Goal: Entertainment & Leisure: Browse casually

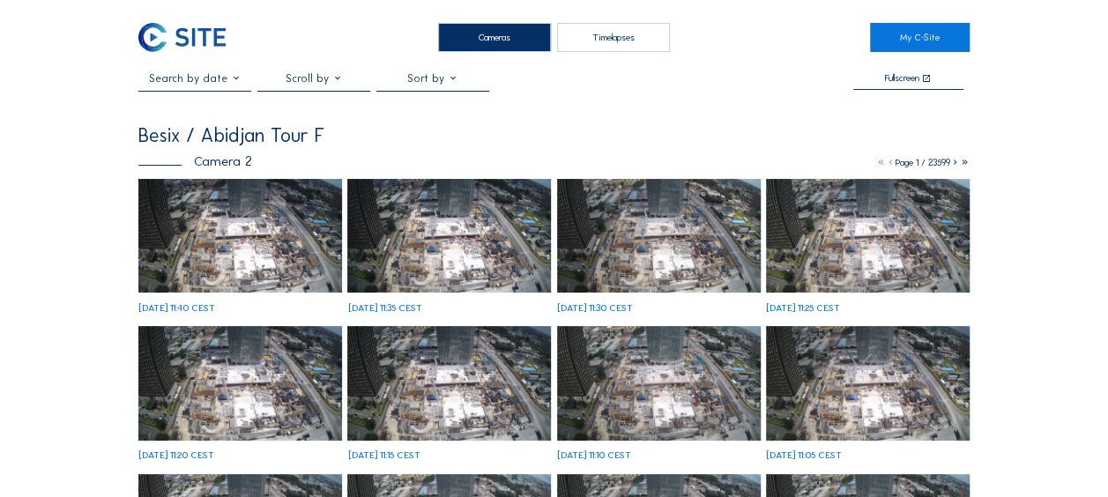
click at [226, 224] on img at bounding box center [240, 236] width 204 height 115
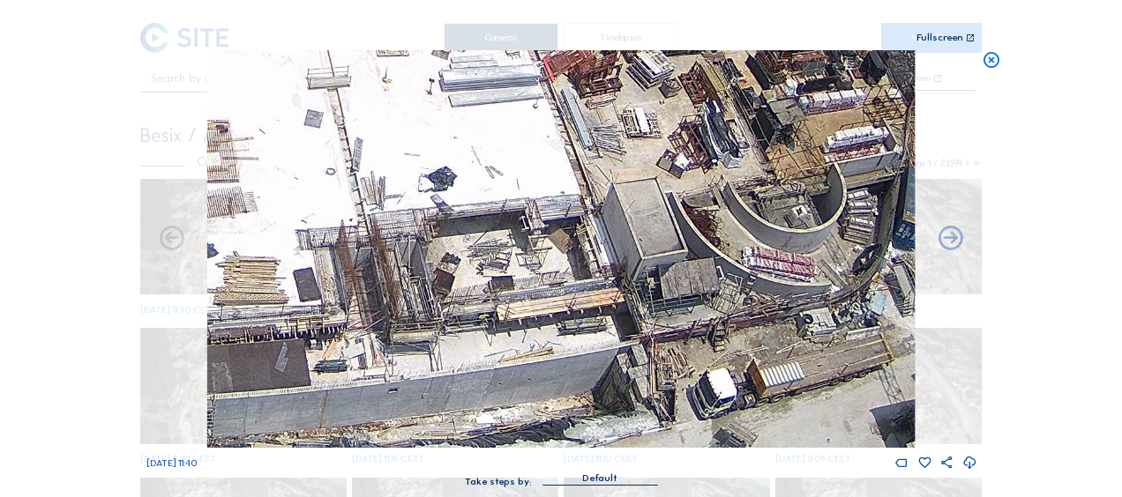
drag, startPoint x: 763, startPoint y: 416, endPoint x: 771, endPoint y: 328, distance: 88.5
click at [771, 328] on img at bounding box center [560, 249] width 707 height 398
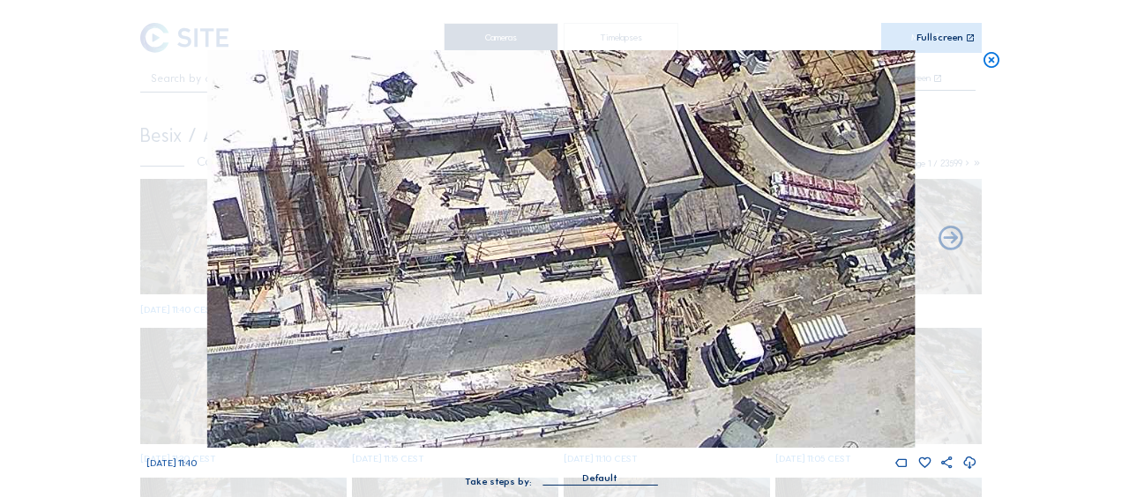
drag, startPoint x: 468, startPoint y: 280, endPoint x: 746, endPoint y: 252, distance: 279.2
click at [742, 253] on img at bounding box center [560, 249] width 707 height 398
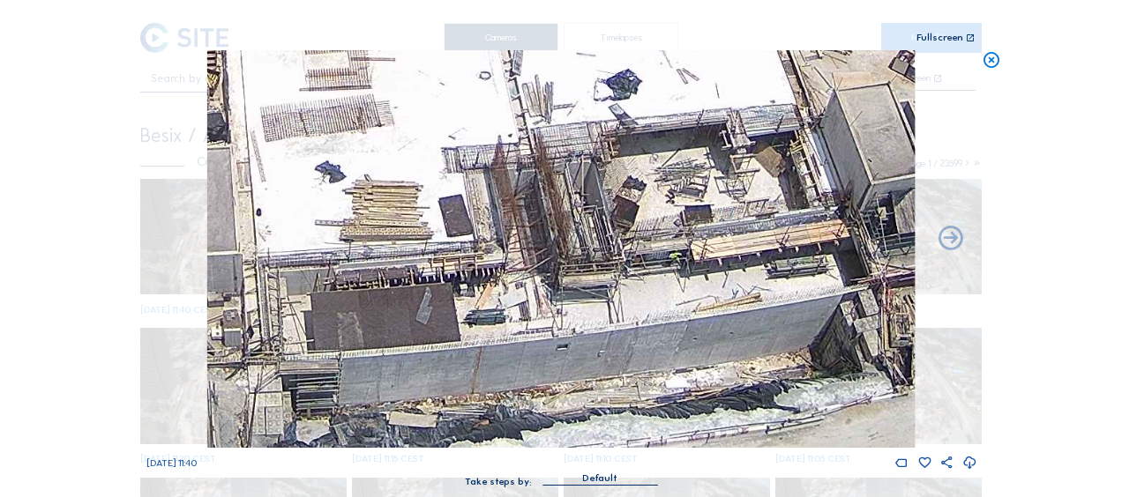
drag, startPoint x: 585, startPoint y: 279, endPoint x: 720, endPoint y: 270, distance: 136.1
click at [701, 271] on img at bounding box center [560, 249] width 707 height 398
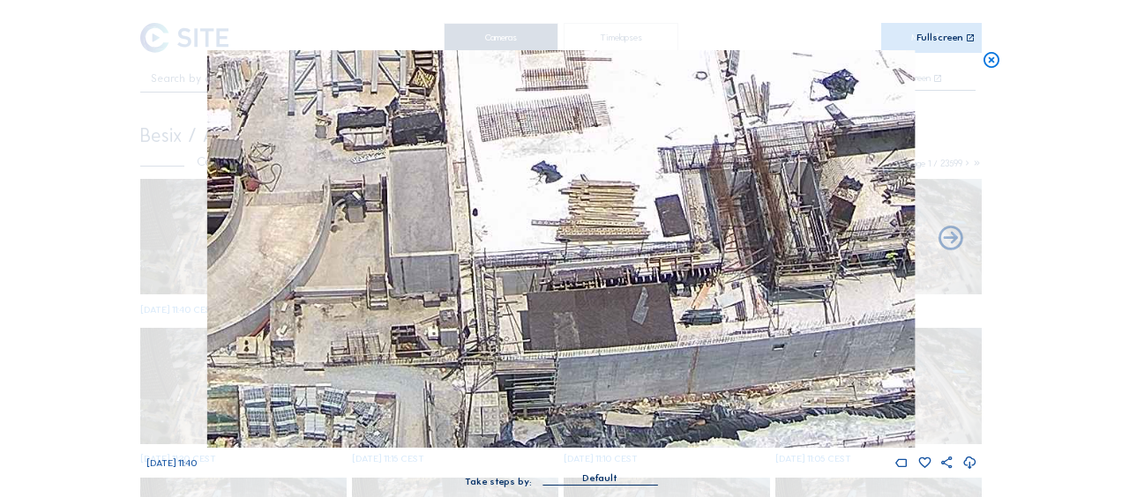
drag, startPoint x: 538, startPoint y: 265, endPoint x: 802, endPoint y: 273, distance: 263.8
click at [802, 273] on img at bounding box center [560, 249] width 707 height 398
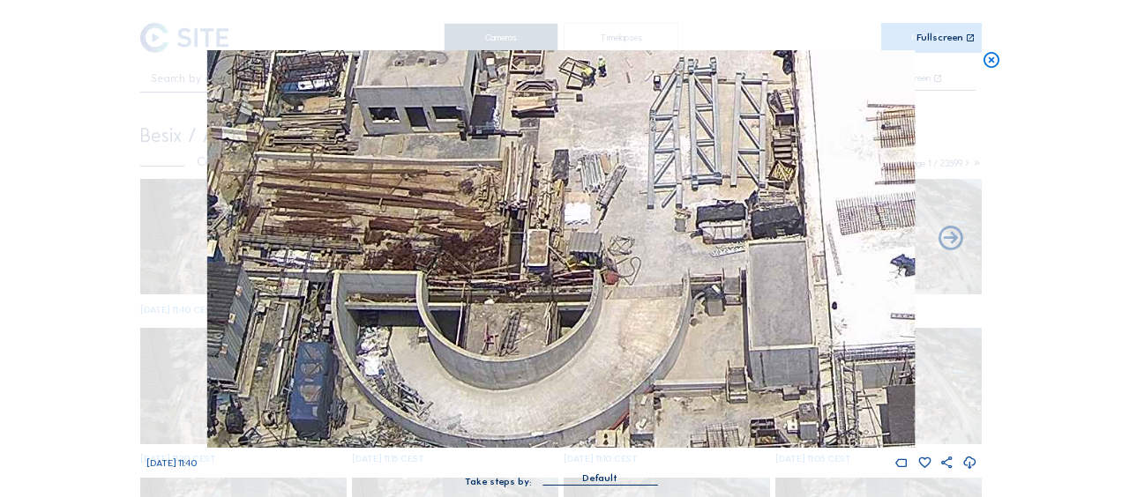
drag, startPoint x: 505, startPoint y: 243, endPoint x: 602, endPoint y: 319, distance: 123.1
click at [602, 319] on img at bounding box center [560, 249] width 707 height 398
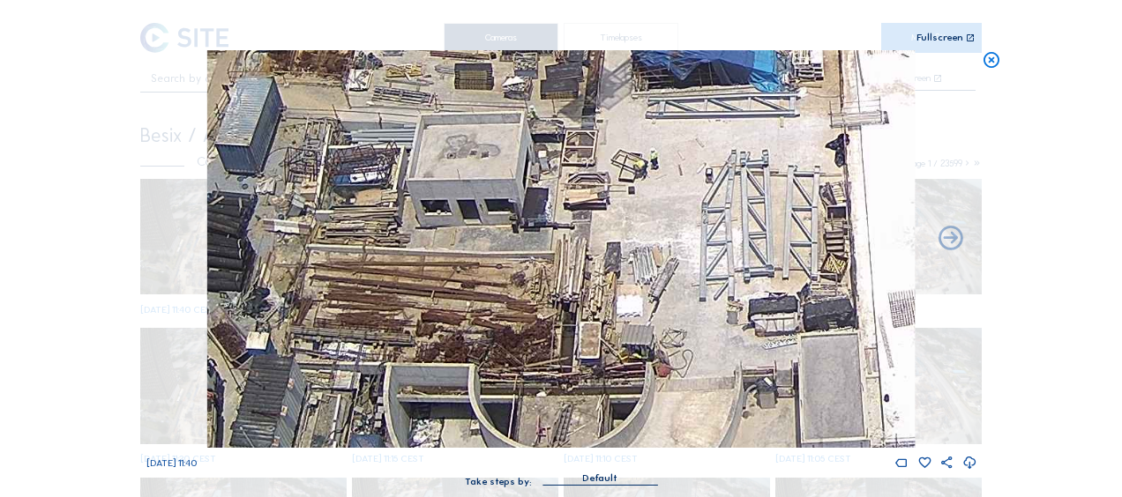
drag, startPoint x: 615, startPoint y: 252, endPoint x: 628, endPoint y: 289, distance: 39.3
click at [628, 289] on img at bounding box center [560, 249] width 707 height 398
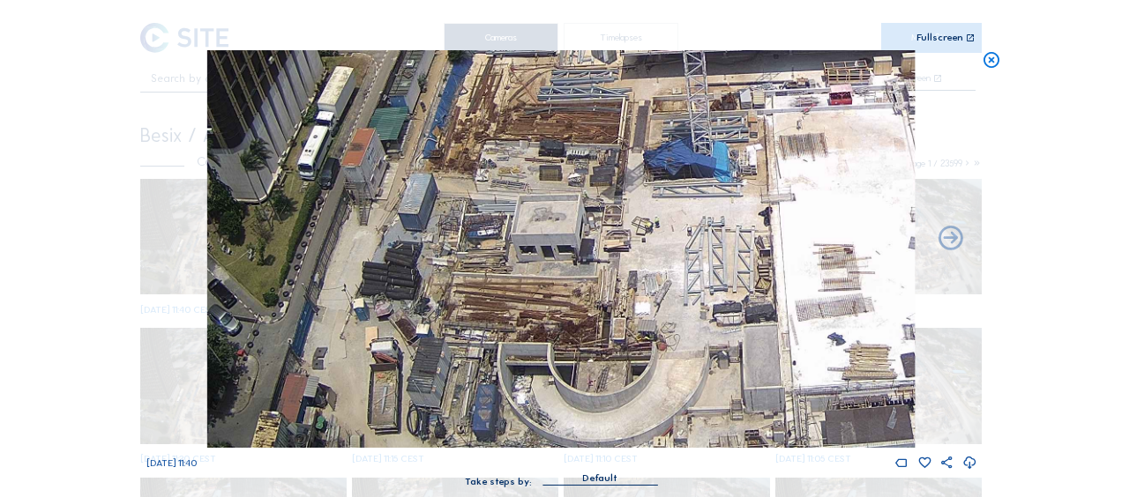
drag, startPoint x: 730, startPoint y: 253, endPoint x: 670, endPoint y: 264, distance: 60.9
click at [671, 263] on img at bounding box center [560, 249] width 707 height 398
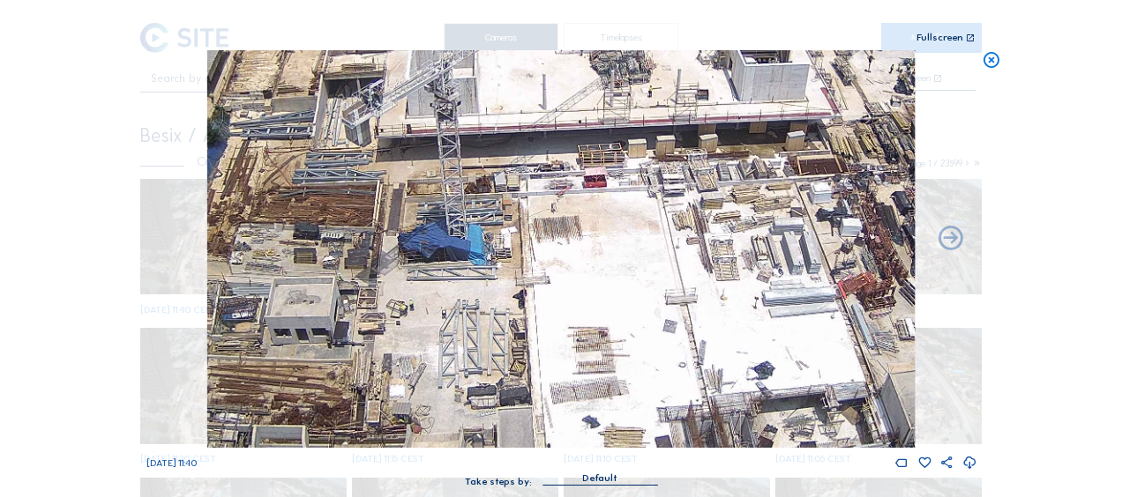
drag, startPoint x: 789, startPoint y: 210, endPoint x: 591, endPoint y: 280, distance: 210.6
click at [586, 285] on img at bounding box center [560, 249] width 707 height 398
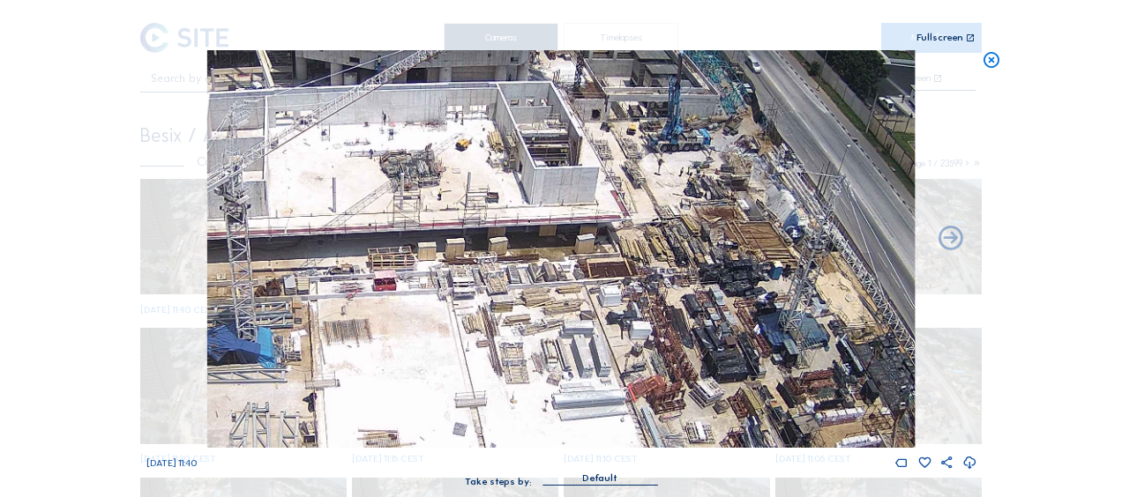
drag, startPoint x: 691, startPoint y: 196, endPoint x: 480, endPoint y: 301, distance: 236.2
click at [480, 301] on img at bounding box center [560, 249] width 707 height 398
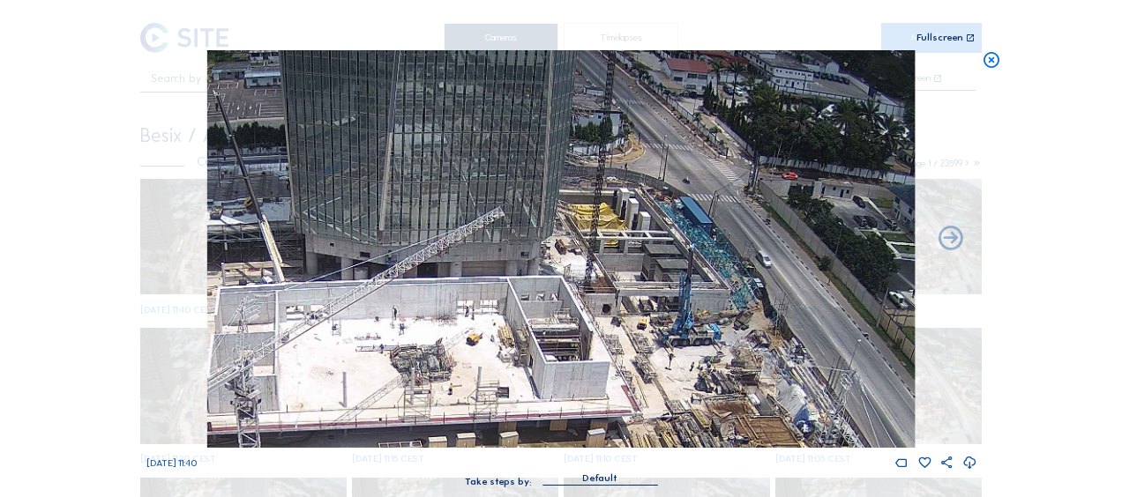
drag, startPoint x: 587, startPoint y: 201, endPoint x: 602, endPoint y: 296, distance: 96.4
click at [600, 394] on img at bounding box center [560, 249] width 707 height 398
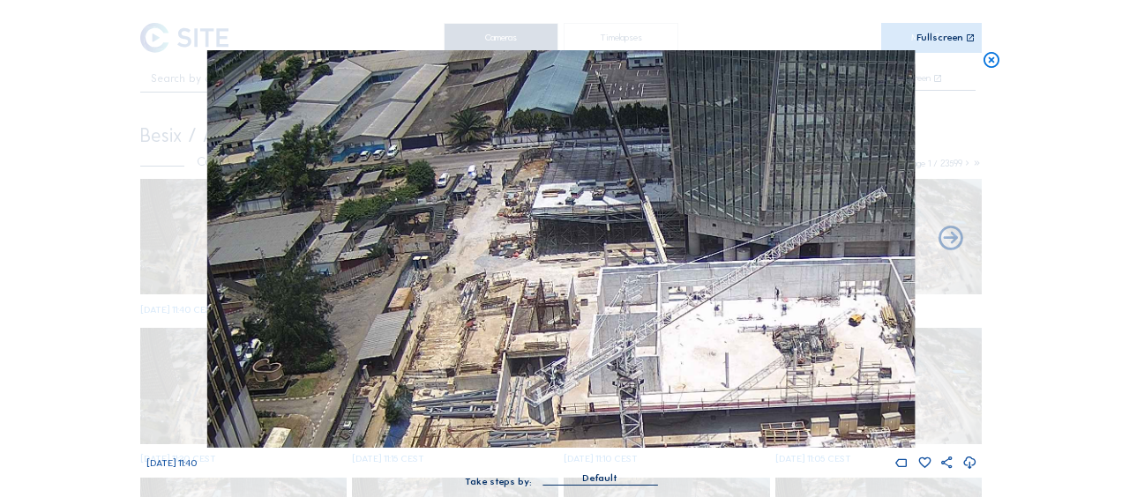
drag, startPoint x: 410, startPoint y: 318, endPoint x: 792, endPoint y: 300, distance: 382.3
click at [792, 300] on img at bounding box center [560, 249] width 707 height 398
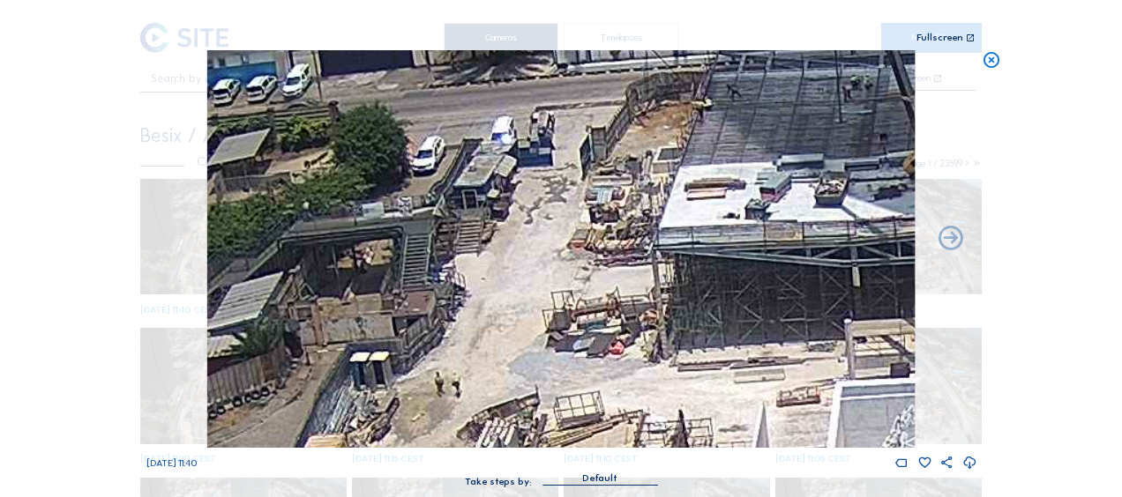
drag, startPoint x: 497, startPoint y: 126, endPoint x: 561, endPoint y: 189, distance: 89.2
click at [562, 188] on img at bounding box center [560, 249] width 707 height 398
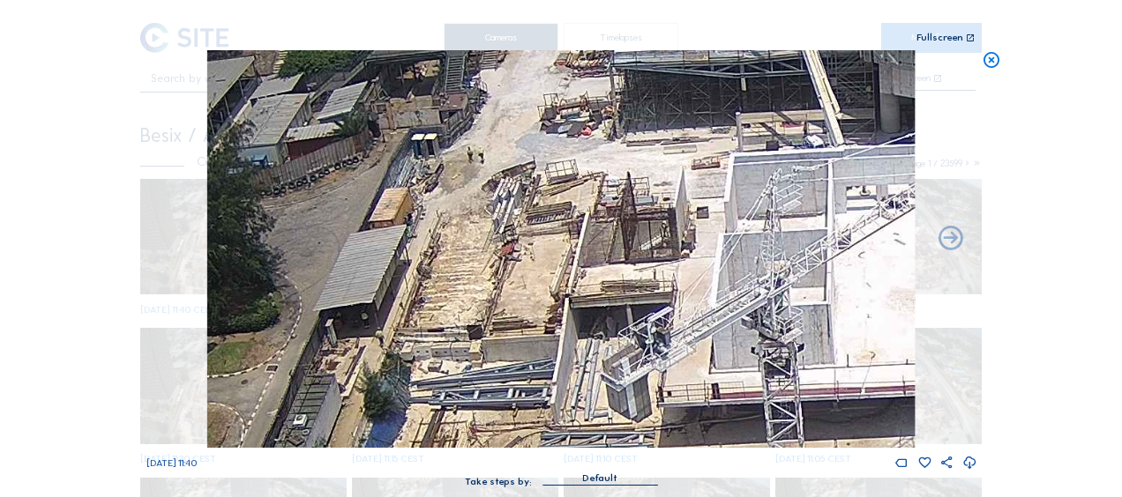
drag, startPoint x: 393, startPoint y: 354, endPoint x: 449, endPoint y: 124, distance: 235.9
click at [449, 124] on img at bounding box center [560, 249] width 707 height 398
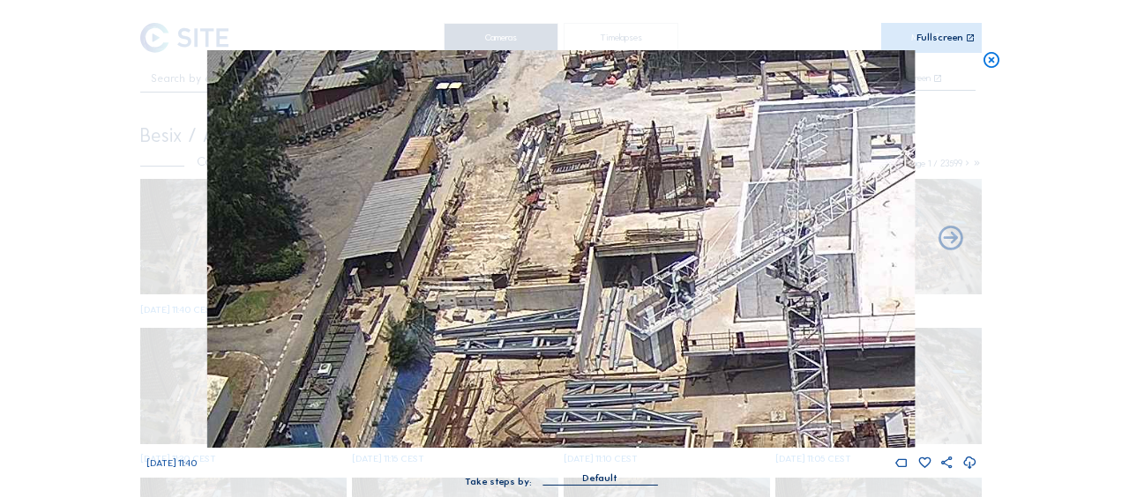
drag, startPoint x: 520, startPoint y: 143, endPoint x: 526, endPoint y: 109, distance: 34.1
click at [526, 109] on img at bounding box center [560, 249] width 707 height 398
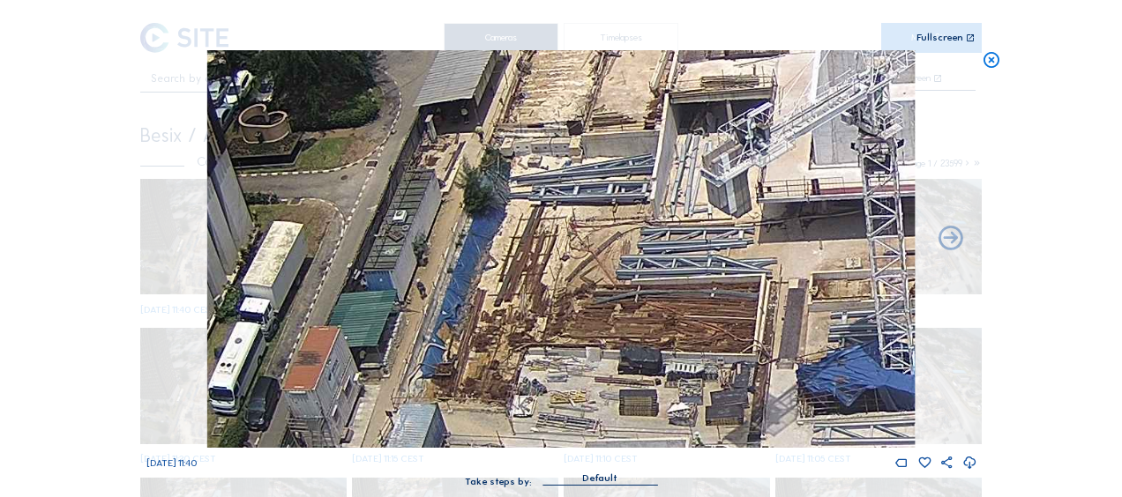
drag, startPoint x: 459, startPoint y: 189, endPoint x: 529, endPoint y: 67, distance: 140.7
click at [529, 67] on img at bounding box center [560, 249] width 707 height 398
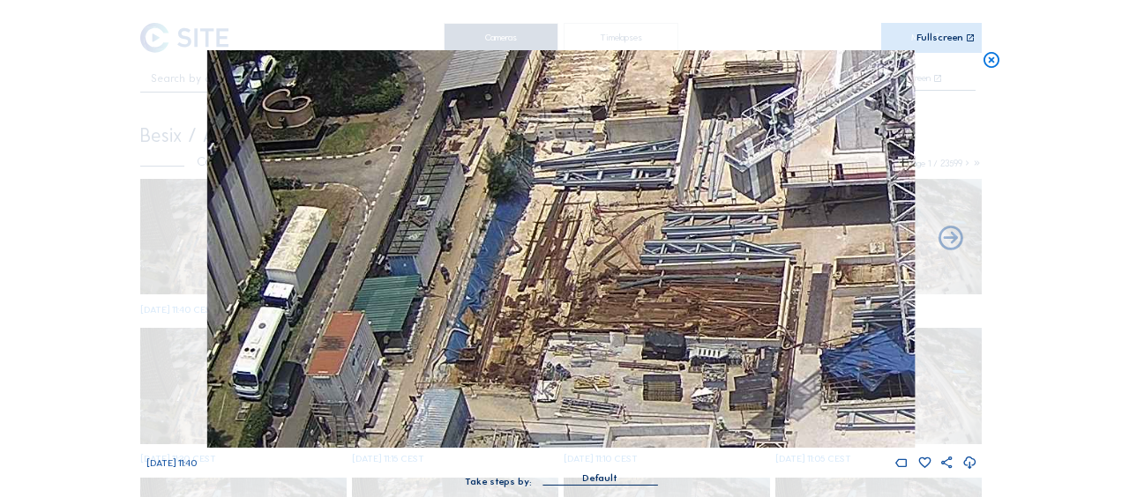
drag, startPoint x: 390, startPoint y: 231, endPoint x: 409, endPoint y: 220, distance: 22.1
click at [409, 220] on img at bounding box center [560, 249] width 707 height 398
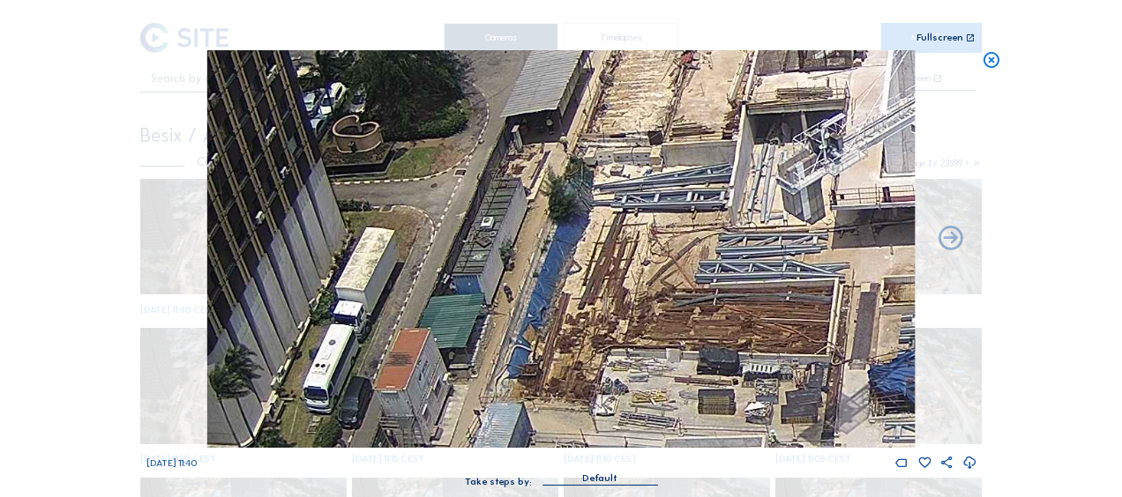
drag, startPoint x: 409, startPoint y: 281, endPoint x: 510, endPoint y: 276, distance: 100.7
click at [510, 276] on img at bounding box center [560, 249] width 707 height 398
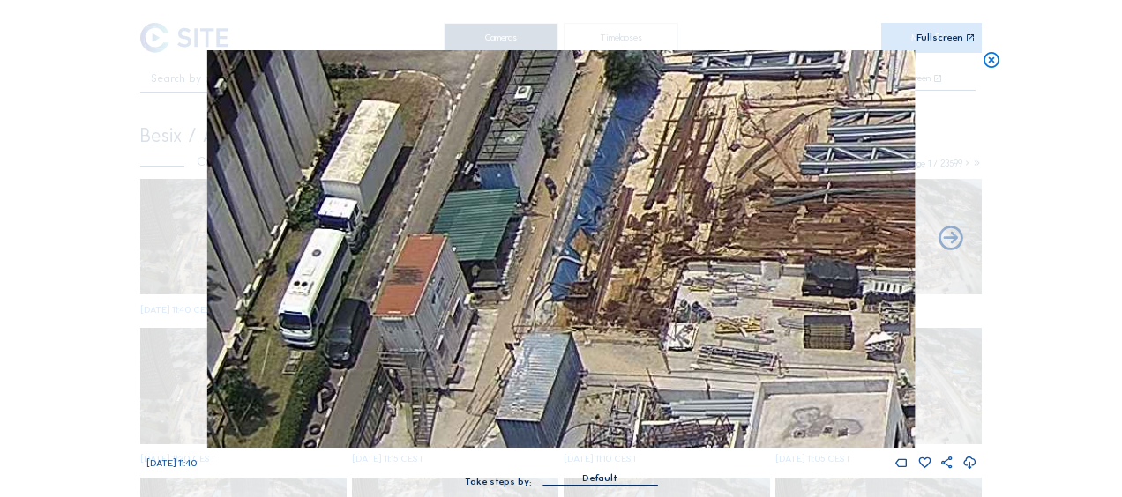
drag, startPoint x: 497, startPoint y: 357, endPoint x: 503, endPoint y: 271, distance: 86.6
click at [503, 271] on img at bounding box center [560, 249] width 707 height 398
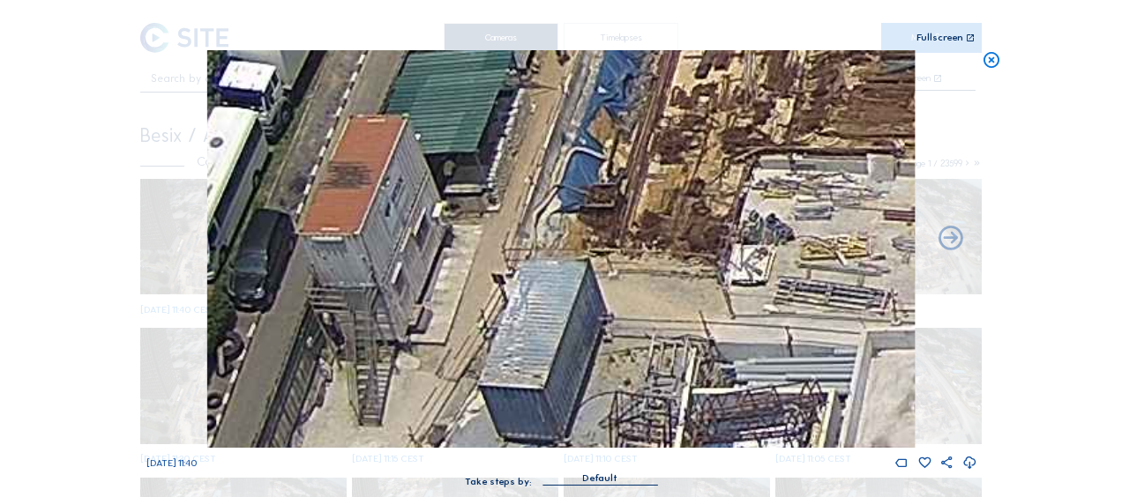
drag, startPoint x: 489, startPoint y: 289, endPoint x: 473, endPoint y: 207, distance: 83.5
click at [473, 207] on img at bounding box center [560, 249] width 707 height 398
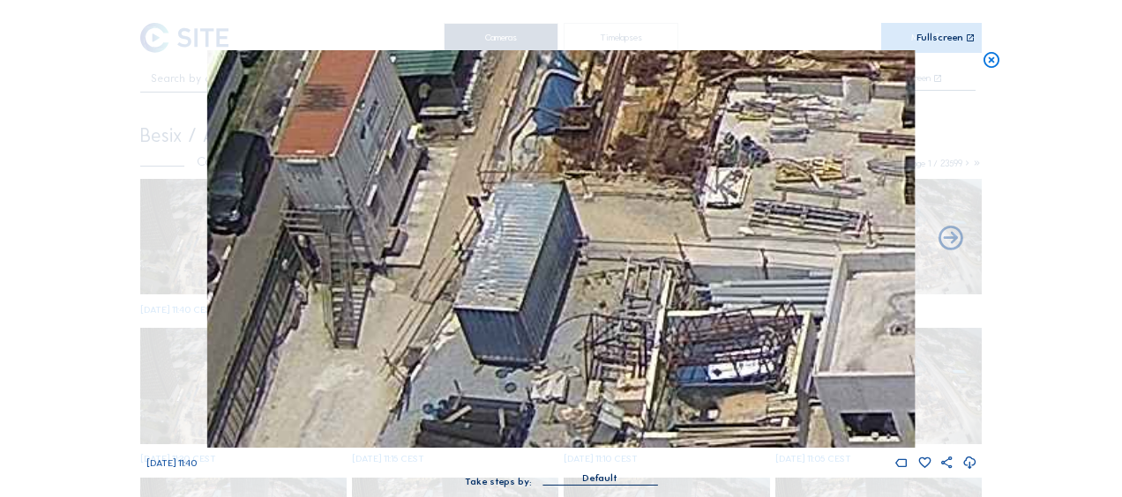
drag, startPoint x: 515, startPoint y: 338, endPoint x: 399, endPoint y: 69, distance: 293.1
click at [399, 69] on img at bounding box center [560, 249] width 707 height 398
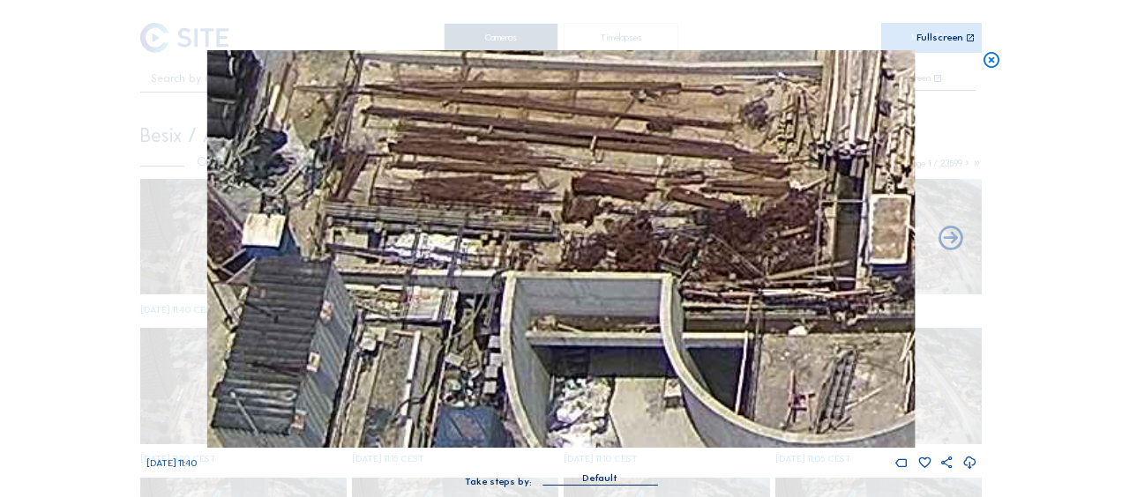
drag, startPoint x: 562, startPoint y: 259, endPoint x: 459, endPoint y: 103, distance: 186.6
click at [384, 2] on div "Scroll to travel through time | Press 'Alt' Button + Scroll to Zoom | Click and…" at bounding box center [561, 252] width 830 height 504
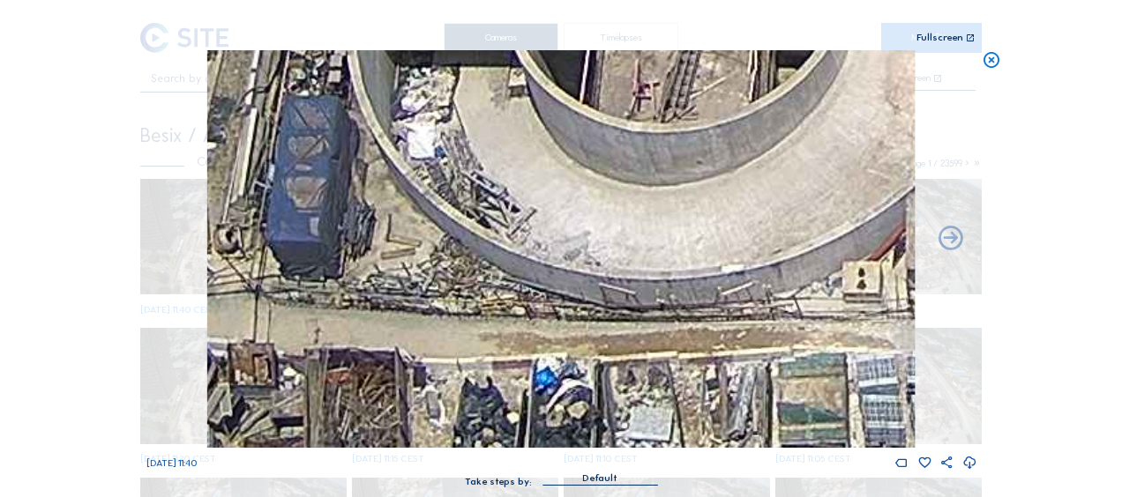
drag, startPoint x: 553, startPoint y: 272, endPoint x: 451, endPoint y: 14, distance: 277.6
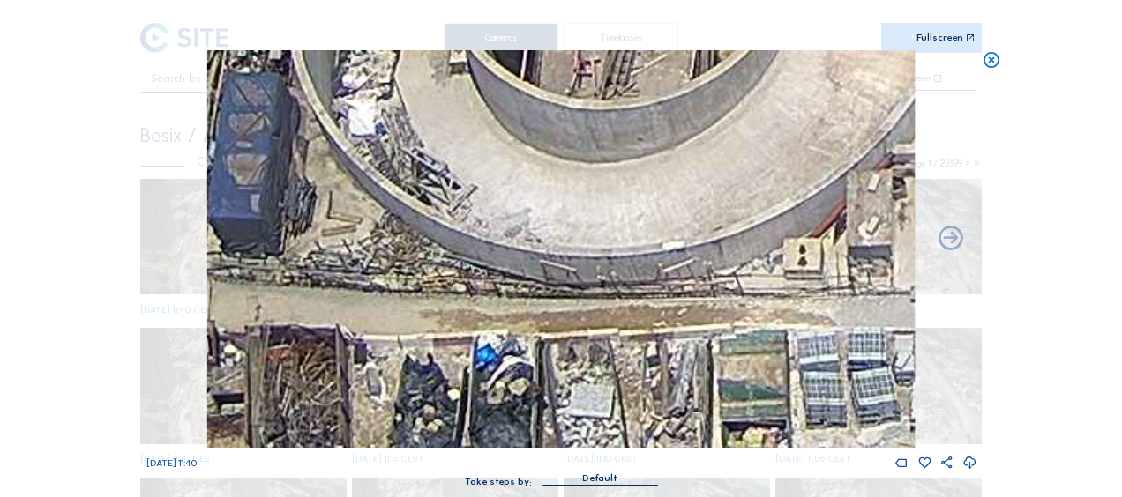
drag, startPoint x: 526, startPoint y: 155, endPoint x: 464, endPoint y: 69, distance: 106.2
click at [464, 69] on img at bounding box center [560, 249] width 707 height 398
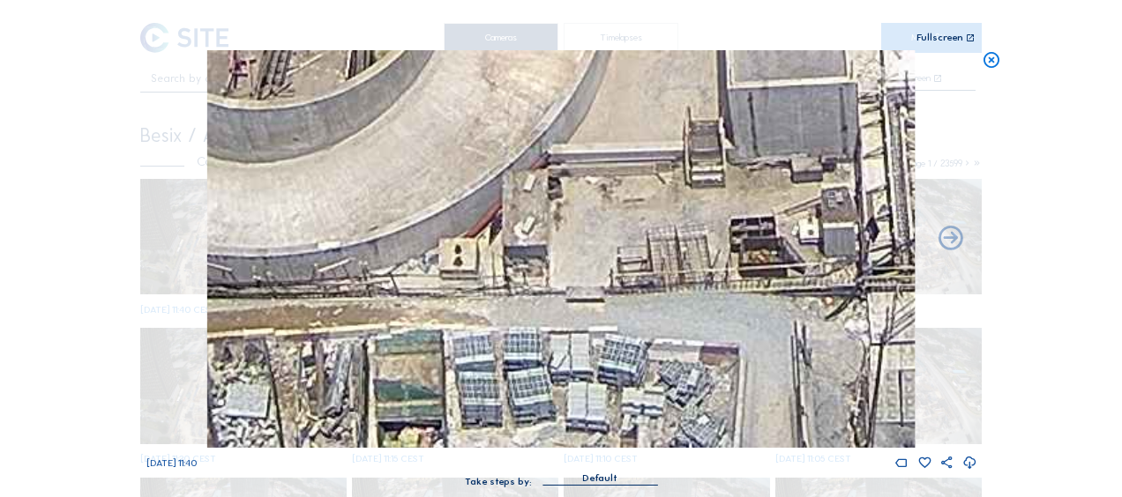
drag, startPoint x: 434, startPoint y: 376, endPoint x: 143, endPoint y: 293, distance: 302.6
click at [143, 293] on div "Scroll to travel through time | Press 'Alt' Button + Scroll to Zoom | Click and…" at bounding box center [561, 248] width 1122 height 497
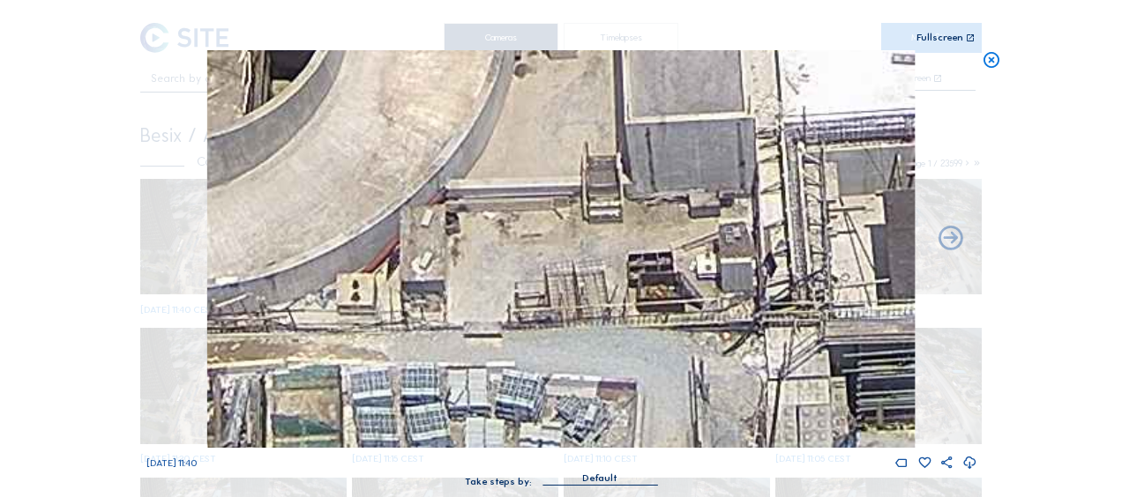
drag, startPoint x: 529, startPoint y: 301, endPoint x: 422, endPoint y: 337, distance: 113.5
click at [422, 337] on img at bounding box center [560, 249] width 707 height 398
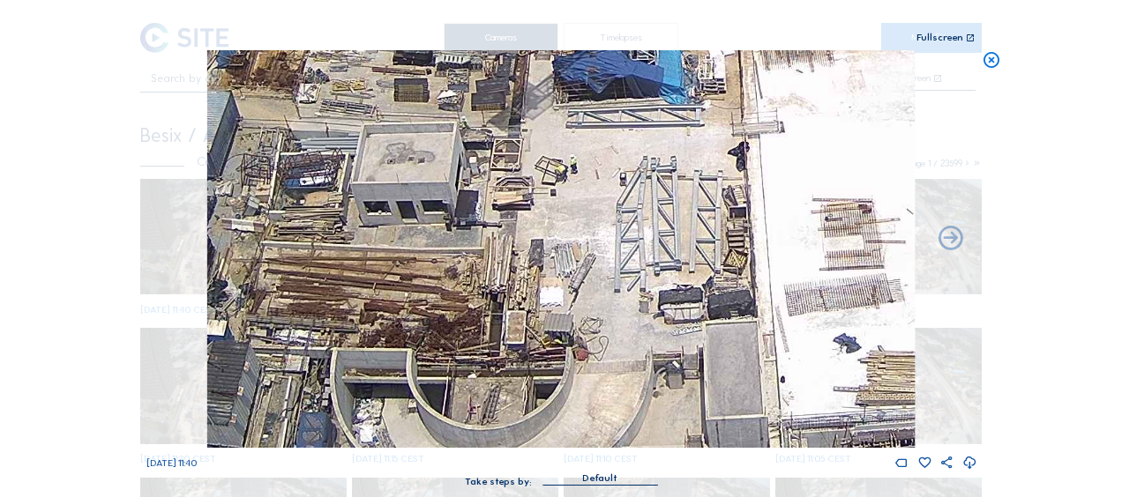
drag, startPoint x: 595, startPoint y: 169, endPoint x: 654, endPoint y: 313, distance: 155.4
click at [654, 313] on img at bounding box center [560, 249] width 707 height 398
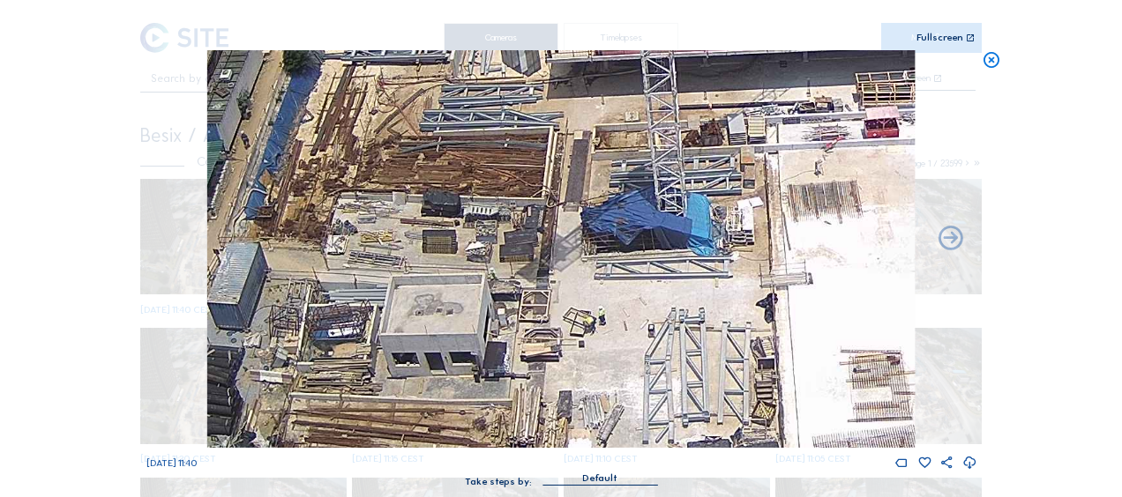
drag, startPoint x: 683, startPoint y: 213, endPoint x: 711, endPoint y: 365, distance: 154.3
click at [711, 365] on img at bounding box center [560, 249] width 707 height 398
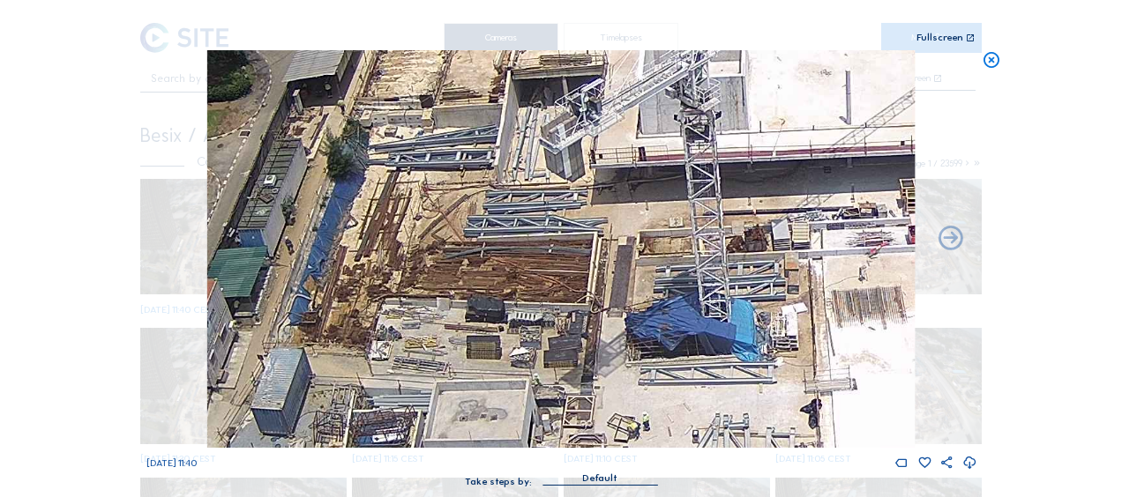
drag, startPoint x: 471, startPoint y: 93, endPoint x: 511, endPoint y: 198, distance: 111.7
click at [511, 198] on img at bounding box center [560, 249] width 707 height 398
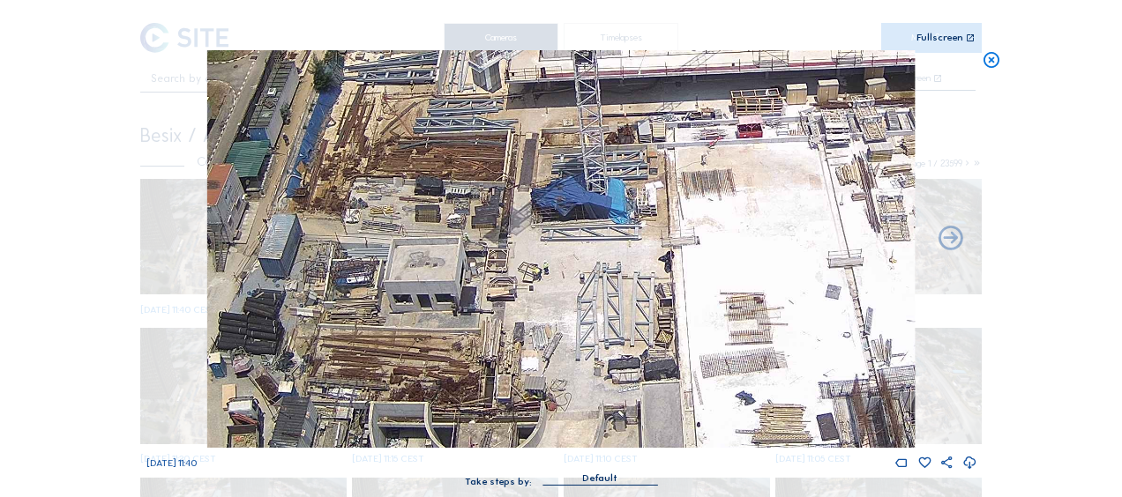
drag, startPoint x: 473, startPoint y: 370, endPoint x: 407, endPoint y: 206, distance: 176.5
click at [407, 219] on img at bounding box center [560, 249] width 707 height 398
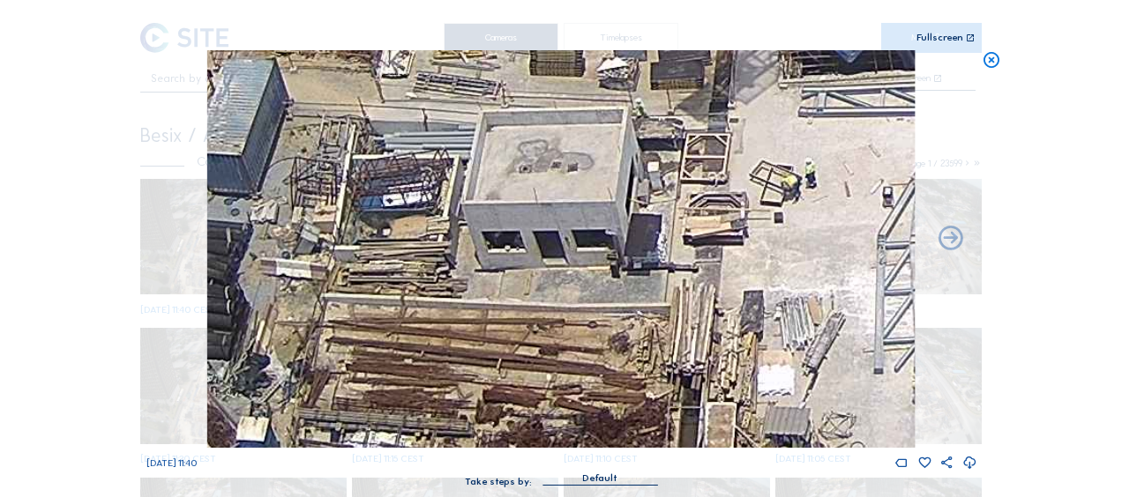
drag, startPoint x: 367, startPoint y: 264, endPoint x: 578, endPoint y: 249, distance: 212.2
click at [578, 247] on img at bounding box center [560, 249] width 707 height 398
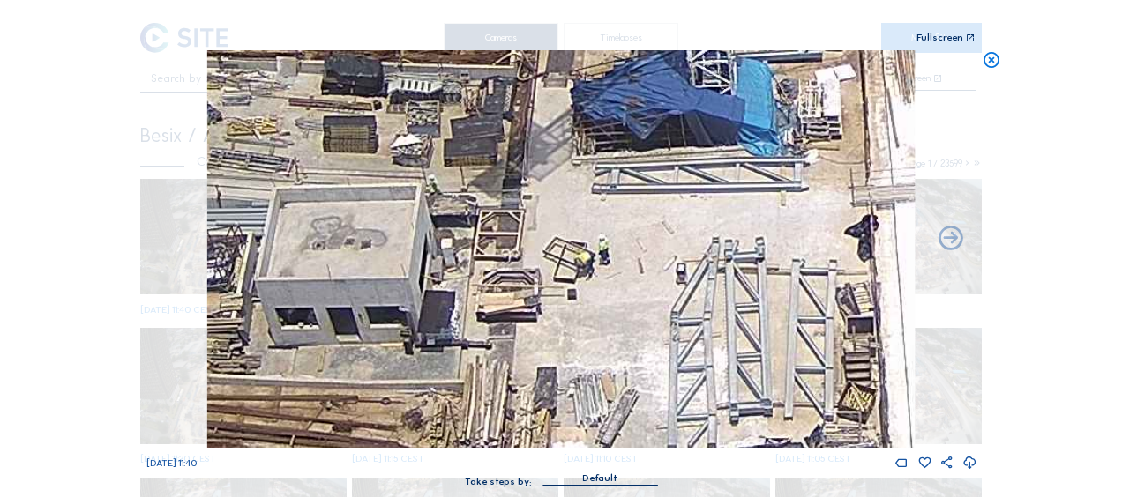
drag, startPoint x: 654, startPoint y: 203, endPoint x: 382, endPoint y: 316, distance: 294.9
click at [382, 316] on img at bounding box center [560, 249] width 707 height 398
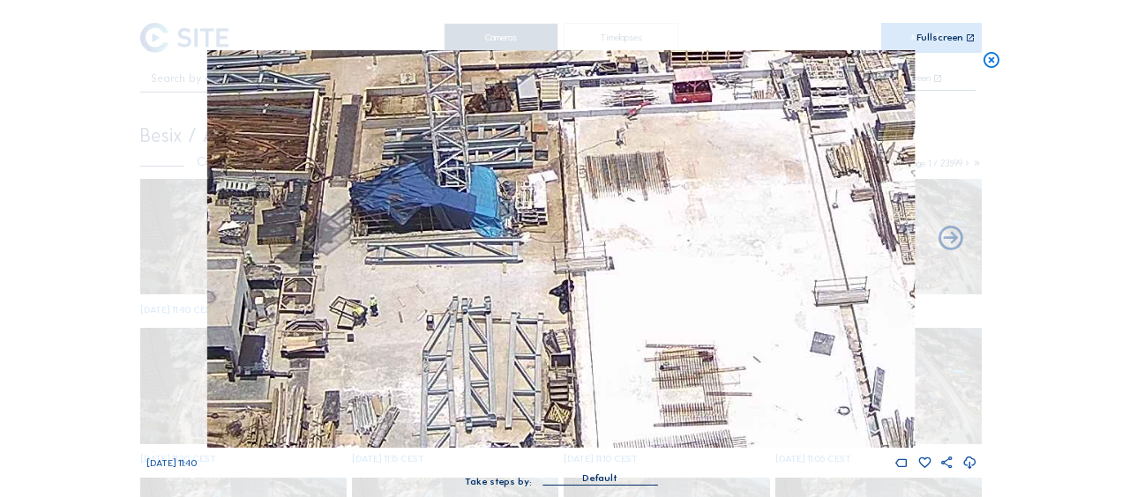
drag, startPoint x: 810, startPoint y: 261, endPoint x: 541, endPoint y: 307, distance: 272.8
click at [542, 307] on img at bounding box center [560, 249] width 707 height 398
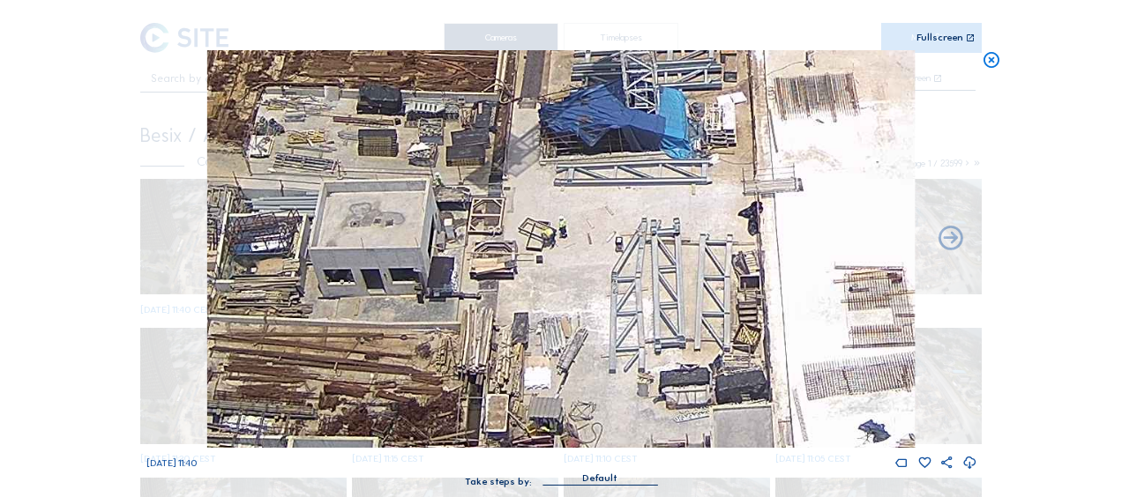
drag, startPoint x: 337, startPoint y: 342, endPoint x: 598, endPoint y: 241, distance: 280.0
click at [598, 241] on img at bounding box center [560, 249] width 707 height 398
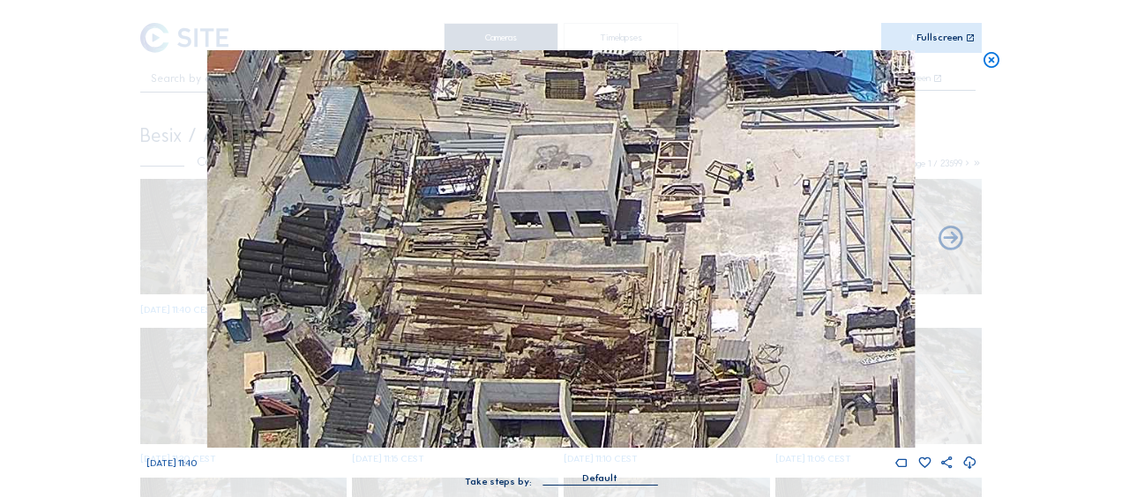
drag, startPoint x: 393, startPoint y: 321, endPoint x: 586, endPoint y: 261, distance: 201.4
click at [586, 261] on img at bounding box center [560, 249] width 707 height 398
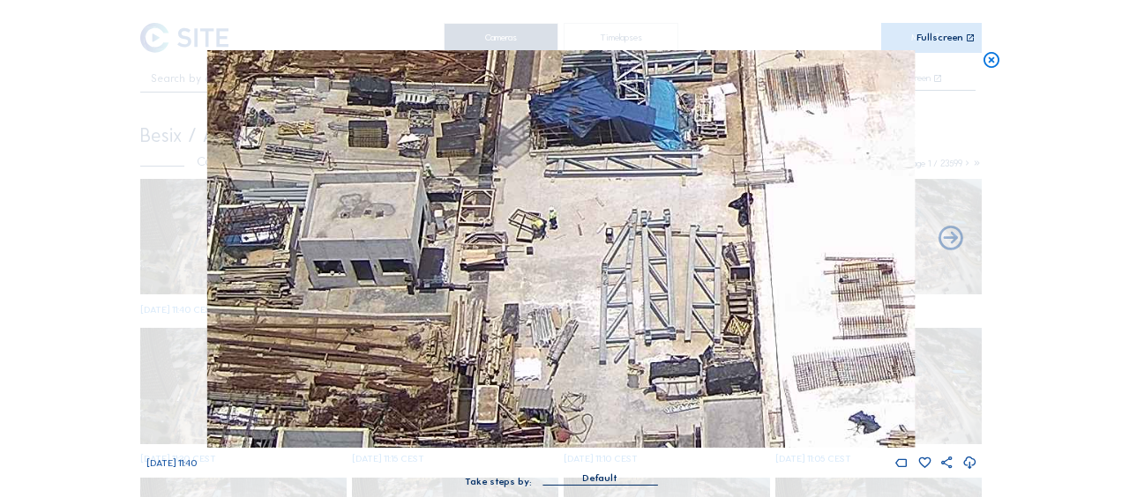
drag, startPoint x: 463, startPoint y: 202, endPoint x: 256, endPoint y: 254, distance: 213.7
click at [256, 254] on img at bounding box center [560, 249] width 707 height 398
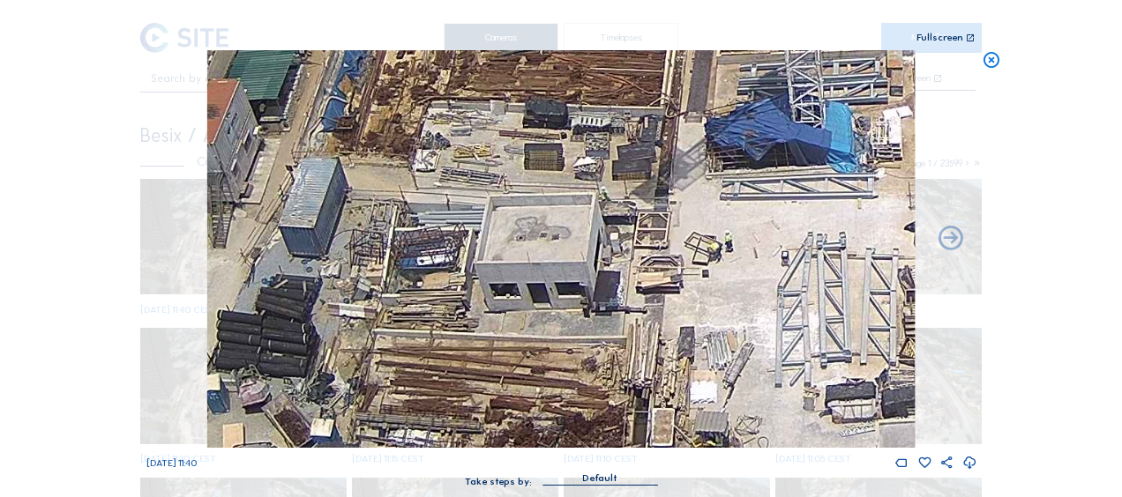
drag, startPoint x: 265, startPoint y: 260, endPoint x: 448, endPoint y: 282, distance: 184.7
click at [447, 282] on img at bounding box center [560, 249] width 707 height 398
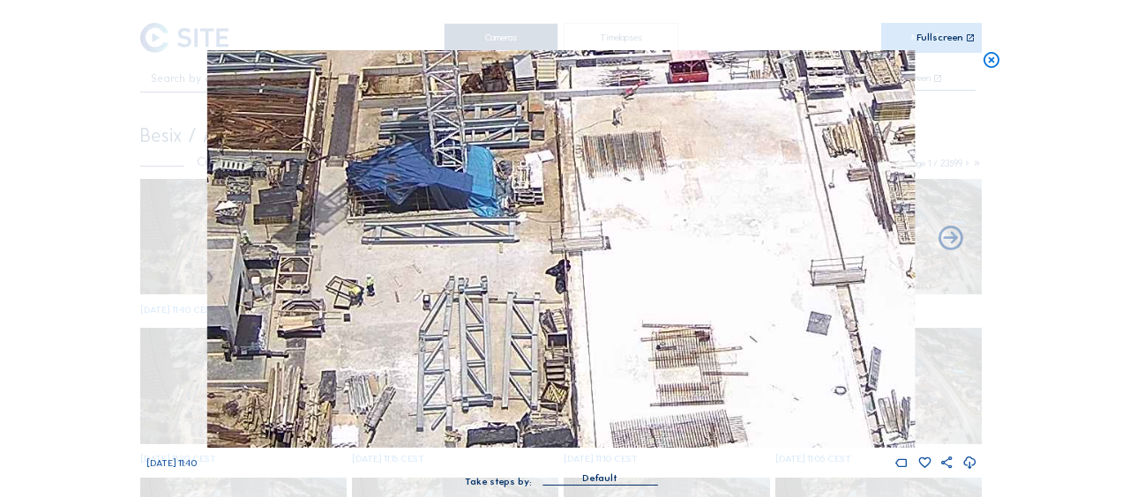
drag, startPoint x: 552, startPoint y: 272, endPoint x: 318, endPoint y: 326, distance: 240.0
click at [318, 326] on img at bounding box center [560, 249] width 707 height 398
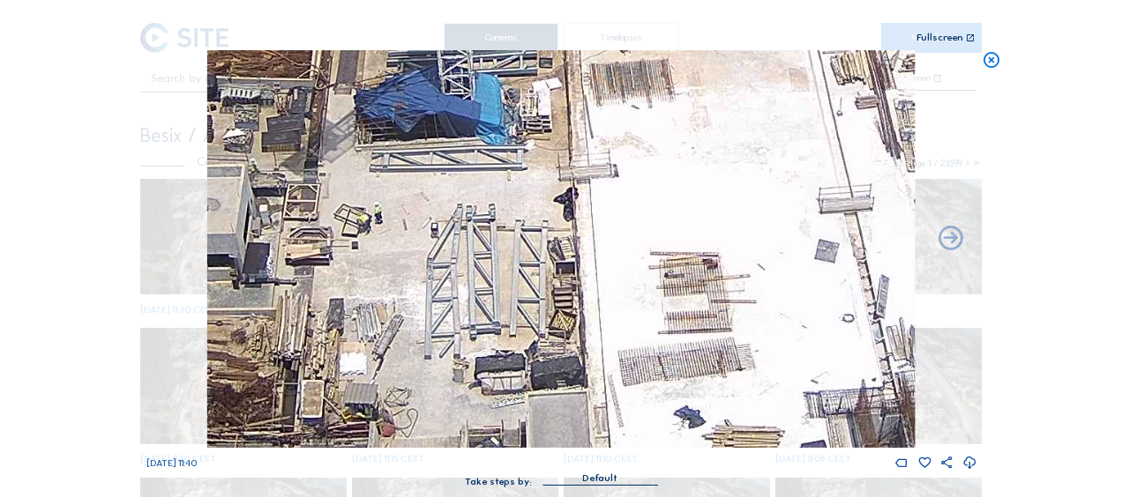
drag, startPoint x: 673, startPoint y: 210, endPoint x: 681, endPoint y: 138, distance: 72.7
click at [681, 138] on img at bounding box center [560, 249] width 707 height 398
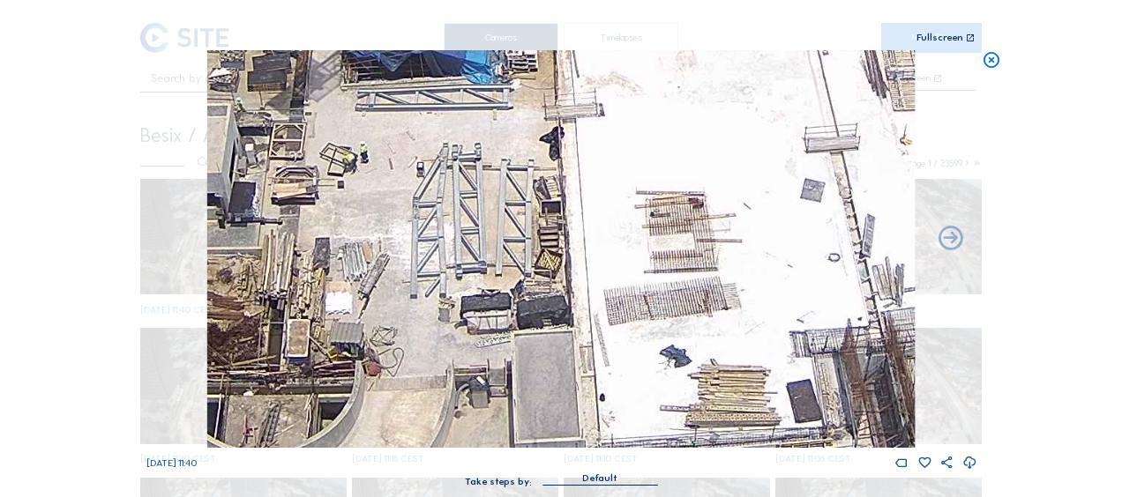
drag, startPoint x: 644, startPoint y: 299, endPoint x: 630, endPoint y: 238, distance: 62.5
click at [630, 238] on img at bounding box center [560, 249] width 707 height 398
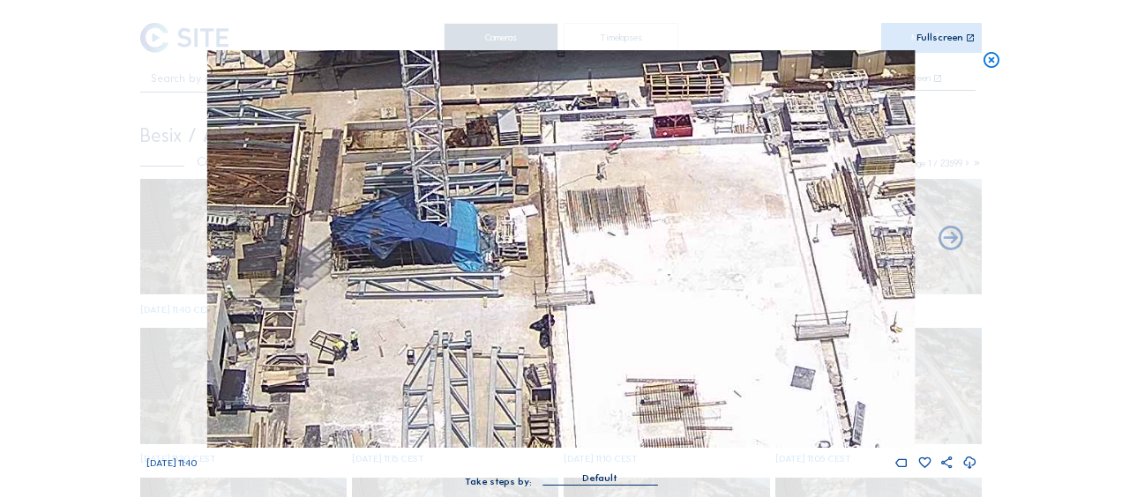
drag, startPoint x: 714, startPoint y: 295, endPoint x: 705, endPoint y: 483, distance: 188.1
click at [705, 483] on div "[DATE] 11:40 Take steps by: [PERSON_NAME]" at bounding box center [561, 277] width 830 height 454
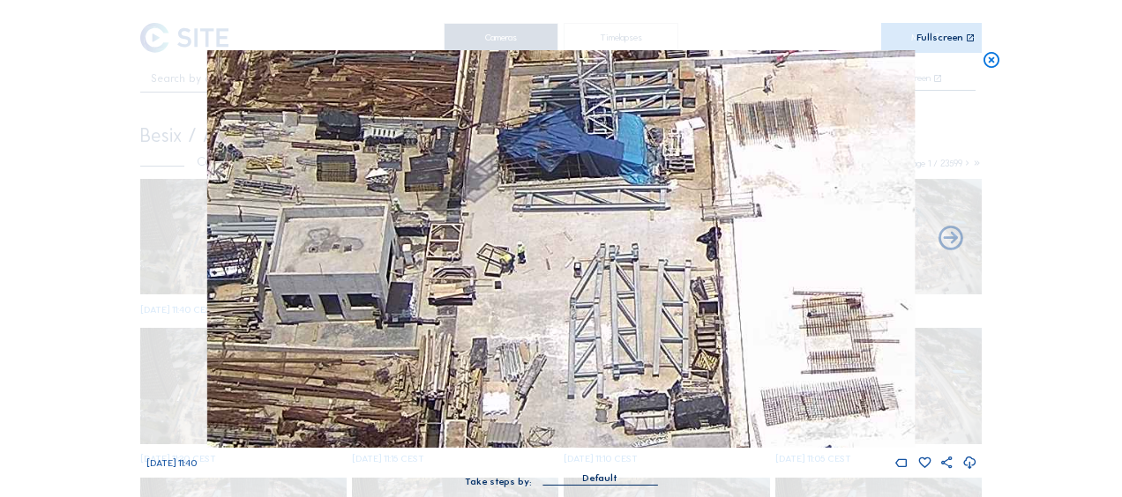
drag, startPoint x: 358, startPoint y: 334, endPoint x: 439, endPoint y: 278, distance: 98.8
click at [526, 247] on img at bounding box center [560, 249] width 707 height 398
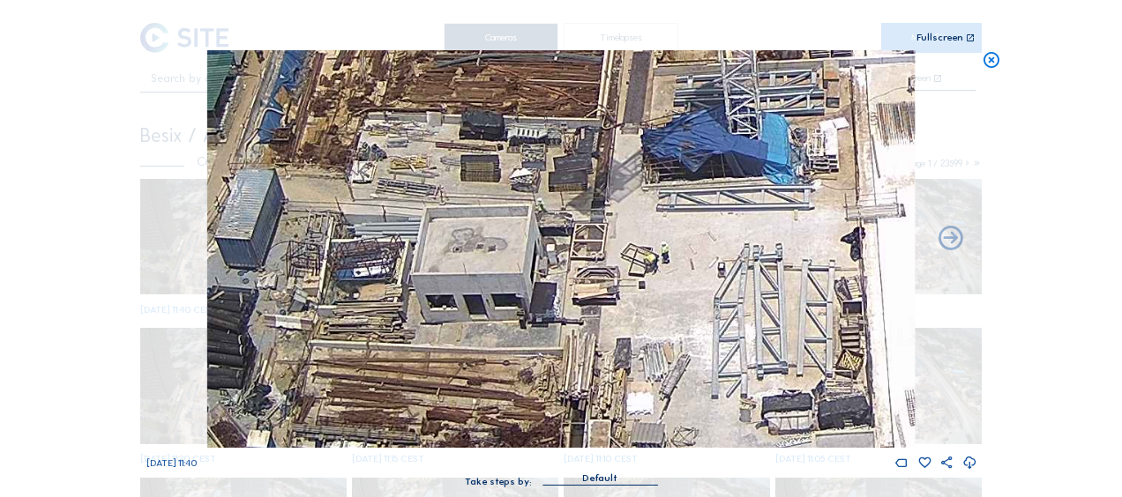
click at [491, 293] on img at bounding box center [560, 249] width 707 height 398
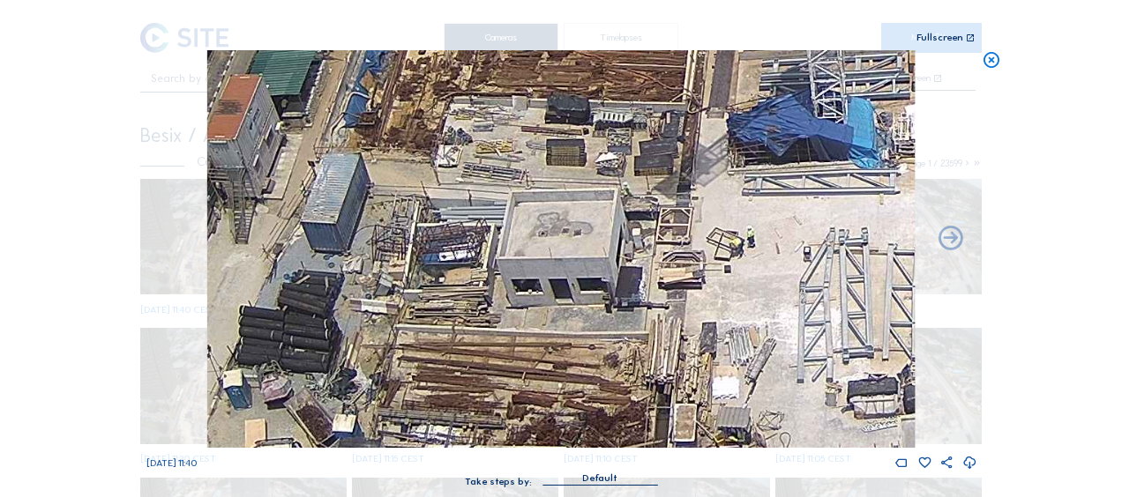
drag, startPoint x: 439, startPoint y: 317, endPoint x: 514, endPoint y: 302, distance: 76.6
click at [516, 302] on img at bounding box center [560, 249] width 707 height 398
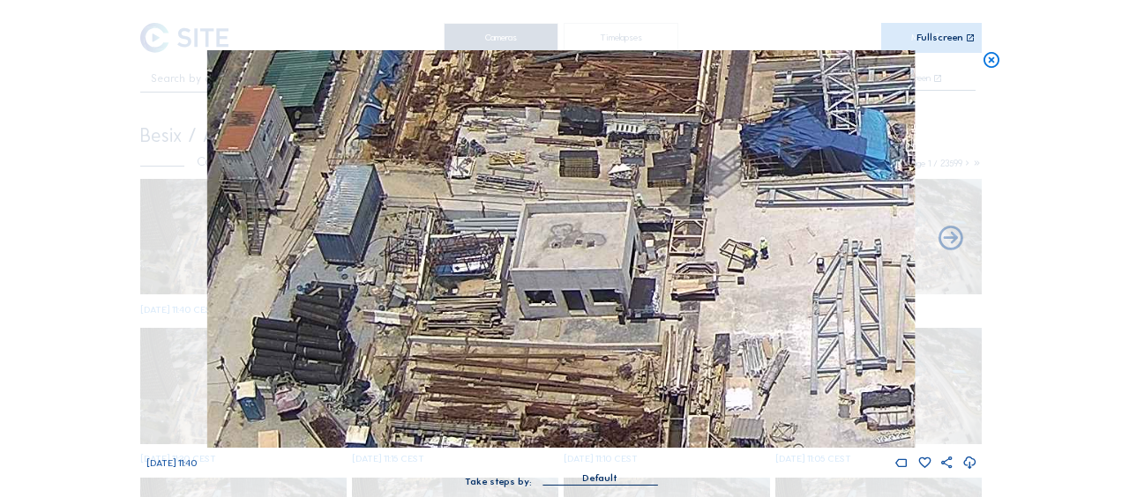
drag, startPoint x: 361, startPoint y: 220, endPoint x: 579, endPoint y: 524, distance: 374.0
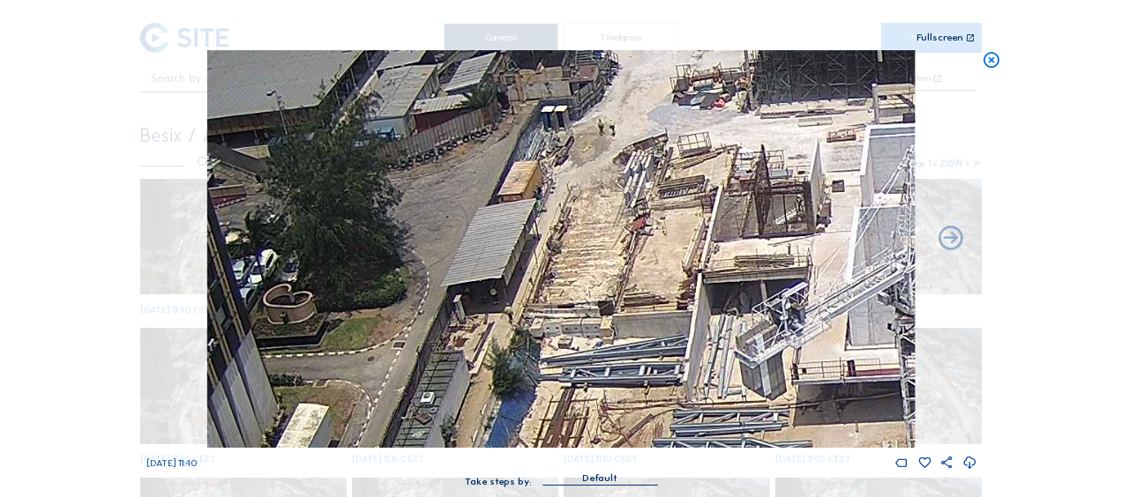
drag, startPoint x: 628, startPoint y: 407, endPoint x: 515, endPoint y: 542, distance: 175.9
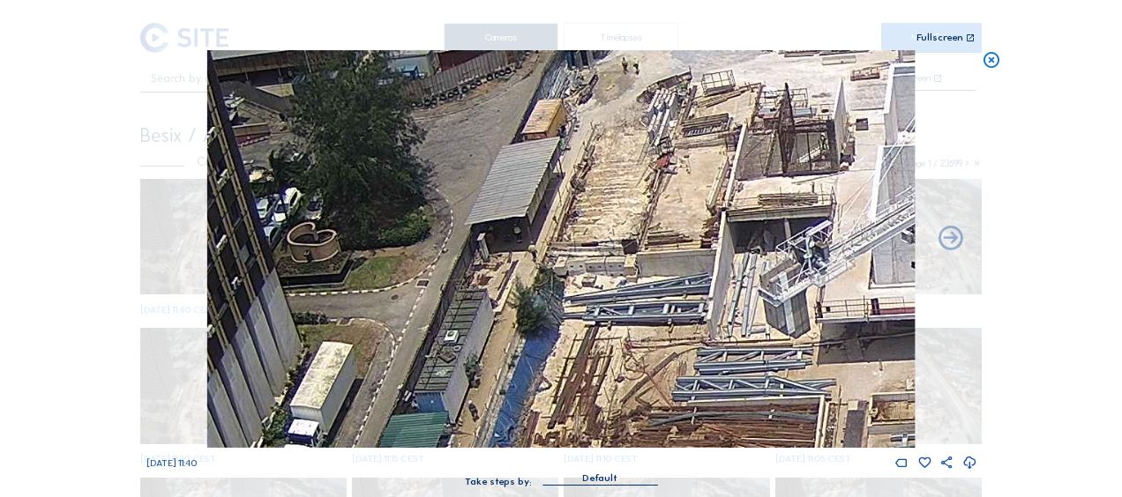
click at [598, 104] on img at bounding box center [560, 249] width 707 height 398
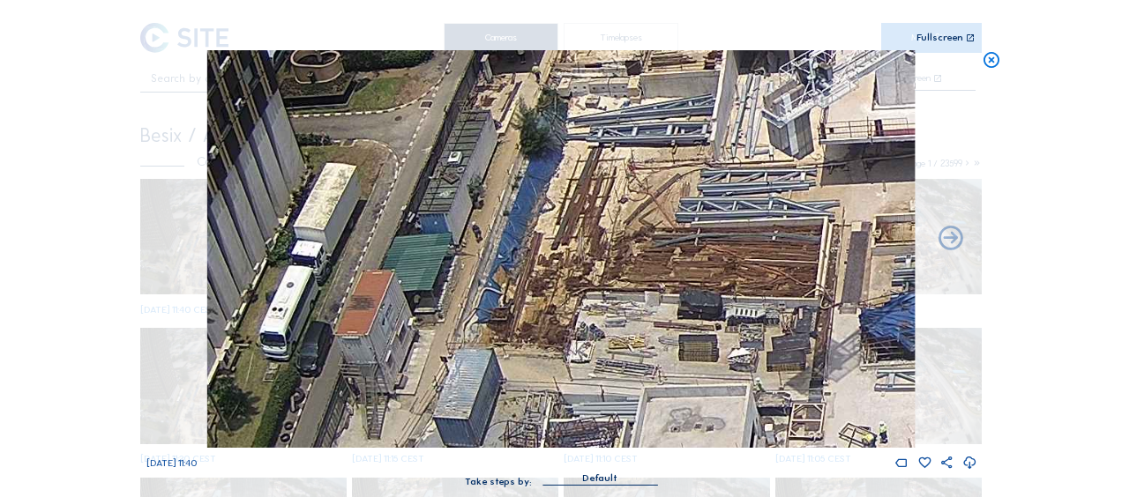
drag, startPoint x: 649, startPoint y: 345, endPoint x: 655, endPoint y: 118, distance: 226.7
click at [661, 118] on img at bounding box center [560, 249] width 707 height 398
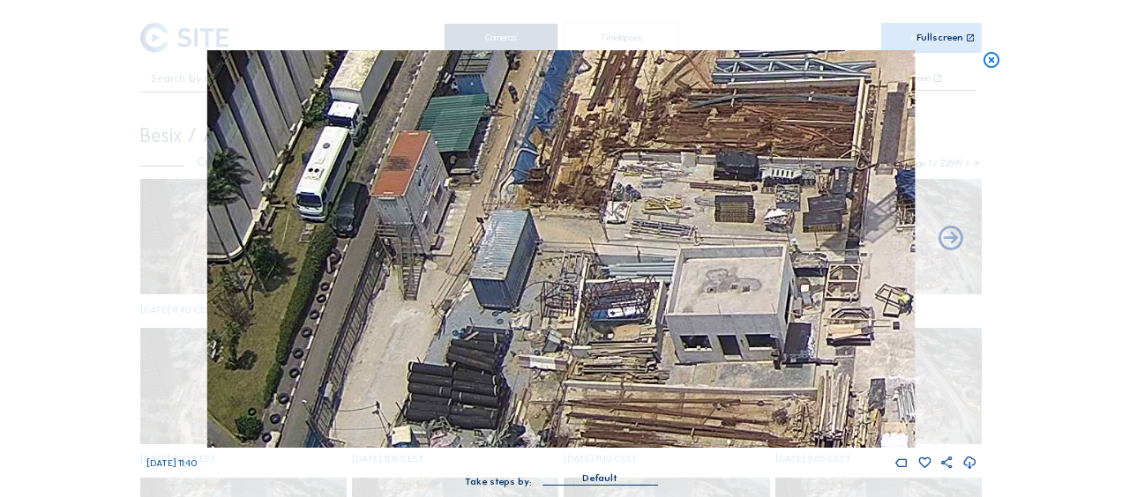
drag, startPoint x: 584, startPoint y: 287, endPoint x: 611, endPoint y: 195, distance: 95.7
click at [611, 195] on img at bounding box center [560, 249] width 707 height 398
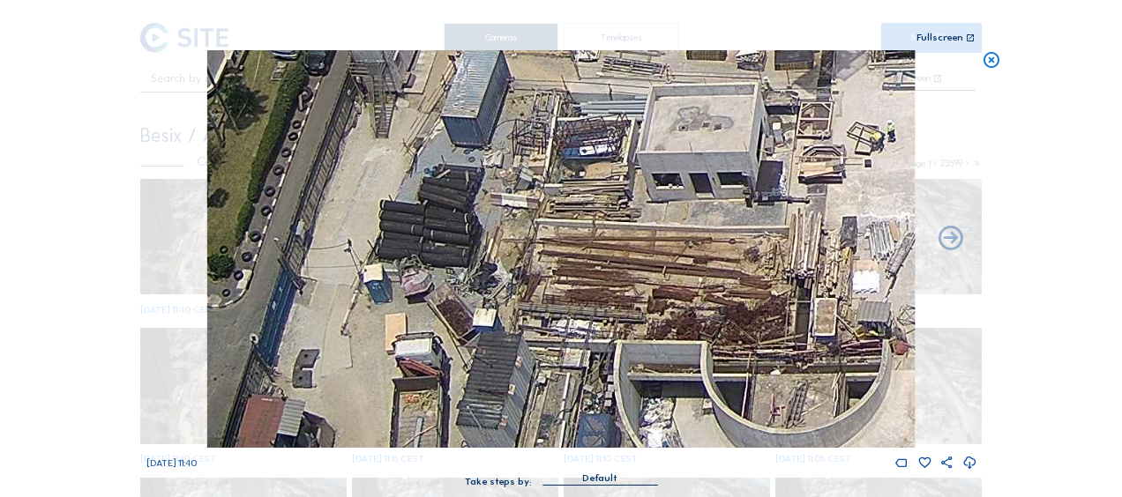
drag, startPoint x: 545, startPoint y: 342, endPoint x: 512, endPoint y: 175, distance: 170.7
click at [512, 175] on img at bounding box center [560, 249] width 707 height 398
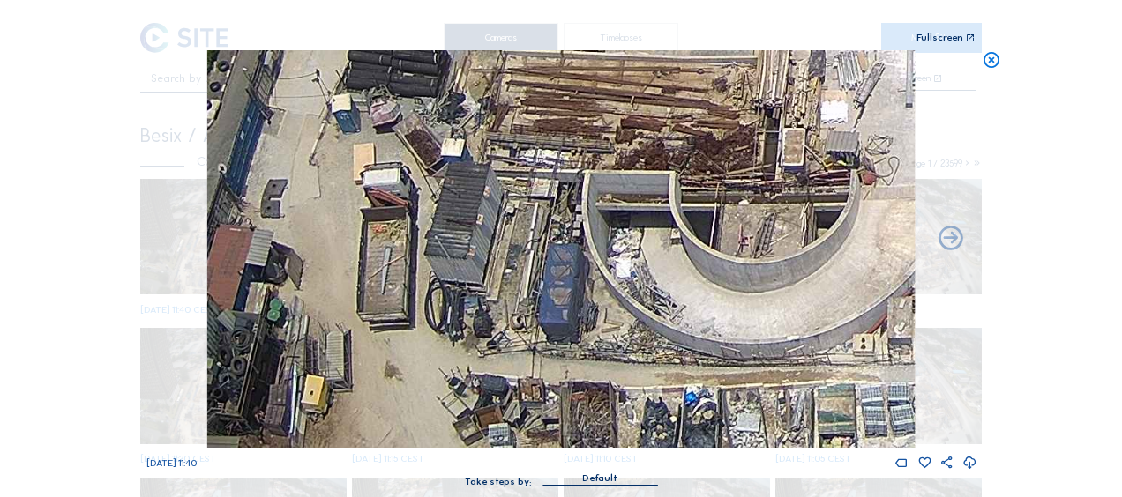
drag, startPoint x: 522, startPoint y: 347, endPoint x: 495, endPoint y: 163, distance: 185.4
click at [495, 163] on img at bounding box center [560, 249] width 707 height 398
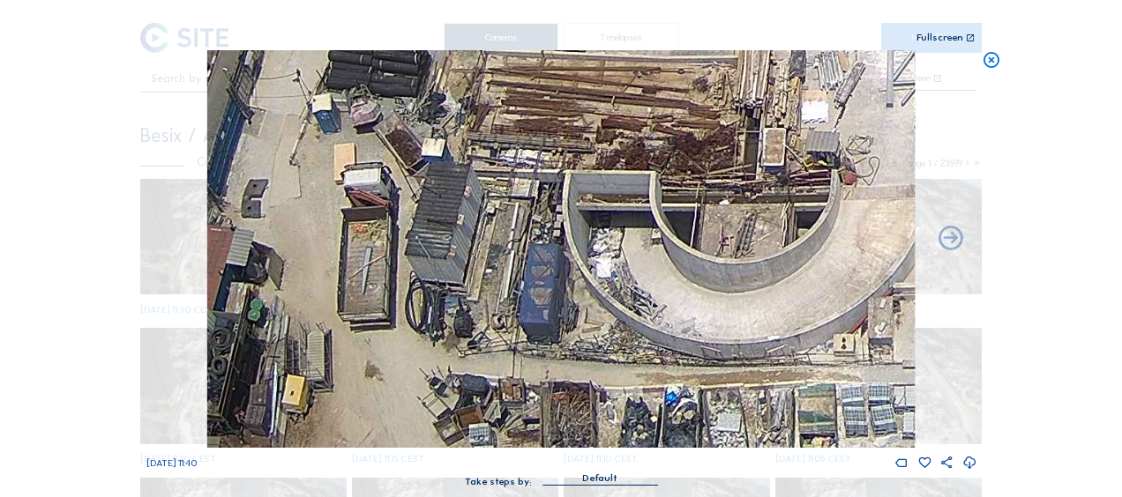
drag, startPoint x: 519, startPoint y: 245, endPoint x: 473, endPoint y: 175, distance: 84.1
click at [473, 175] on img at bounding box center [560, 249] width 707 height 398
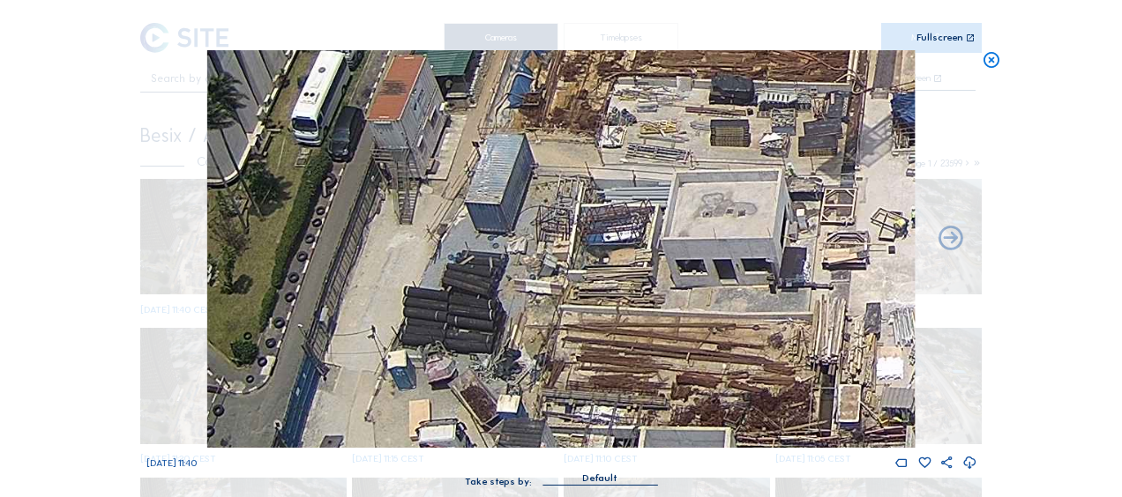
drag, startPoint x: 635, startPoint y: 86, endPoint x: 739, endPoint y: 325, distance: 261.5
click at [740, 354] on img at bounding box center [560, 249] width 707 height 398
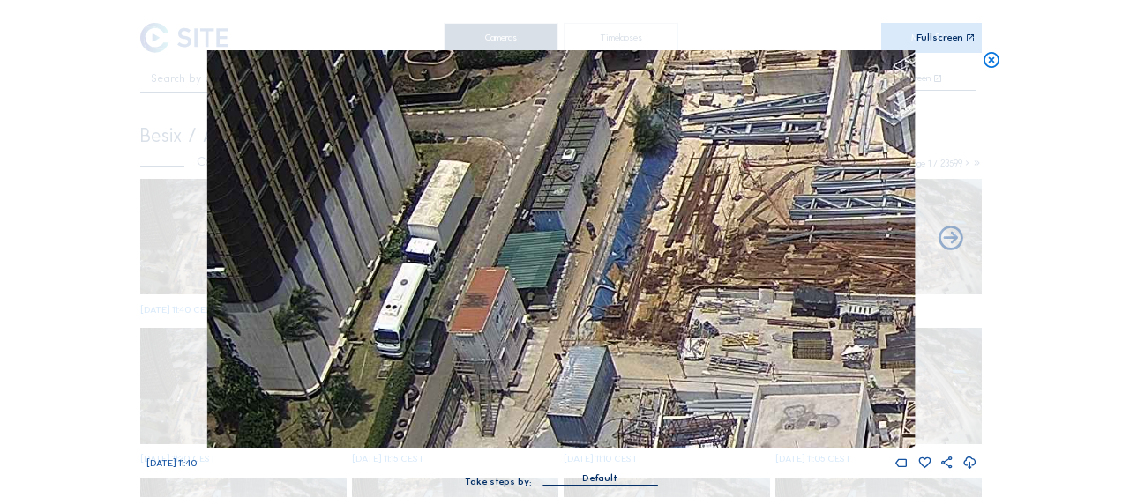
drag, startPoint x: 626, startPoint y: 162, endPoint x: 705, endPoint y: 363, distance: 215.8
click at [705, 363] on img at bounding box center [560, 249] width 707 height 398
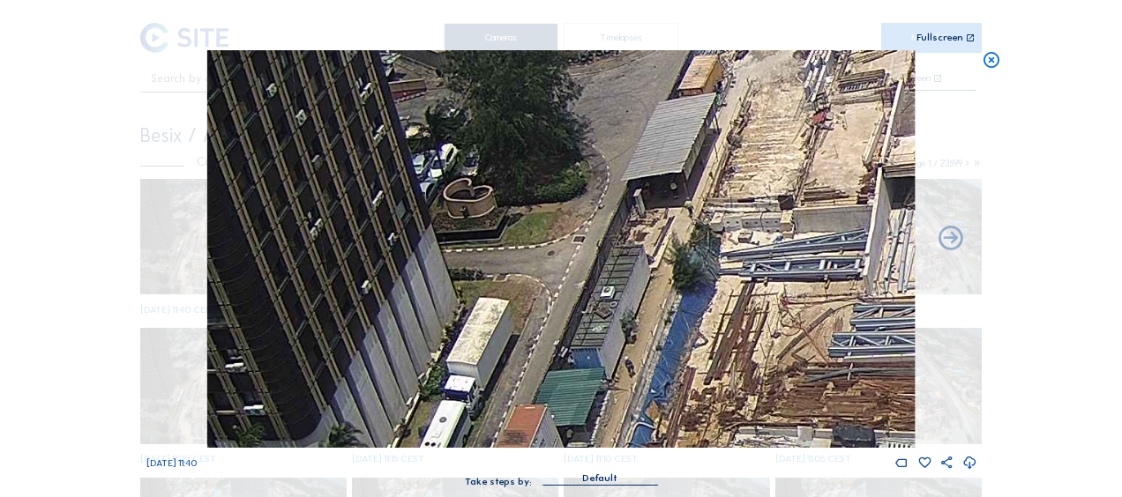
drag, startPoint x: 653, startPoint y: 242, endPoint x: 707, endPoint y: 364, distance: 133.9
click at [706, 366] on img at bounding box center [560, 249] width 707 height 398
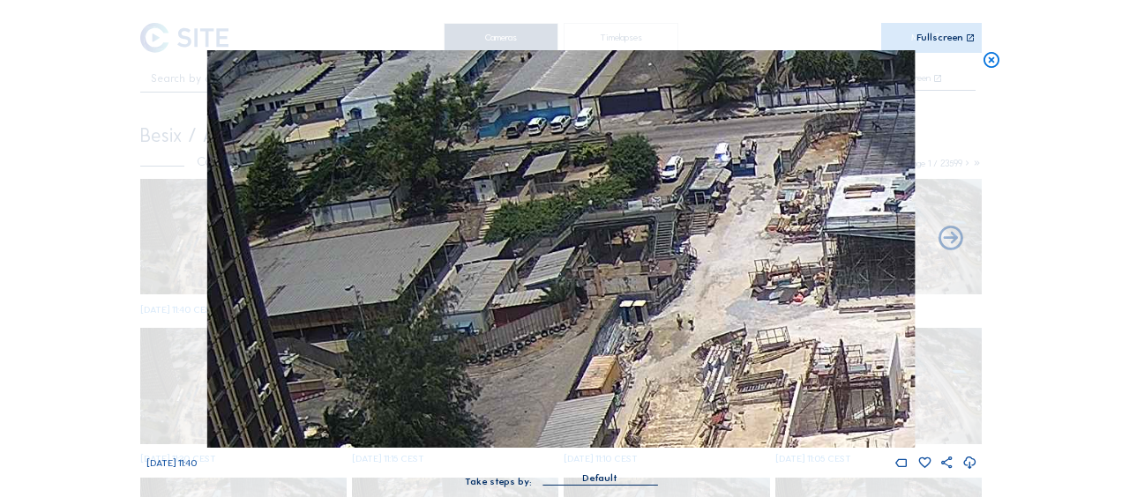
drag, startPoint x: 748, startPoint y: 145, endPoint x: 631, endPoint y: 450, distance: 326.9
click at [631, 450] on div "[DATE] 11:40" at bounding box center [561, 260] width 830 height 421
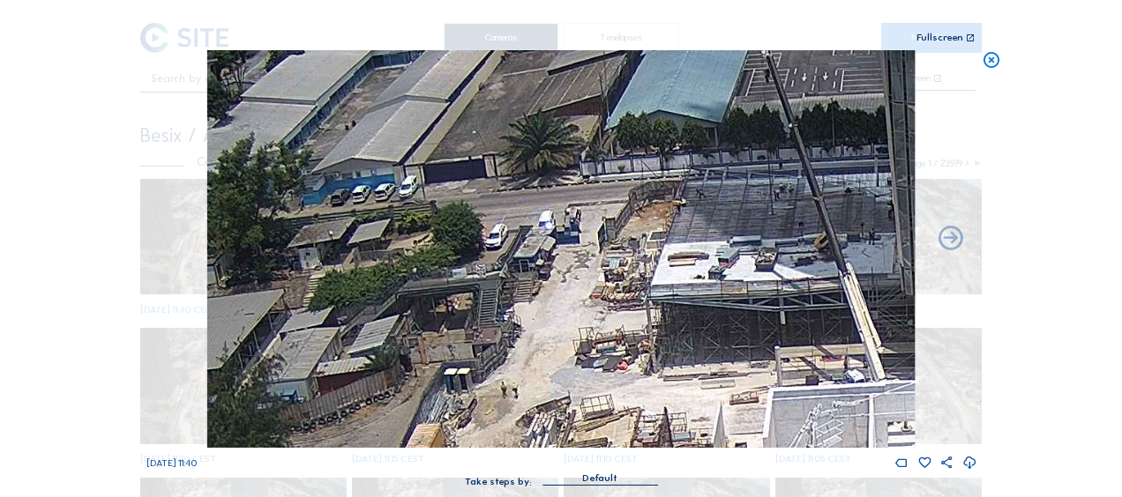
drag, startPoint x: 675, startPoint y: 211, endPoint x: 503, endPoint y: 279, distance: 185.7
click at [503, 279] on img at bounding box center [560, 249] width 707 height 398
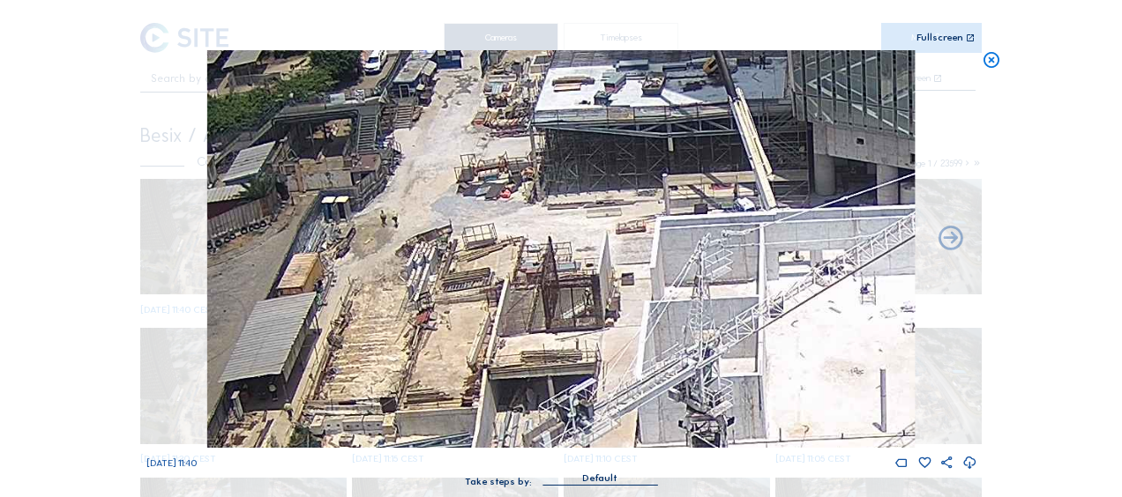
drag, startPoint x: 742, startPoint y: 354, endPoint x: 710, endPoint y: 259, distance: 99.8
click at [575, 159] on img at bounding box center [560, 249] width 707 height 398
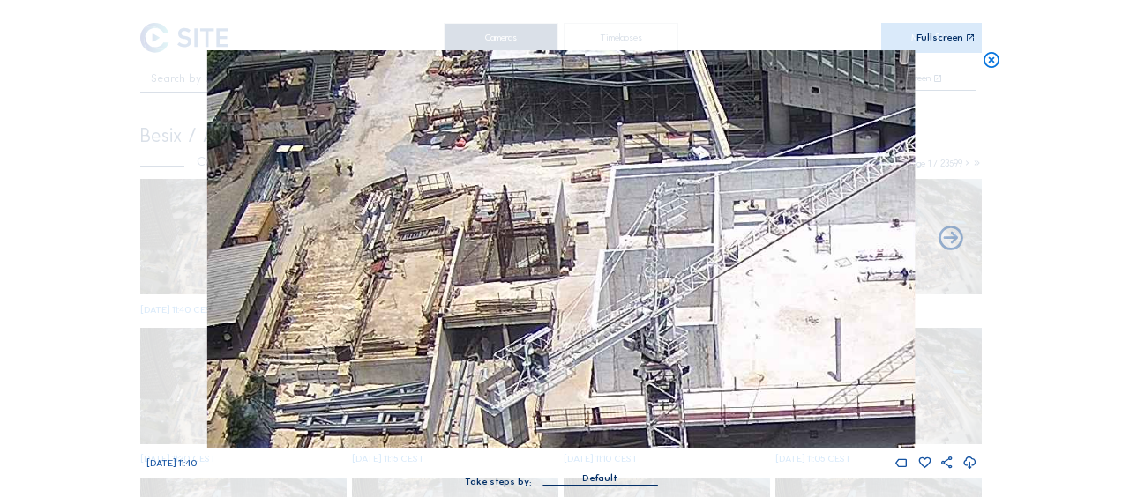
drag, startPoint x: 765, startPoint y: 319, endPoint x: 624, endPoint y: 220, distance: 172.0
click at [581, 172] on img at bounding box center [560, 249] width 707 height 398
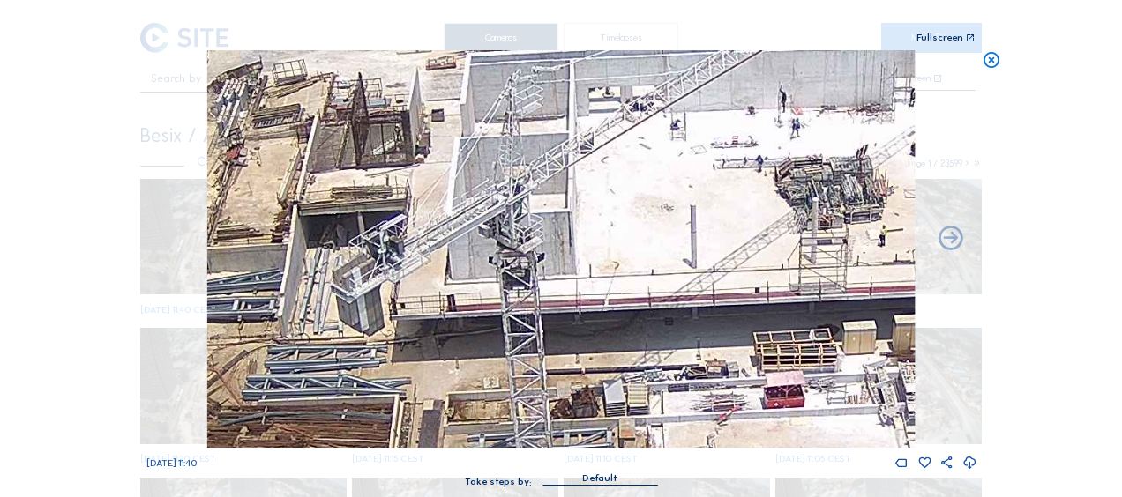
drag, startPoint x: 718, startPoint y: 286, endPoint x: 376, endPoint y: 210, distance: 350.5
click at [395, 160] on img at bounding box center [560, 249] width 707 height 398
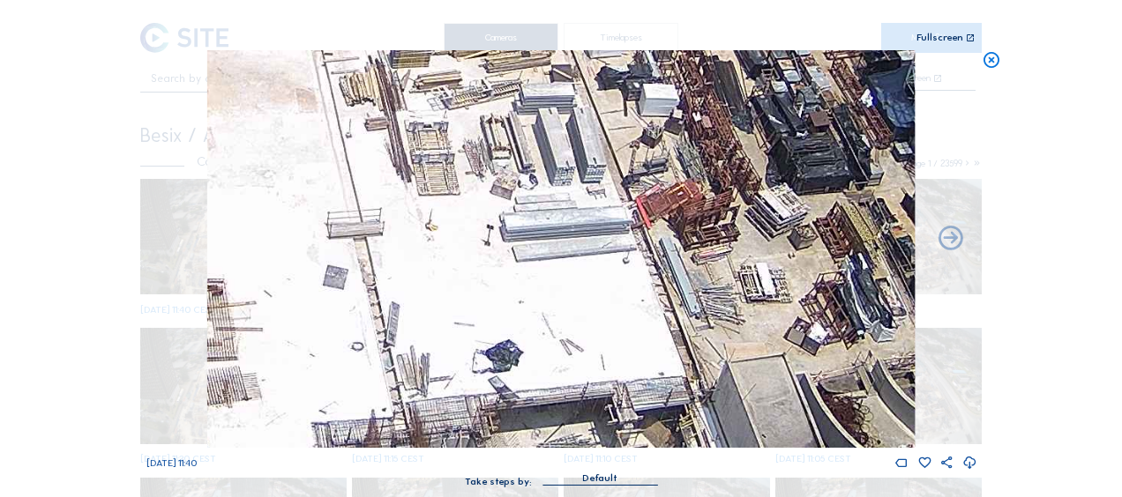
drag, startPoint x: 638, startPoint y: 310, endPoint x: 436, endPoint y: 88, distance: 300.9
click at [436, 88] on img at bounding box center [560, 249] width 707 height 398
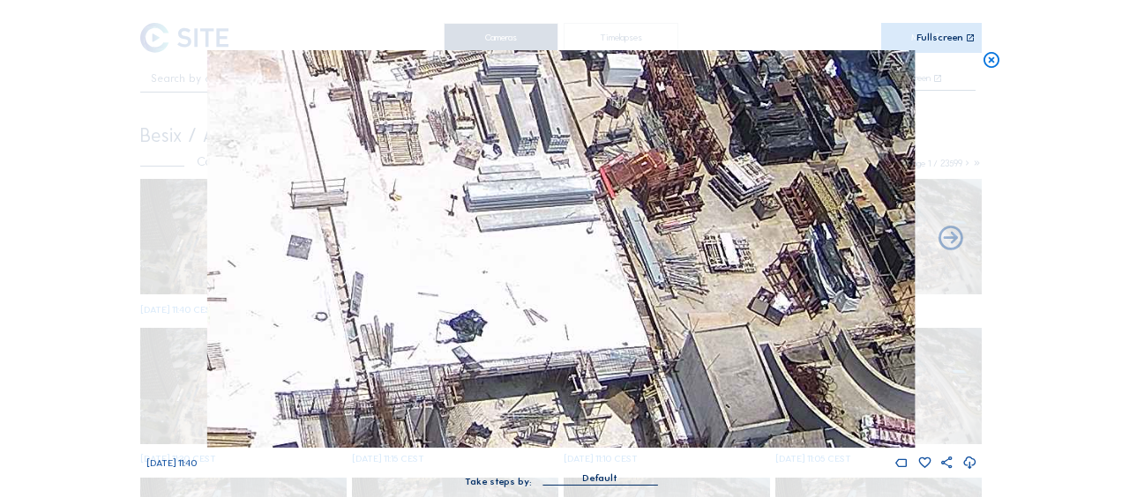
drag, startPoint x: 705, startPoint y: 344, endPoint x: 419, endPoint y: 222, distance: 311.4
click at [419, 222] on img at bounding box center [560, 249] width 707 height 398
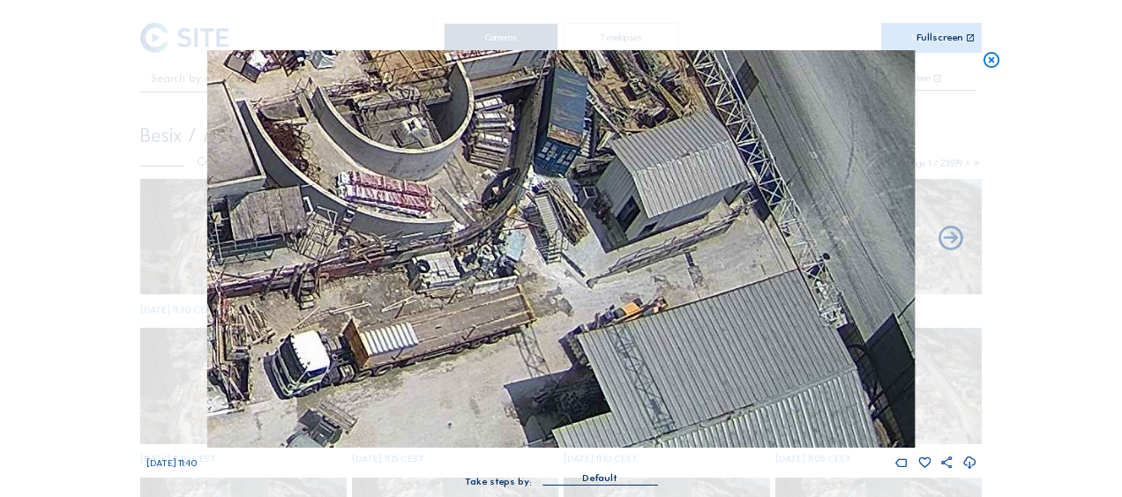
drag, startPoint x: 492, startPoint y: 260, endPoint x: 412, endPoint y: 222, distance: 88.8
click at [413, 222] on img at bounding box center [560, 249] width 707 height 398
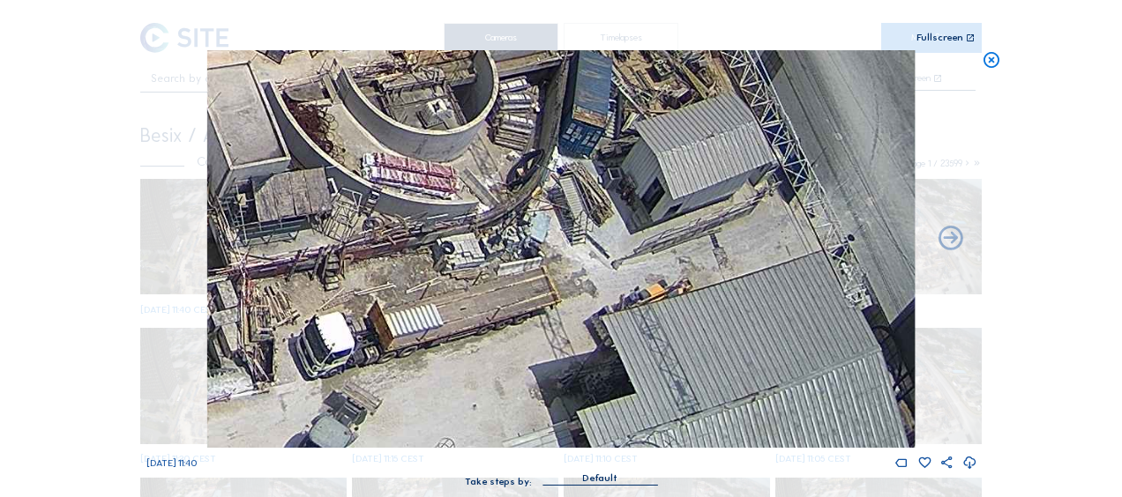
drag, startPoint x: 451, startPoint y: 323, endPoint x: 501, endPoint y: 200, distance: 132.1
click at [501, 200] on img at bounding box center [560, 249] width 707 height 398
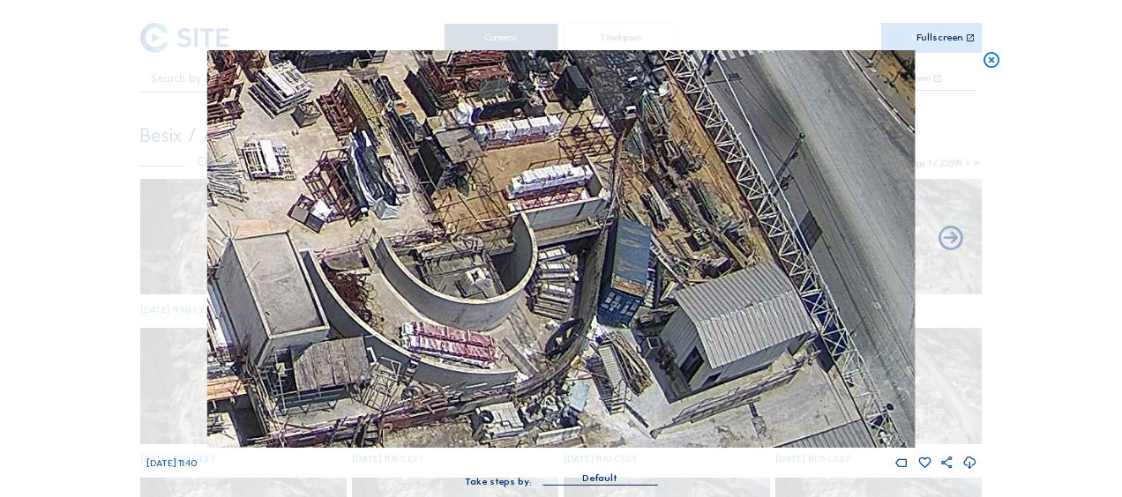
drag, startPoint x: 510, startPoint y: 194, endPoint x: 545, endPoint y: 351, distance: 160.9
click at [545, 351] on img at bounding box center [560, 249] width 707 height 398
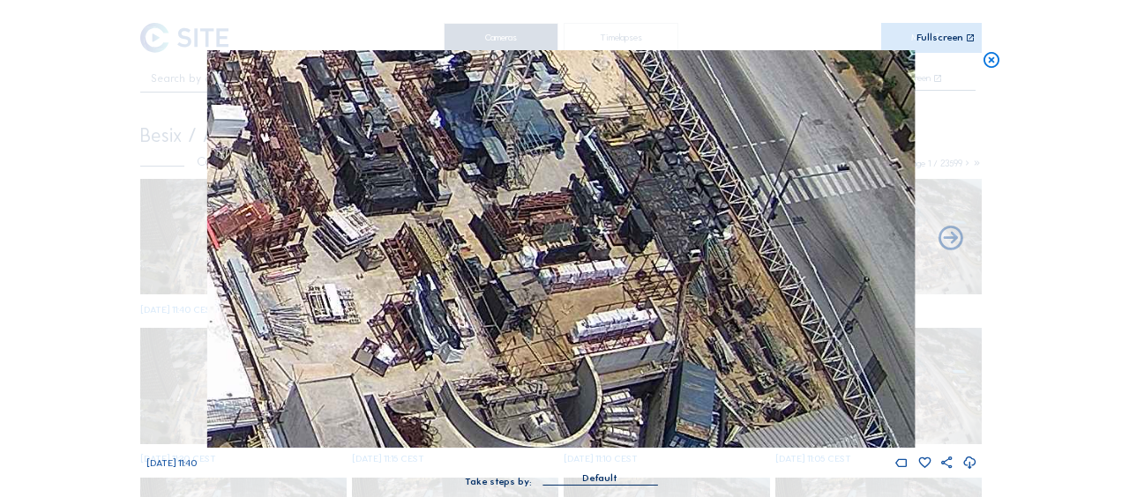
drag, startPoint x: 534, startPoint y: 173, endPoint x: 591, endPoint y: 307, distance: 145.8
click at [591, 307] on img at bounding box center [560, 249] width 707 height 398
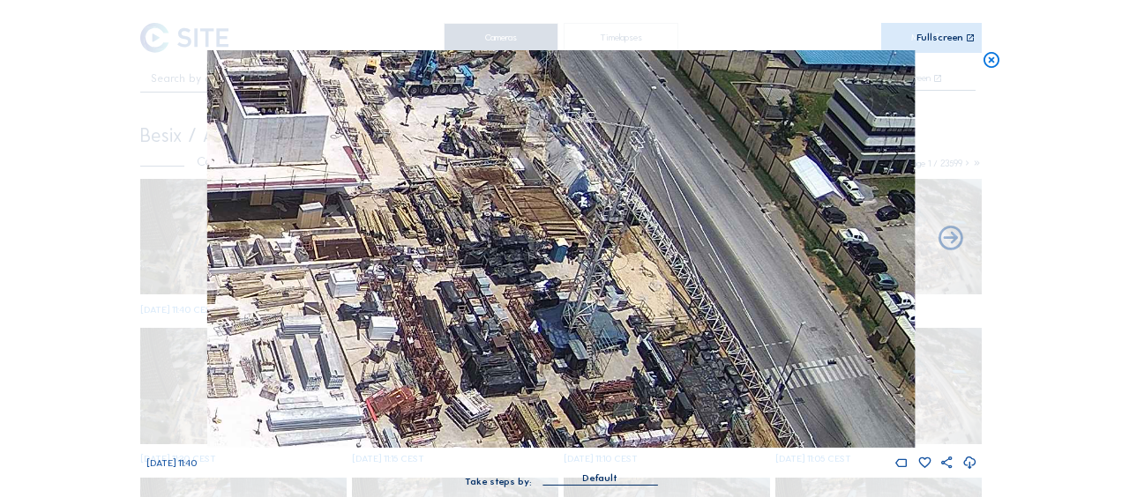
drag, startPoint x: 553, startPoint y: 83, endPoint x: 635, endPoint y: 290, distance: 222.9
click at [635, 290] on img at bounding box center [560, 249] width 707 height 398
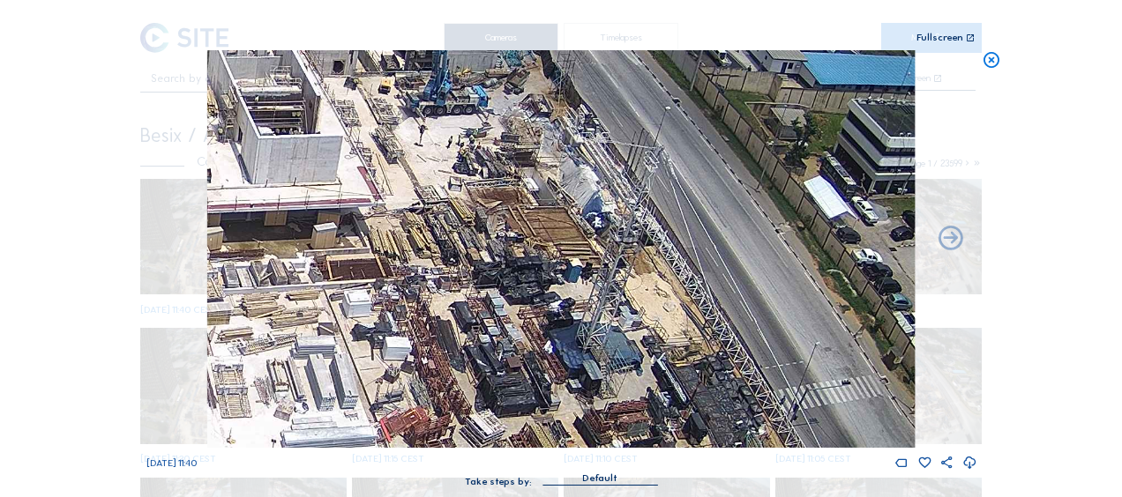
click at [991, 60] on icon at bounding box center [990, 60] width 19 height 20
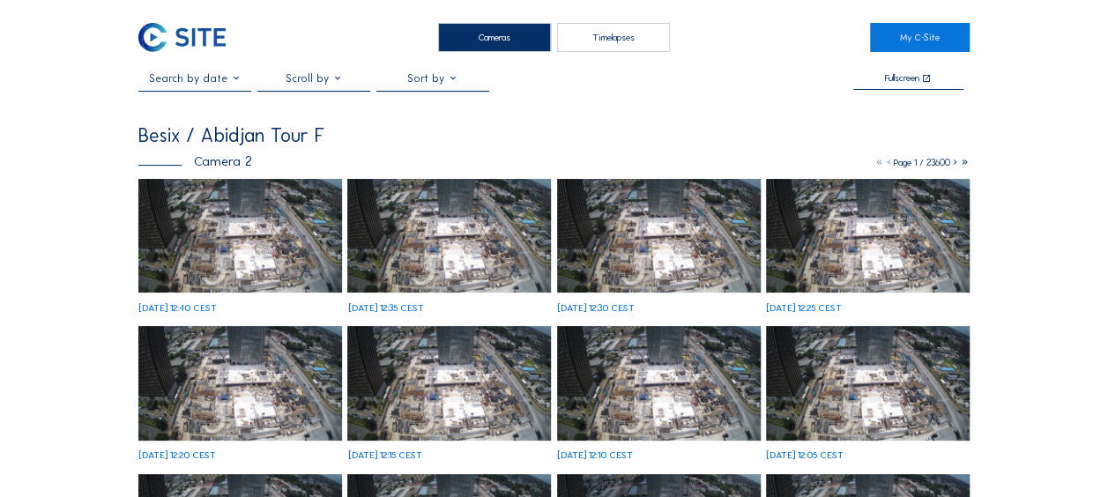
click at [191, 197] on img at bounding box center [240, 236] width 204 height 115
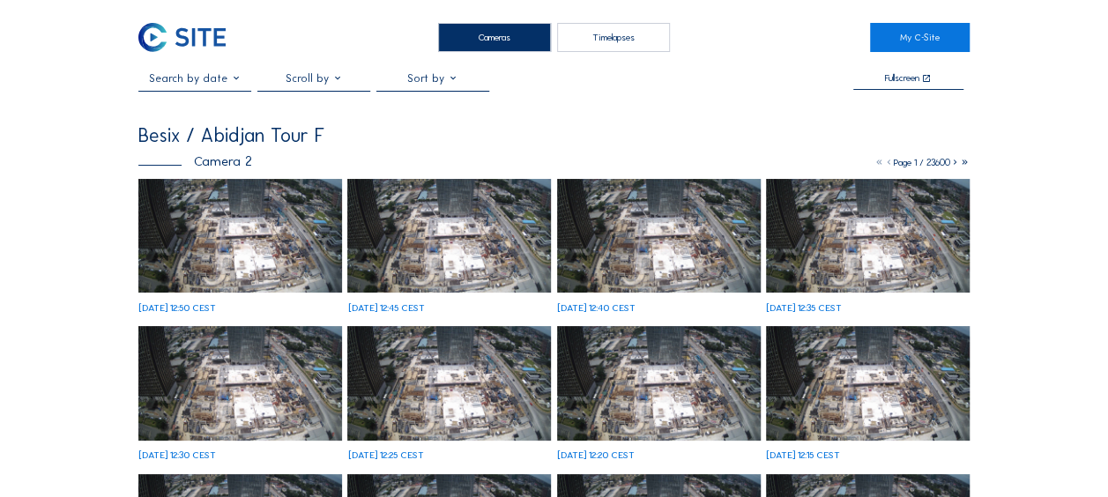
click at [250, 231] on img at bounding box center [240, 236] width 204 height 115
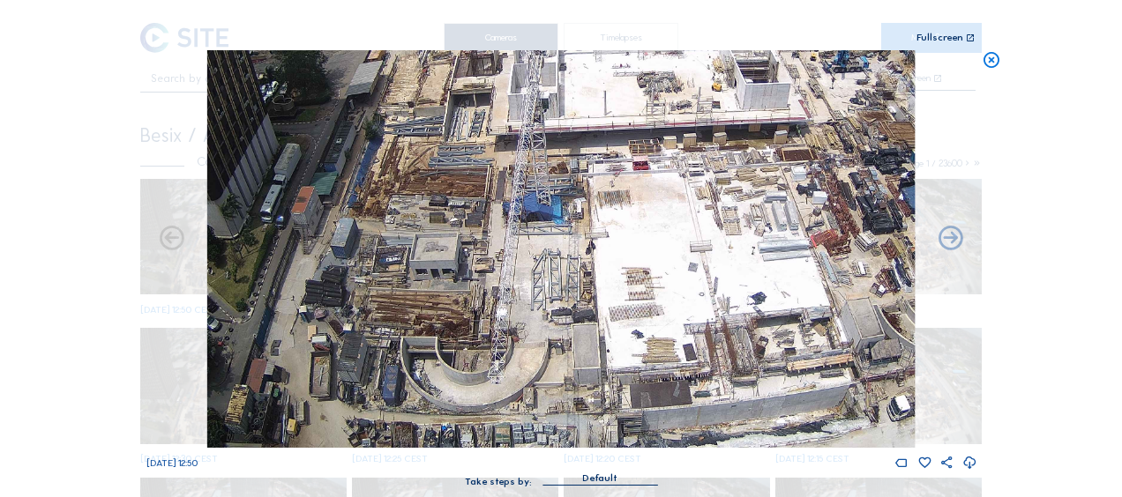
drag, startPoint x: 493, startPoint y: 381, endPoint x: 445, endPoint y: 239, distance: 149.7
click at [445, 239] on img at bounding box center [560, 249] width 707 height 398
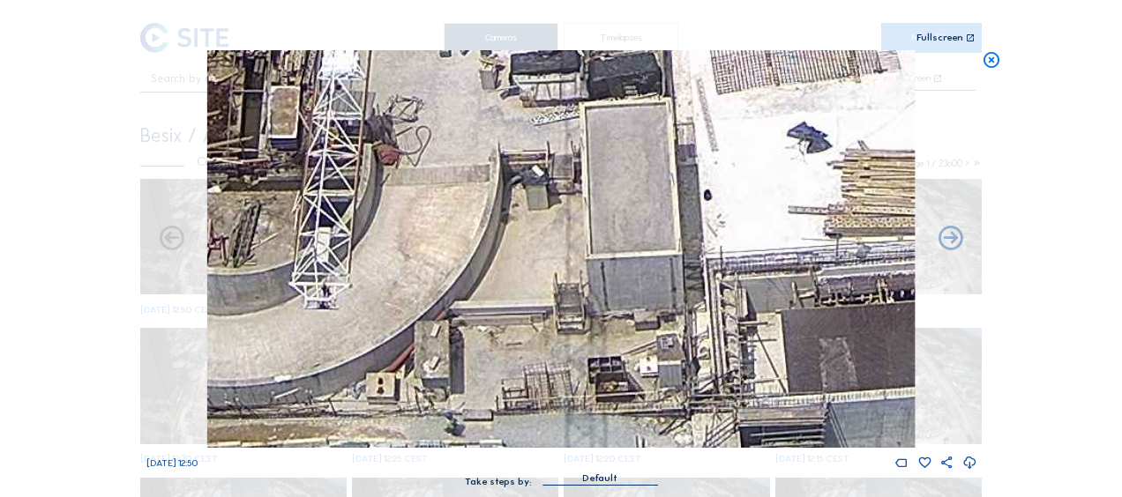
drag, startPoint x: 531, startPoint y: 360, endPoint x: 500, endPoint y: 336, distance: 39.0
click at [501, 336] on img at bounding box center [560, 249] width 707 height 398
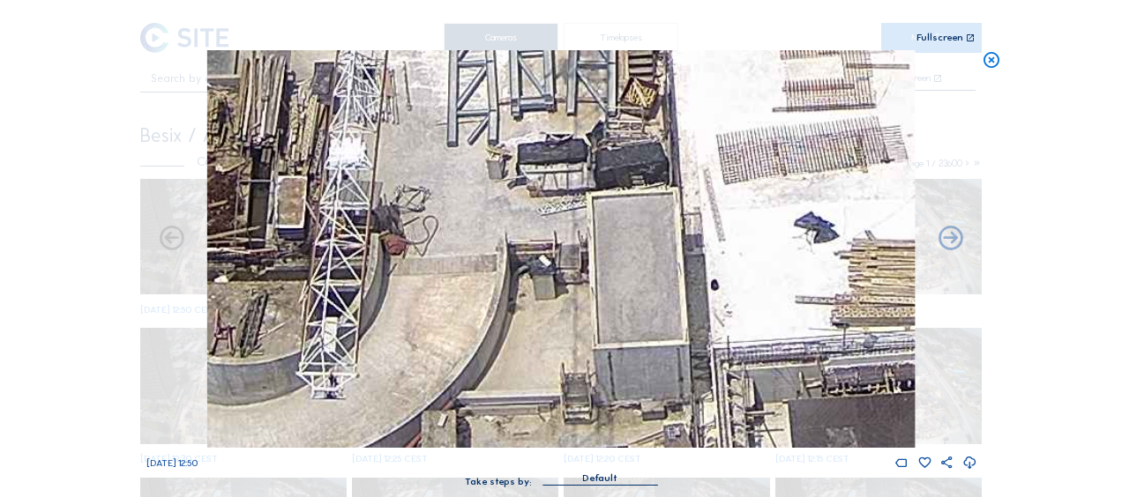
drag, startPoint x: 543, startPoint y: 237, endPoint x: 561, endPoint y: 354, distance: 118.6
click at [561, 354] on img at bounding box center [560, 249] width 707 height 398
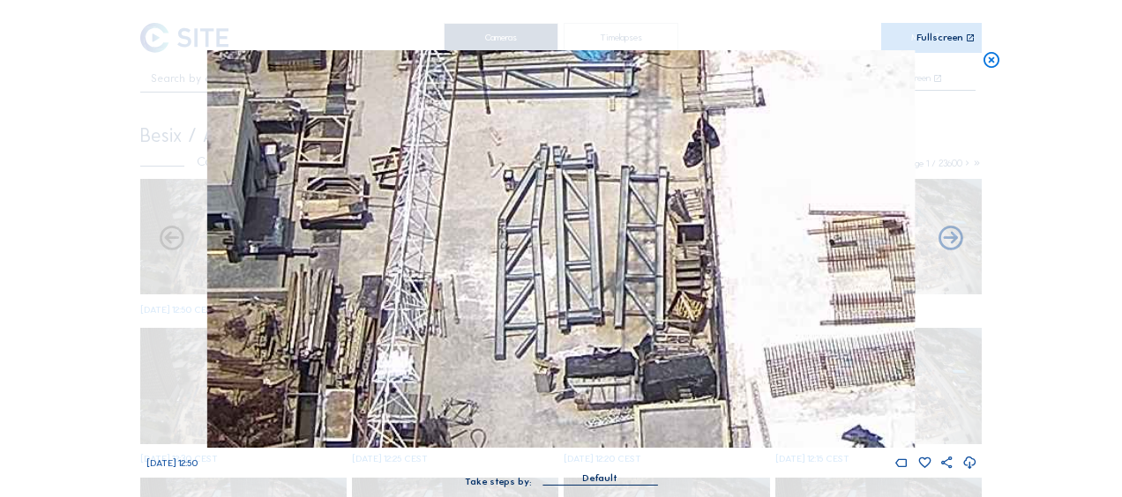
drag, startPoint x: 524, startPoint y: 211, endPoint x: 563, endPoint y: 399, distance: 192.8
click at [563, 399] on img at bounding box center [560, 249] width 707 height 398
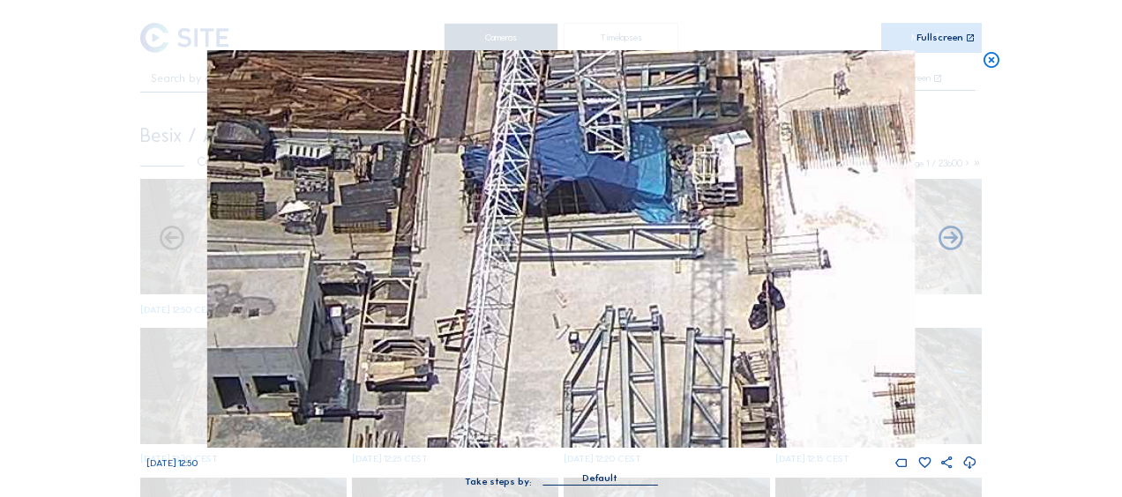
drag, startPoint x: 592, startPoint y: 384, endPoint x: 607, endPoint y: 437, distance: 55.0
click at [607, 437] on img at bounding box center [560, 249] width 707 height 398
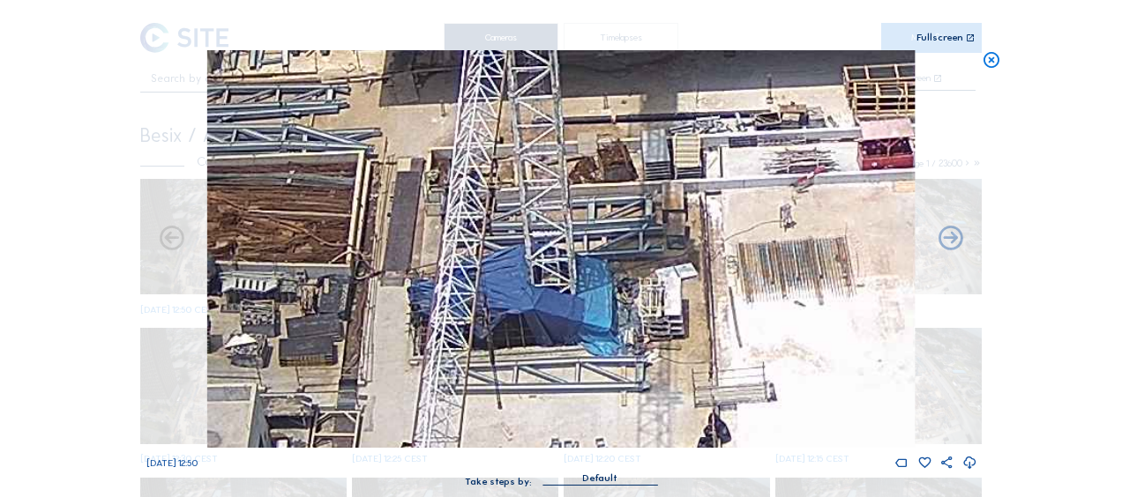
drag, startPoint x: 594, startPoint y: 354, endPoint x: 541, endPoint y: 487, distance: 143.6
click at [541, 487] on div "Sa 04 Oct 2025 12:50 Take steps by: Default" at bounding box center [561, 277] width 830 height 454
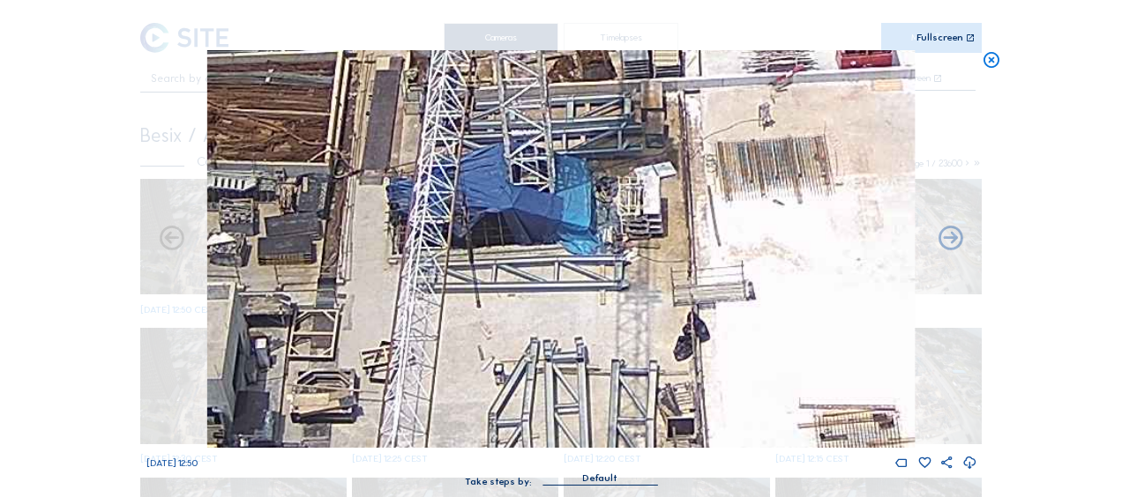
drag, startPoint x: 557, startPoint y: 349, endPoint x: 546, endPoint y: 140, distance: 209.3
click at [546, 140] on img at bounding box center [560, 249] width 707 height 398
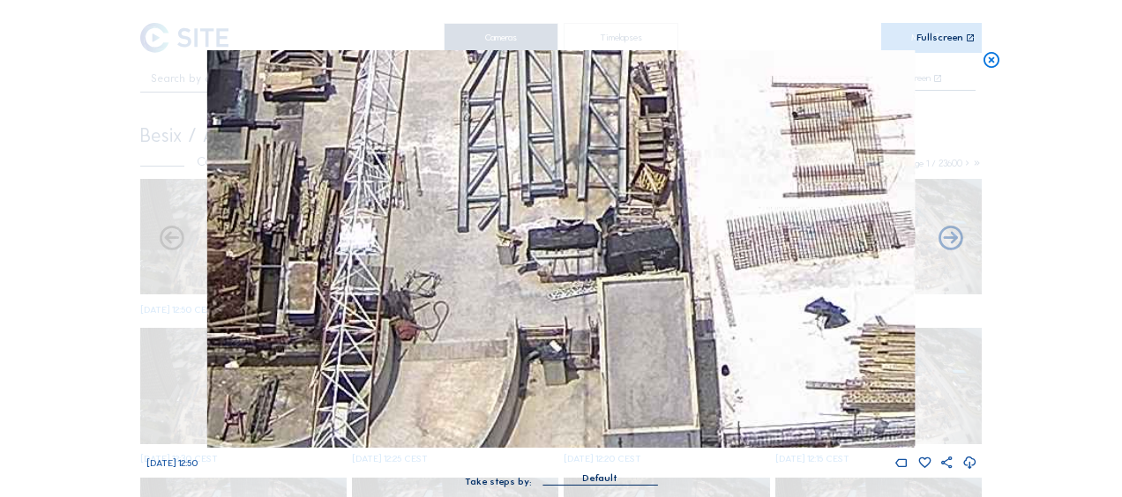
drag, startPoint x: 578, startPoint y: 175, endPoint x: 572, endPoint y: 156, distance: 19.5
click at [572, 156] on img at bounding box center [560, 249] width 707 height 398
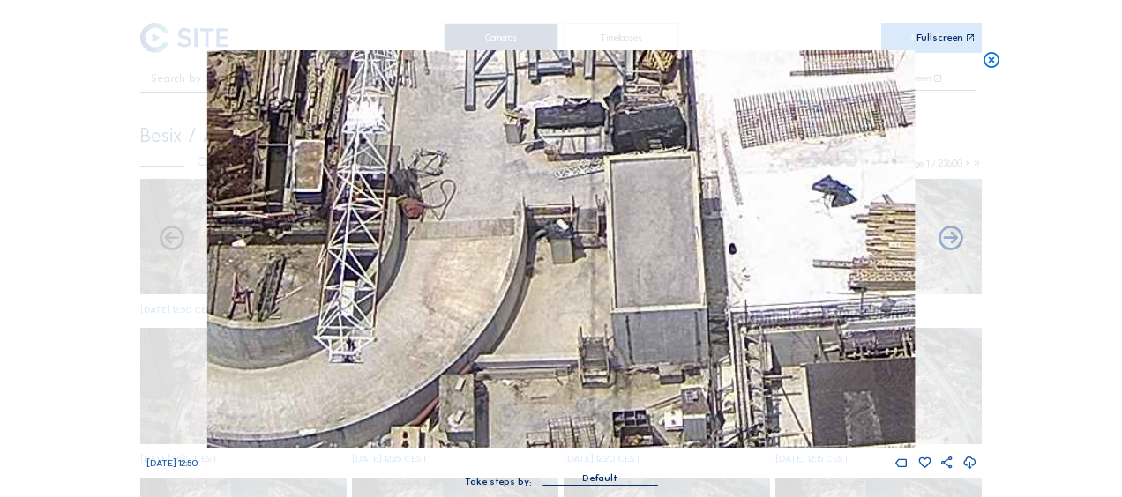
drag, startPoint x: 557, startPoint y: 248, endPoint x: 565, endPoint y: 182, distance: 66.6
click at [563, 176] on img at bounding box center [560, 249] width 707 height 398
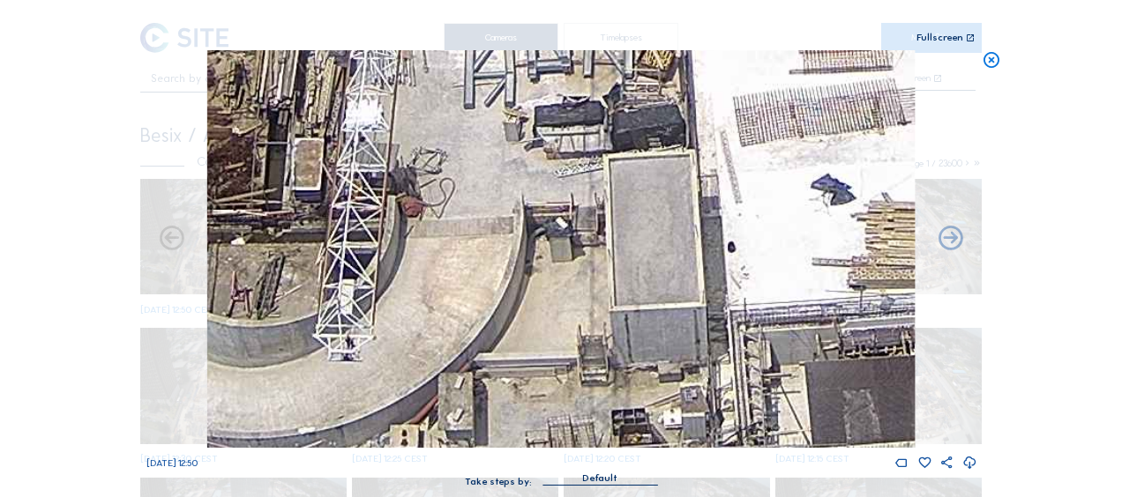
drag, startPoint x: 563, startPoint y: 326, endPoint x: 555, endPoint y: 192, distance: 134.3
click at [556, 192] on img at bounding box center [560, 249] width 707 height 398
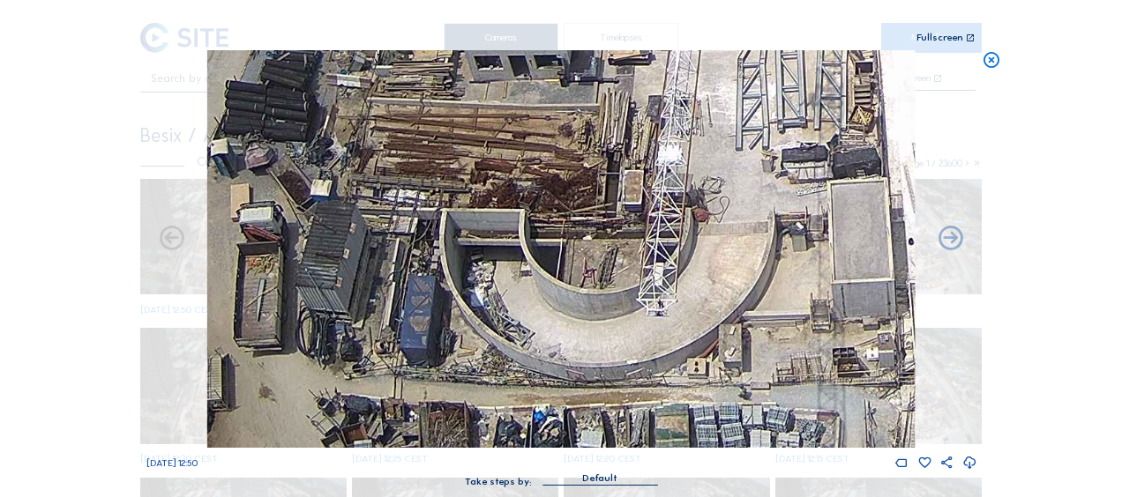
drag, startPoint x: 349, startPoint y: 298, endPoint x: 580, endPoint y: 295, distance: 231.1
click at [580, 295] on img at bounding box center [560, 249] width 707 height 398
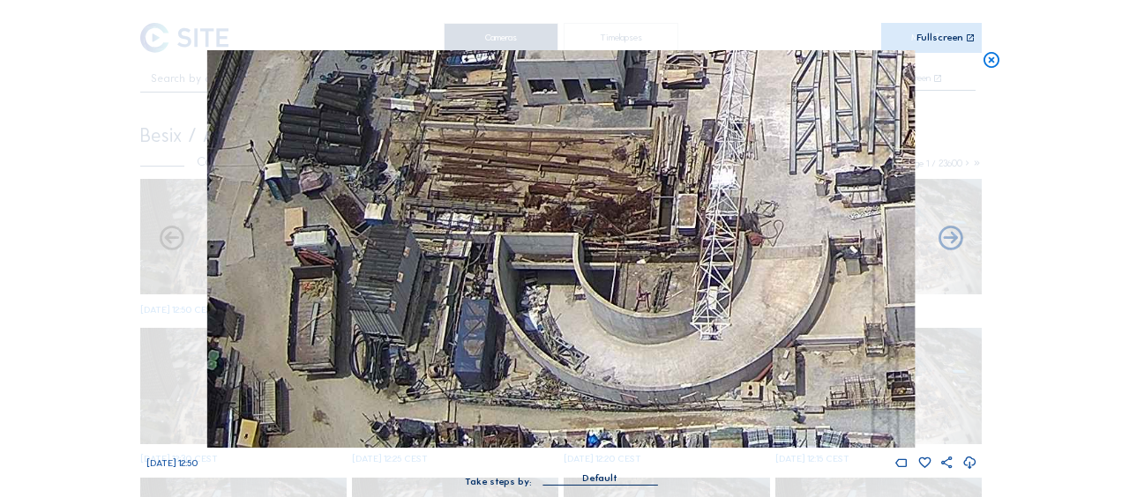
drag, startPoint x: 410, startPoint y: 295, endPoint x: 464, endPoint y: 319, distance: 58.8
click at [464, 319] on img at bounding box center [560, 249] width 707 height 398
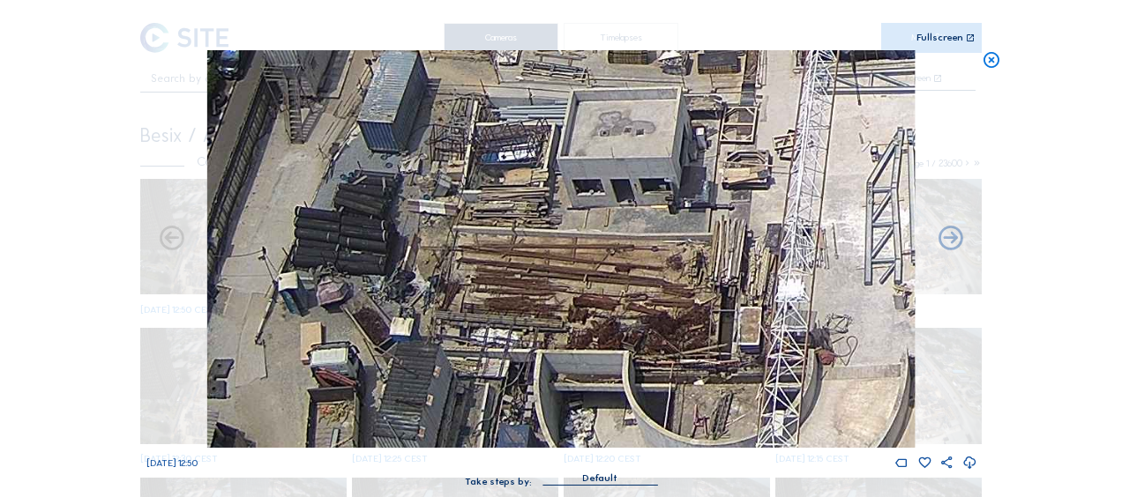
drag, startPoint x: 370, startPoint y: 256, endPoint x: 365, endPoint y: 298, distance: 42.7
click at [365, 303] on img at bounding box center [560, 249] width 707 height 398
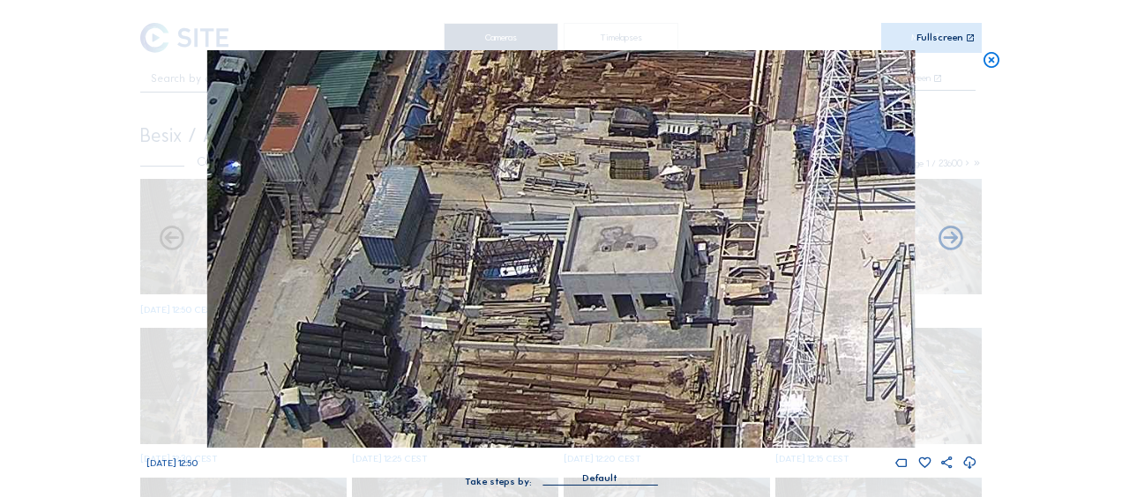
drag, startPoint x: 382, startPoint y: 215, endPoint x: 388, endPoint y: 342, distance: 127.1
click at [388, 342] on img at bounding box center [560, 249] width 707 height 398
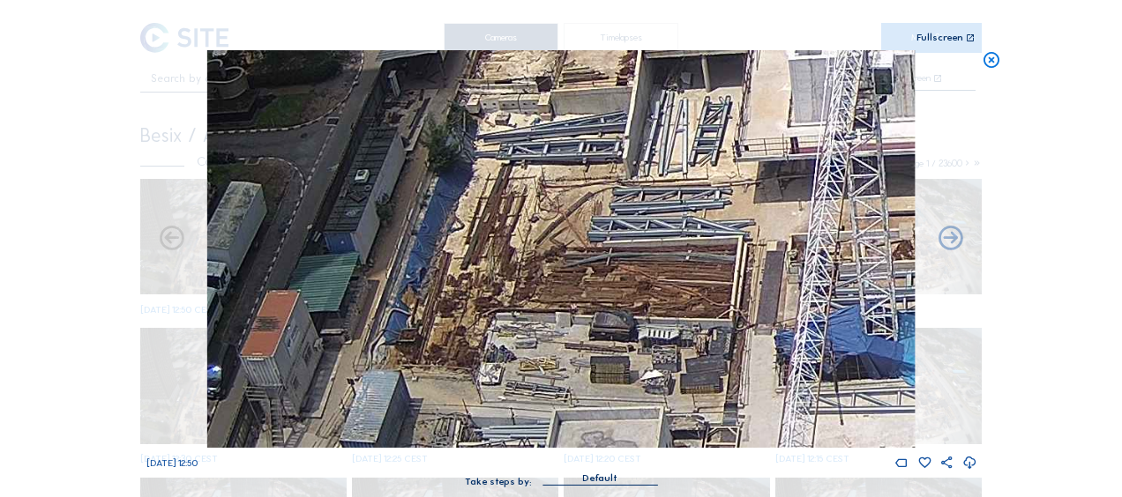
drag, startPoint x: 498, startPoint y: 178, endPoint x: 478, endPoint y: 393, distance: 216.1
click at [478, 393] on img at bounding box center [560, 249] width 707 height 398
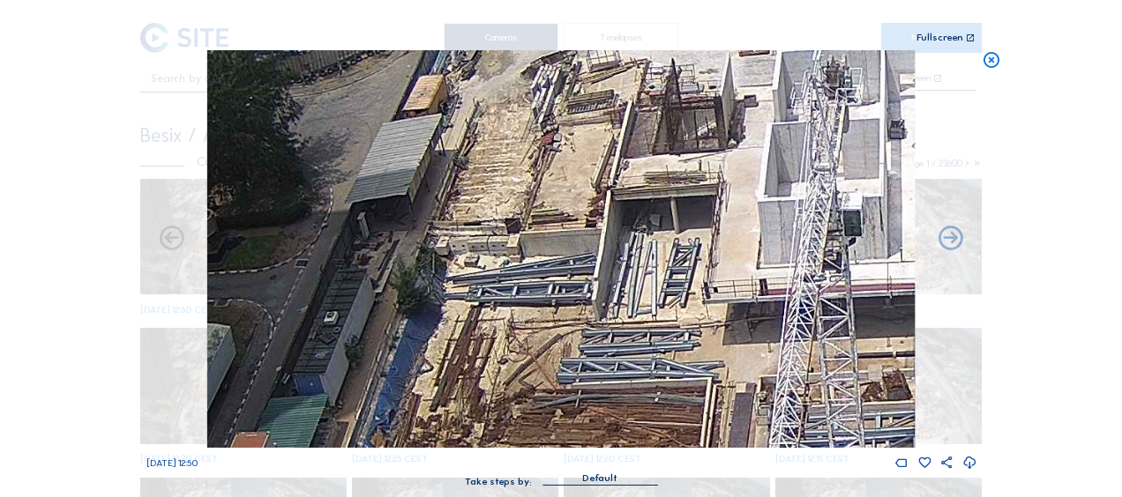
drag, startPoint x: 526, startPoint y: 272, endPoint x: 497, endPoint y: 381, distance: 112.9
click at [495, 402] on img at bounding box center [560, 249] width 707 height 398
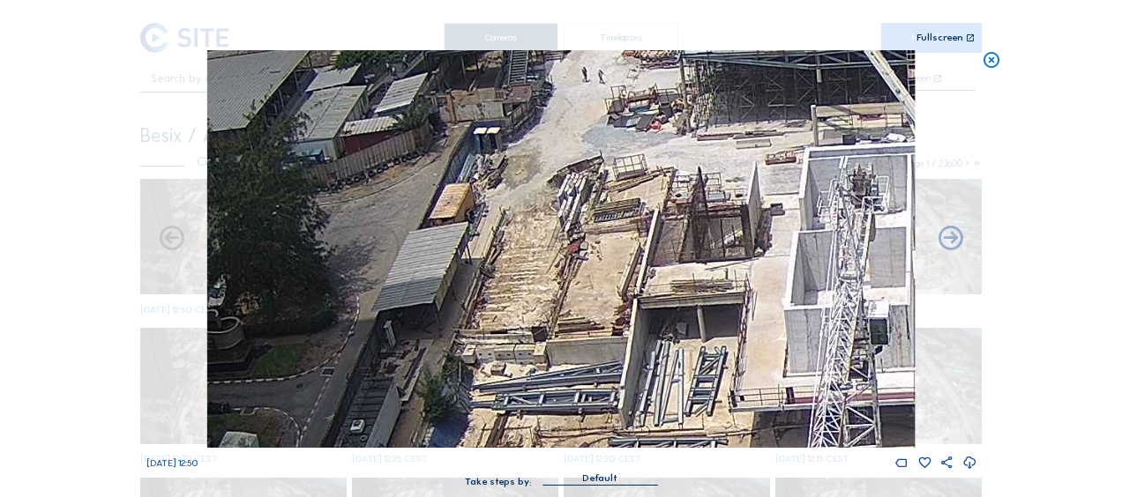
drag, startPoint x: 547, startPoint y: 414, endPoint x: 548, endPoint y: 432, distance: 17.7
click at [551, 436] on img at bounding box center [560, 249] width 707 height 398
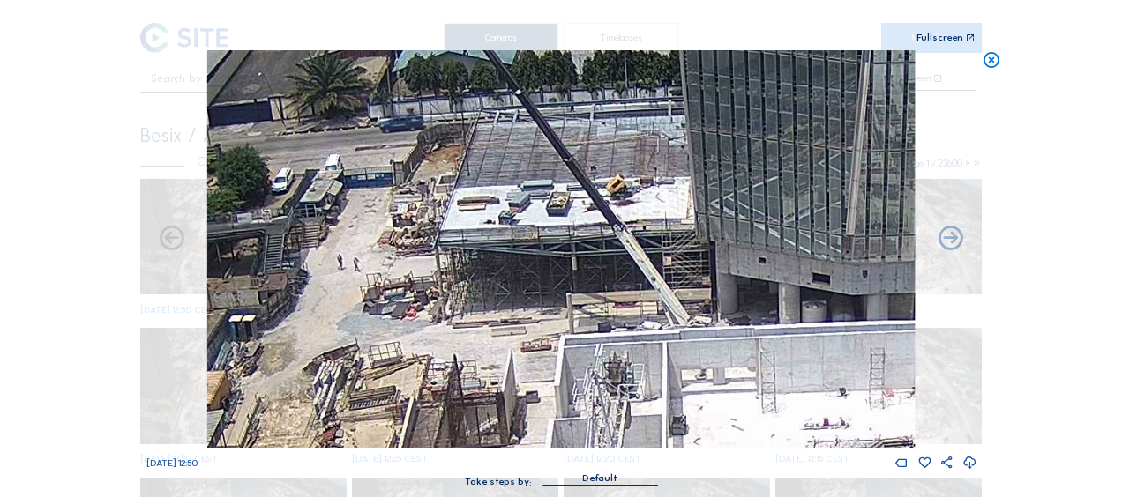
drag, startPoint x: 564, startPoint y: 309, endPoint x: 316, endPoint y: 475, distance: 299.4
click at [316, 475] on div "Sa 04 Oct 2025 12:50 Take steps by: Default" at bounding box center [561, 277] width 830 height 454
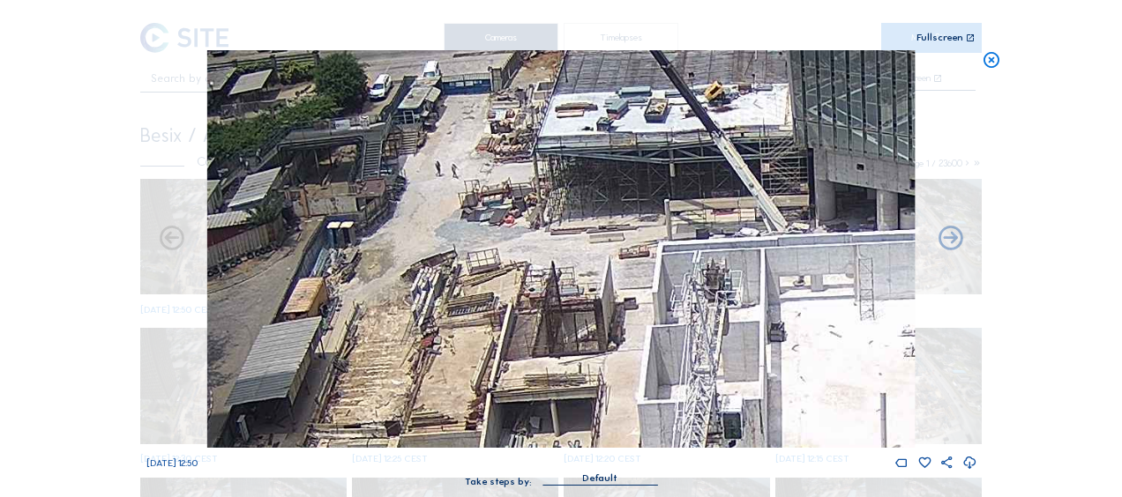
drag, startPoint x: 408, startPoint y: 447, endPoint x: 506, endPoint y: 354, distance: 134.7
click at [506, 354] on img at bounding box center [560, 249] width 707 height 398
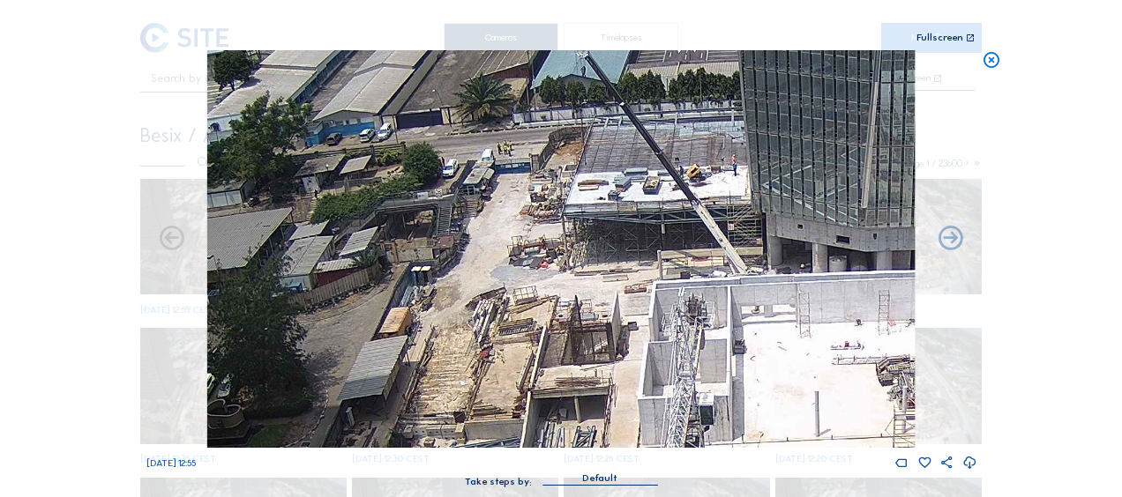
drag, startPoint x: 625, startPoint y: 78, endPoint x: 624, endPoint y: 150, distance: 72.3
click at [624, 150] on img at bounding box center [560, 249] width 707 height 398
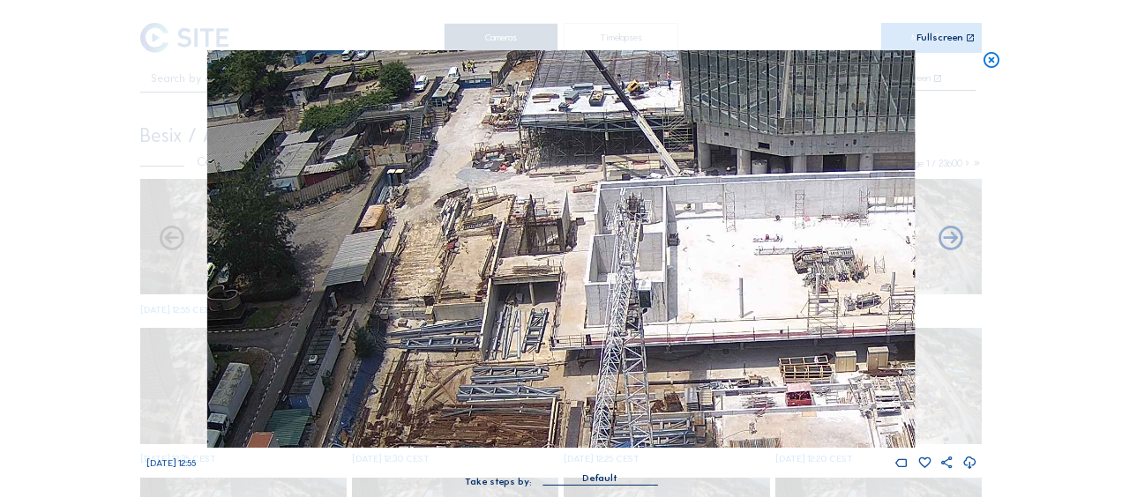
drag, startPoint x: 451, startPoint y: 232, endPoint x: 450, endPoint y: 213, distance: 18.6
click at [440, 207] on img at bounding box center [560, 249] width 707 height 398
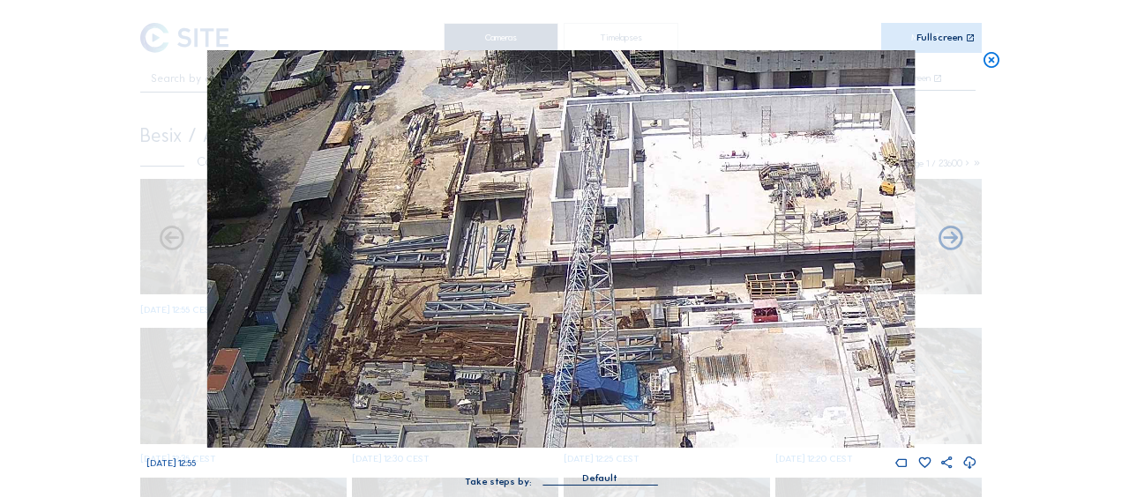
drag, startPoint x: 497, startPoint y: 318, endPoint x: 467, endPoint y: 244, distance: 79.9
click at [467, 244] on img at bounding box center [560, 249] width 707 height 398
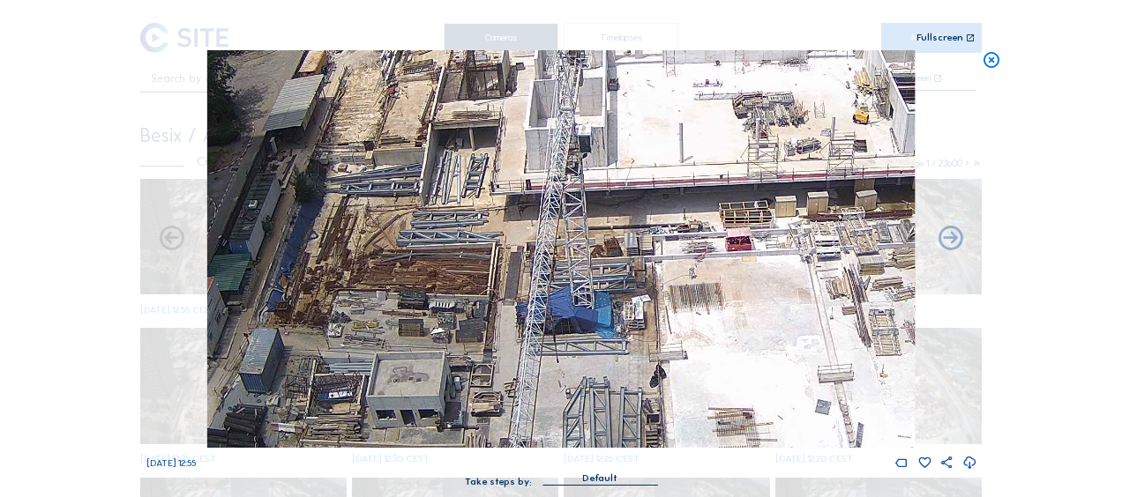
drag, startPoint x: 479, startPoint y: 324, endPoint x: 453, endPoint y: 252, distance: 75.9
click at [453, 252] on img at bounding box center [560, 249] width 707 height 398
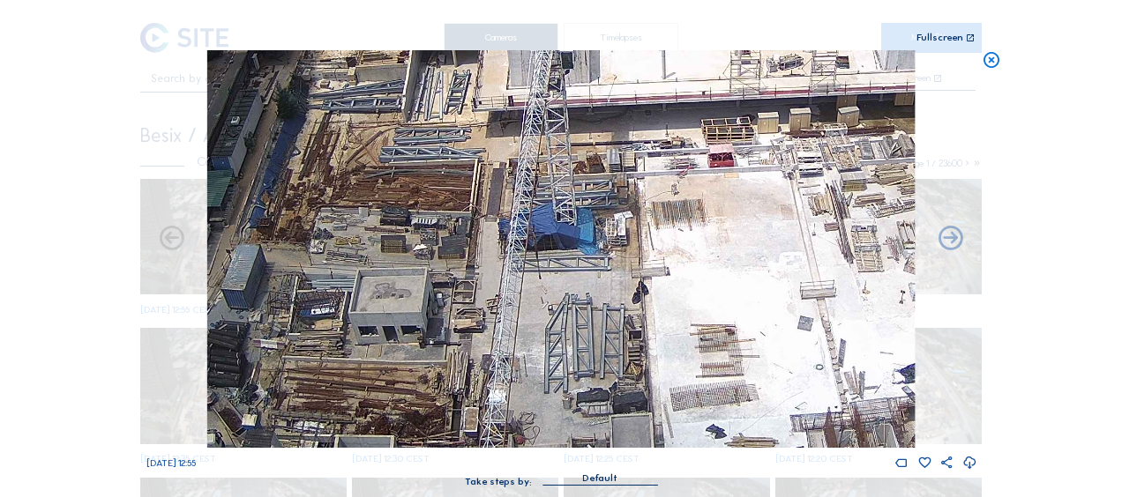
drag, startPoint x: 476, startPoint y: 362, endPoint x: 453, endPoint y: 270, distance: 95.4
click at [453, 270] on img at bounding box center [560, 249] width 707 height 398
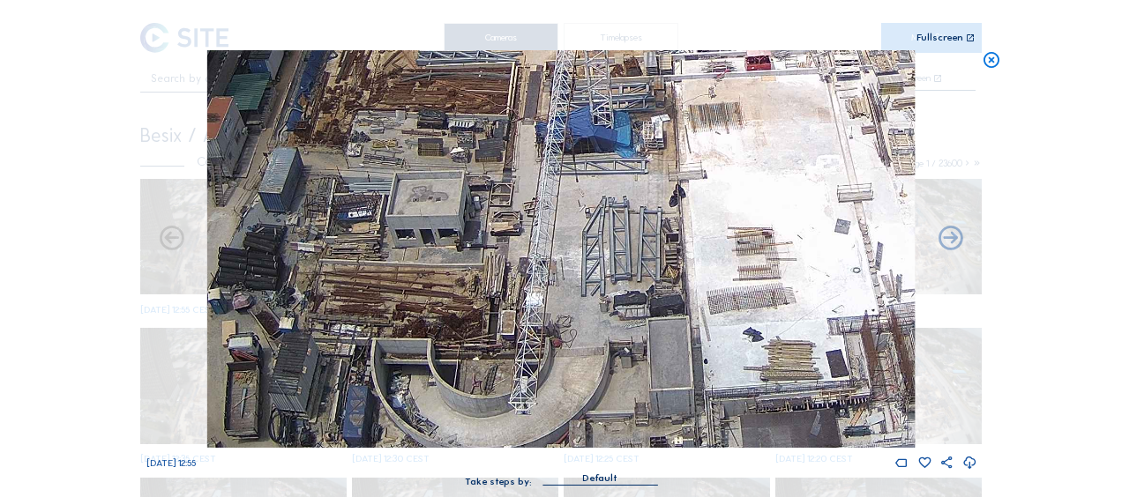
drag, startPoint x: 473, startPoint y: 377, endPoint x: 520, endPoint y: 282, distance: 106.5
click at [520, 282] on img at bounding box center [560, 249] width 707 height 398
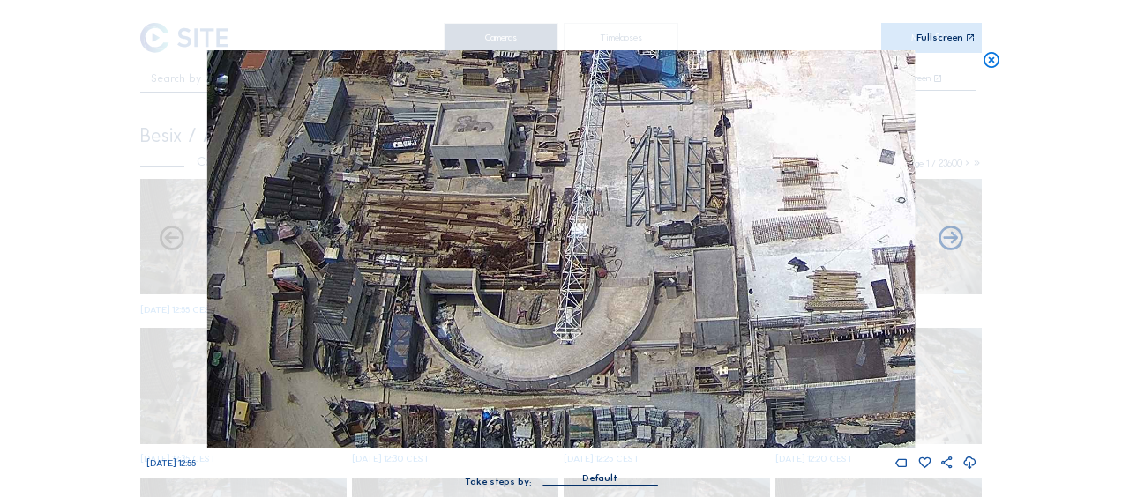
drag, startPoint x: 508, startPoint y: 386, endPoint x: 548, endPoint y: 224, distance: 167.0
click at [548, 224] on img at bounding box center [560, 249] width 707 height 398
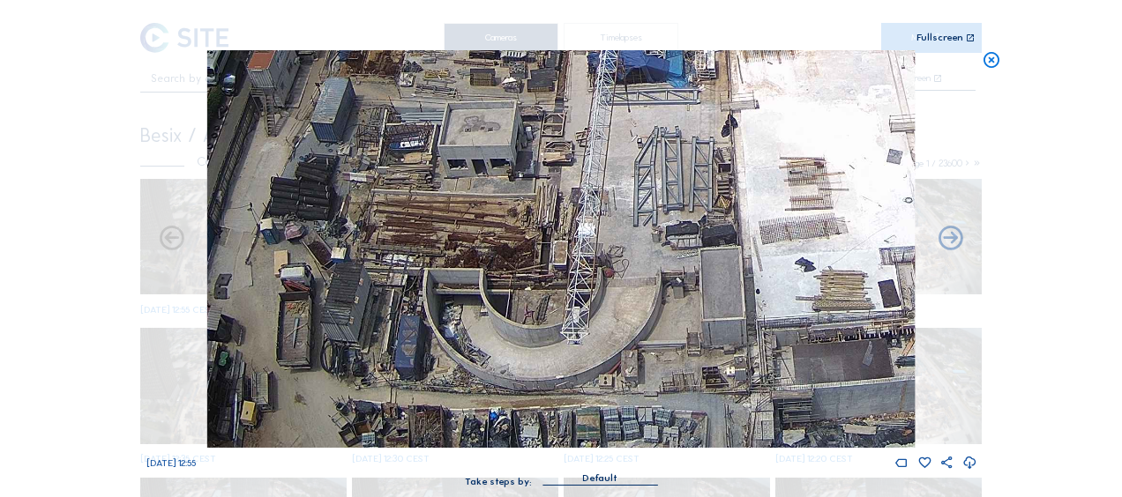
drag, startPoint x: 402, startPoint y: 305, endPoint x: 526, endPoint y: 252, distance: 134.3
click at [526, 252] on img at bounding box center [560, 249] width 707 height 398
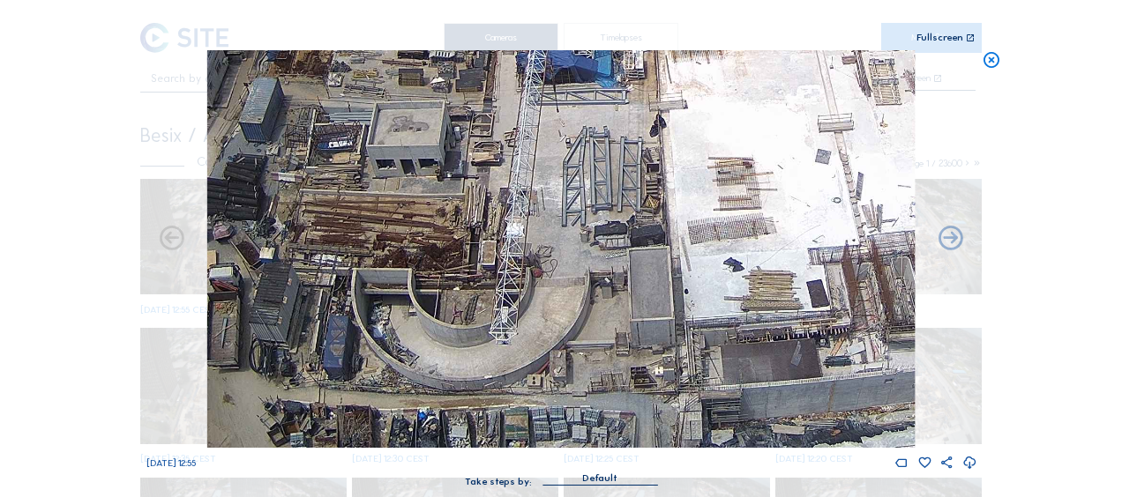
drag, startPoint x: 810, startPoint y: 387, endPoint x: 685, endPoint y: 345, distance: 132.2
click at [623, 240] on img at bounding box center [560, 249] width 707 height 398
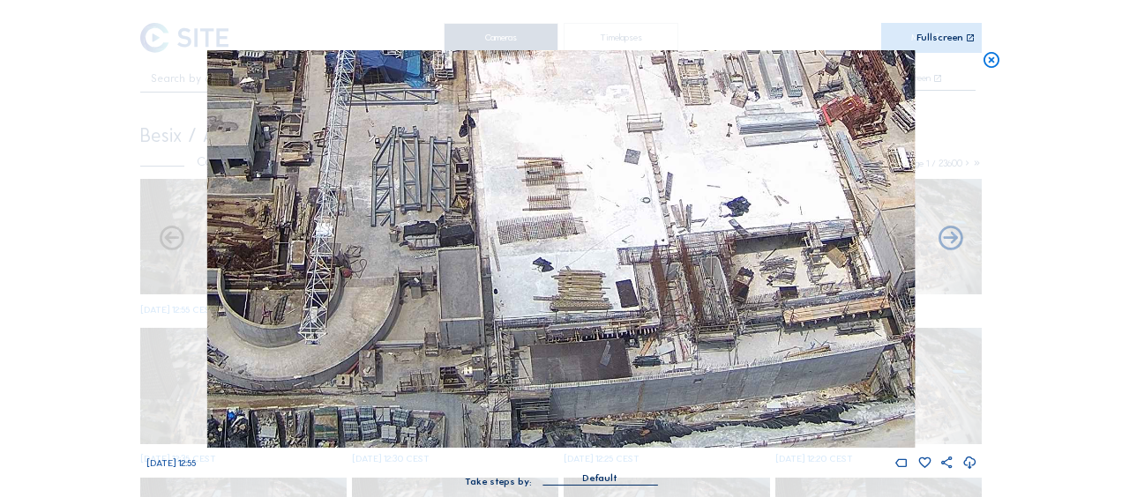
drag, startPoint x: 758, startPoint y: 354, endPoint x: 501, endPoint y: 265, distance: 272.5
click at [501, 265] on img at bounding box center [560, 249] width 707 height 398
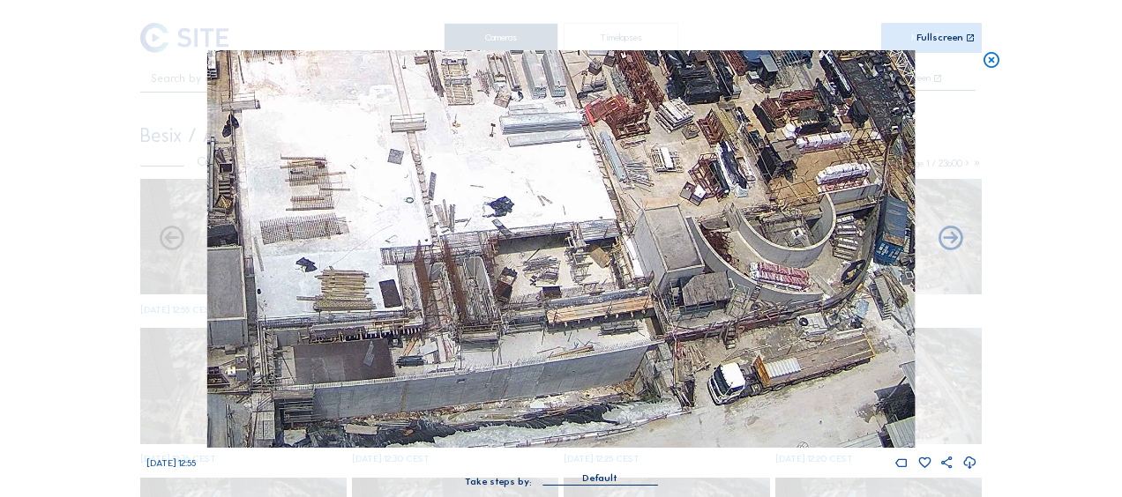
drag, startPoint x: 717, startPoint y: 366, endPoint x: 622, endPoint y: 343, distance: 98.0
click at [622, 343] on img at bounding box center [560, 249] width 707 height 398
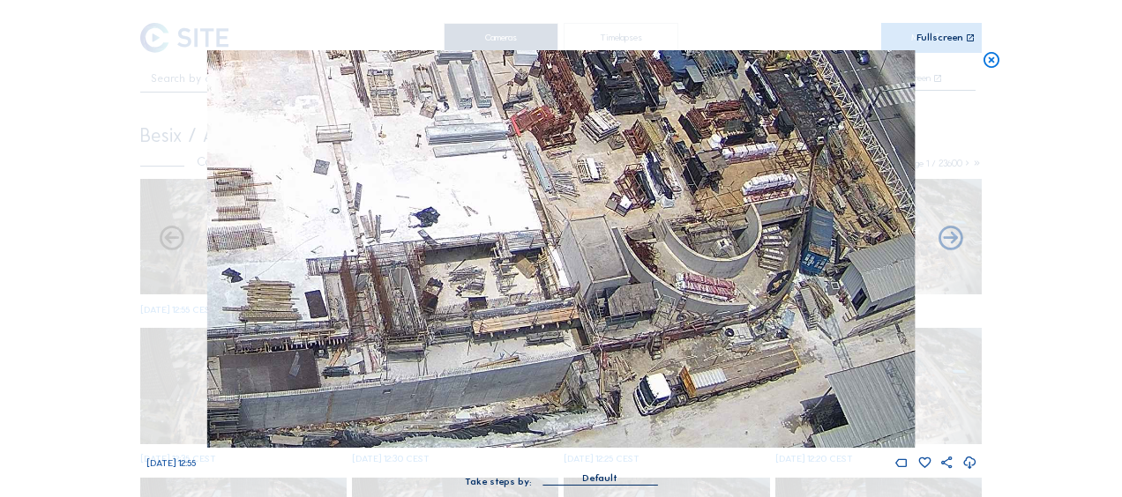
drag, startPoint x: 702, startPoint y: 370, endPoint x: 633, endPoint y: 370, distance: 68.8
click at [634, 370] on img at bounding box center [560, 249] width 707 height 398
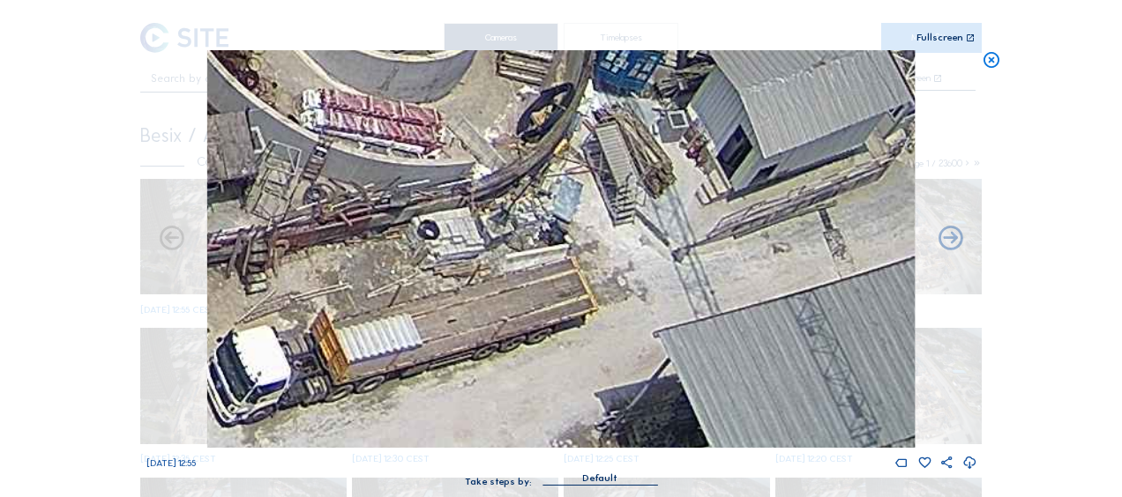
drag, startPoint x: 785, startPoint y: 322, endPoint x: 772, endPoint y: 280, distance: 44.3
click at [772, 280] on img at bounding box center [560, 249] width 707 height 398
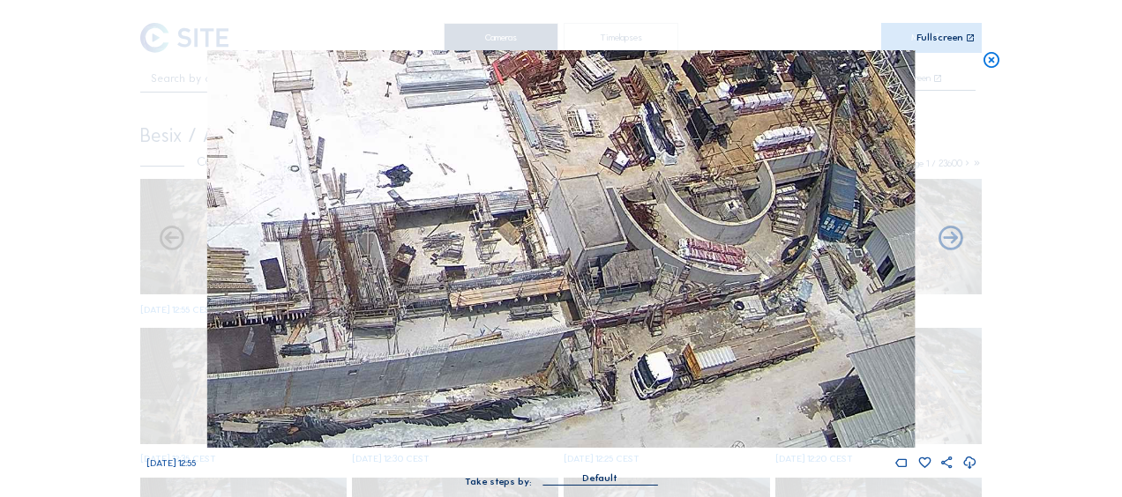
drag, startPoint x: 407, startPoint y: 360, endPoint x: 642, endPoint y: 256, distance: 257.4
click at [642, 256] on img at bounding box center [560, 249] width 707 height 398
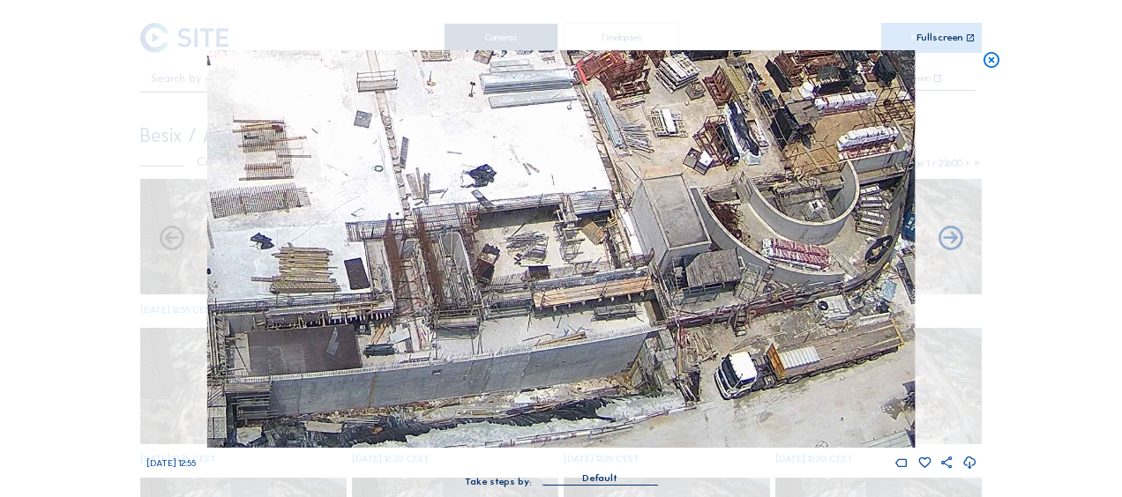
drag, startPoint x: 521, startPoint y: 269, endPoint x: 744, endPoint y: 220, distance: 228.3
click at [744, 220] on img at bounding box center [560, 249] width 707 height 398
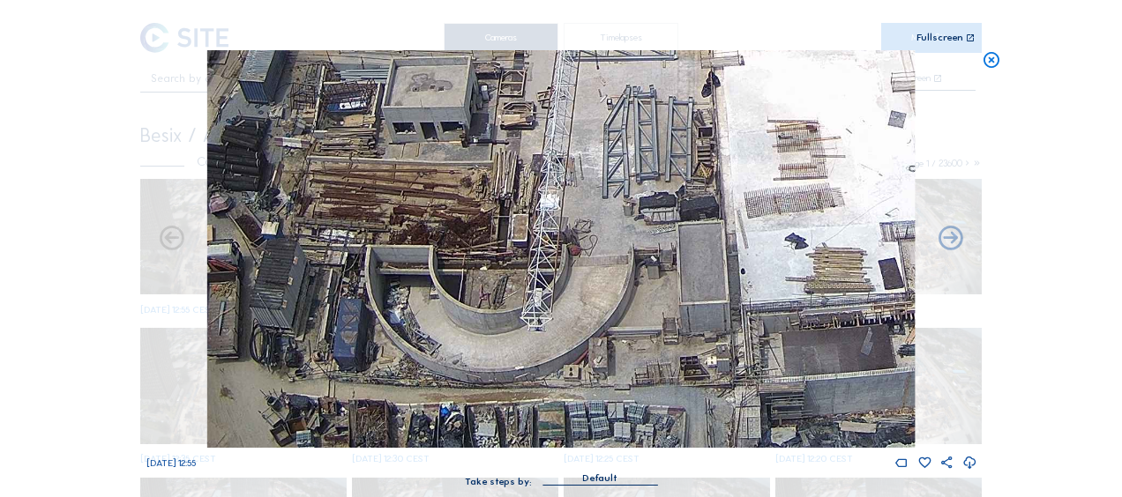
drag, startPoint x: 566, startPoint y: 265, endPoint x: 877, endPoint y: 218, distance: 313.9
click at [877, 218] on img at bounding box center [560, 249] width 707 height 398
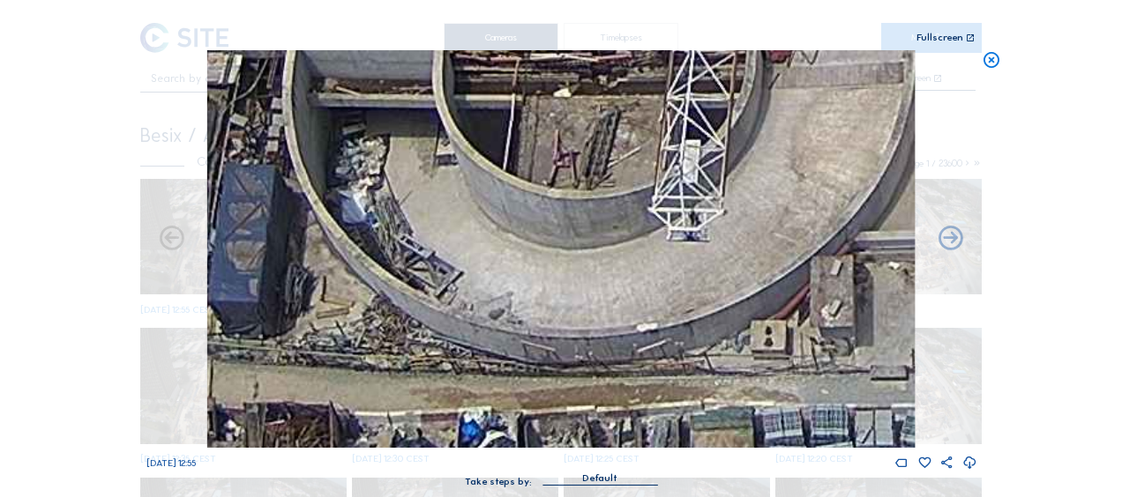
drag, startPoint x: 446, startPoint y: 358, endPoint x: 515, endPoint y: 279, distance: 105.0
click at [528, 217] on img at bounding box center [560, 249] width 707 height 398
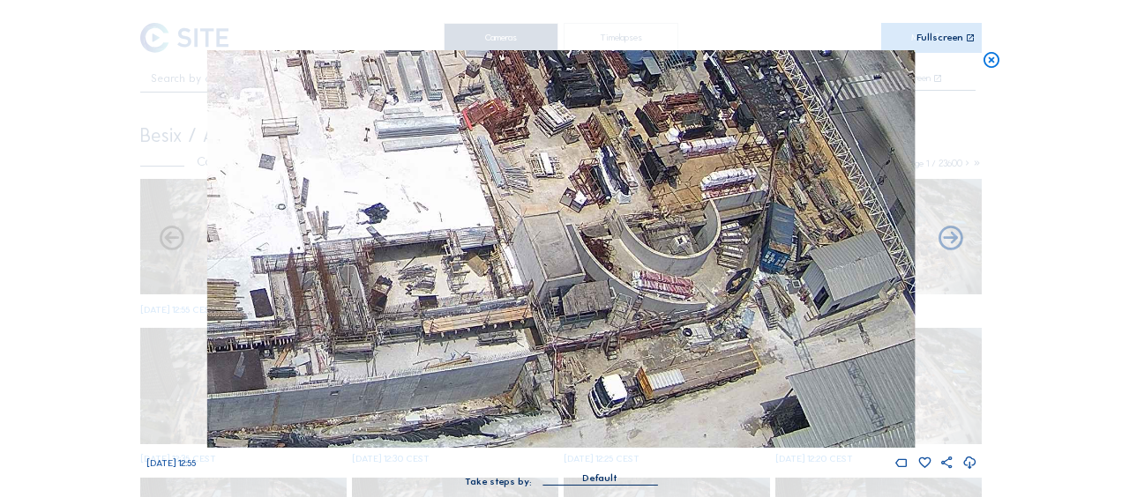
drag, startPoint x: 785, startPoint y: 309, endPoint x: 240, endPoint y: 299, distance: 545.1
click at [240, 299] on img at bounding box center [560, 249] width 707 height 398
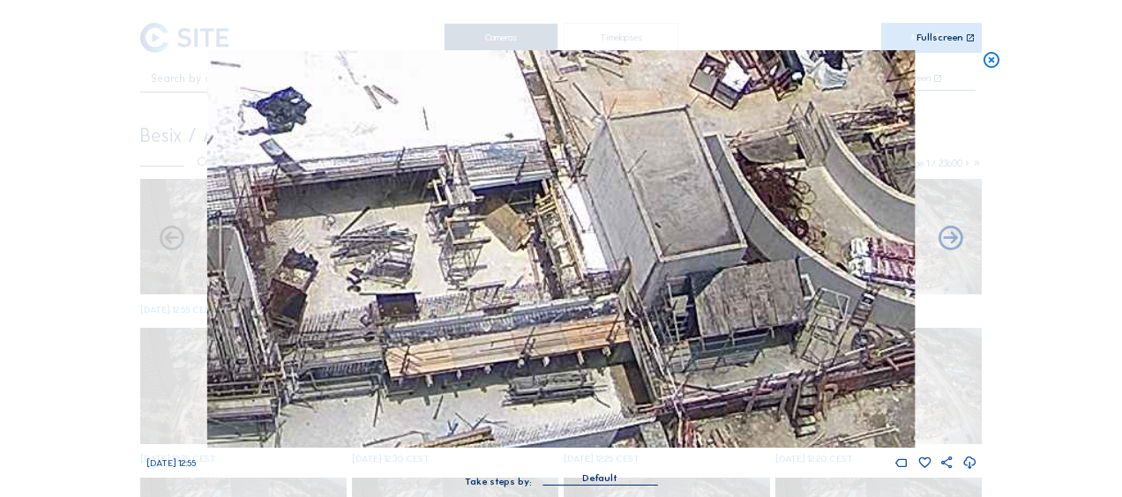
drag, startPoint x: 372, startPoint y: 288, endPoint x: 429, endPoint y: 314, distance: 62.8
click at [610, 305] on img at bounding box center [560, 249] width 707 height 398
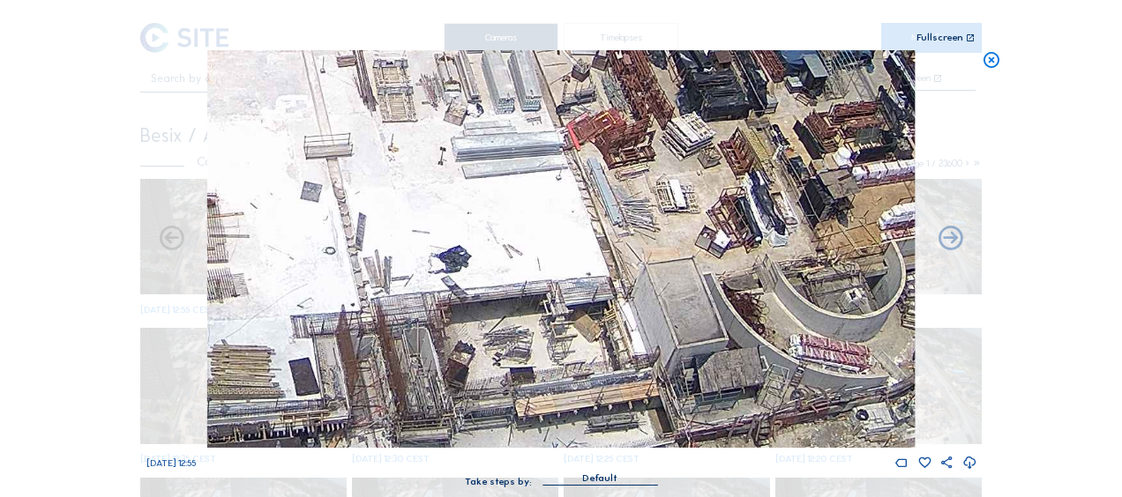
drag, startPoint x: 288, startPoint y: 198, endPoint x: 436, endPoint y: 266, distance: 162.2
click at [436, 266] on img at bounding box center [560, 249] width 707 height 398
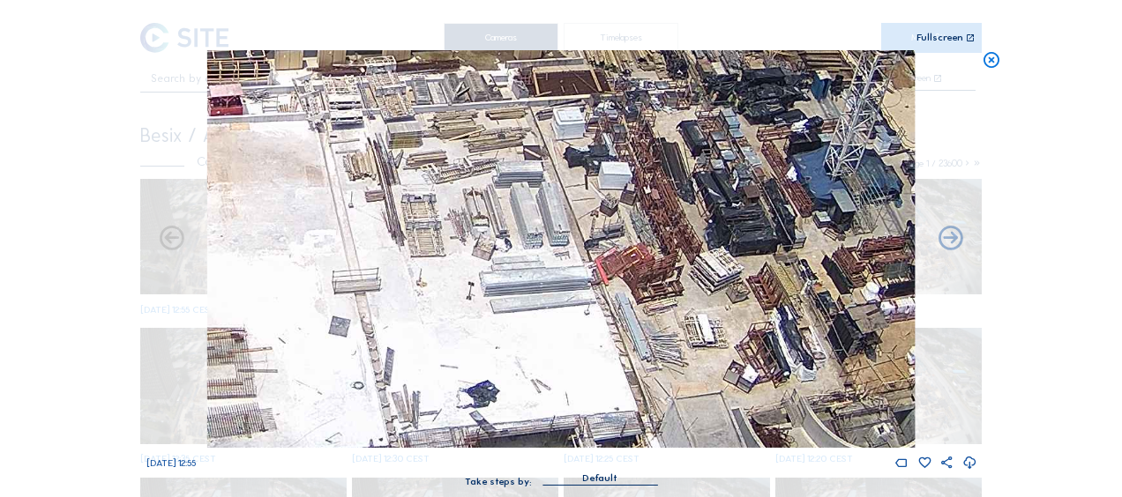
drag, startPoint x: 429, startPoint y: 160, endPoint x: 457, endPoint y: 294, distance: 137.0
click at [457, 294] on img at bounding box center [560, 249] width 707 height 398
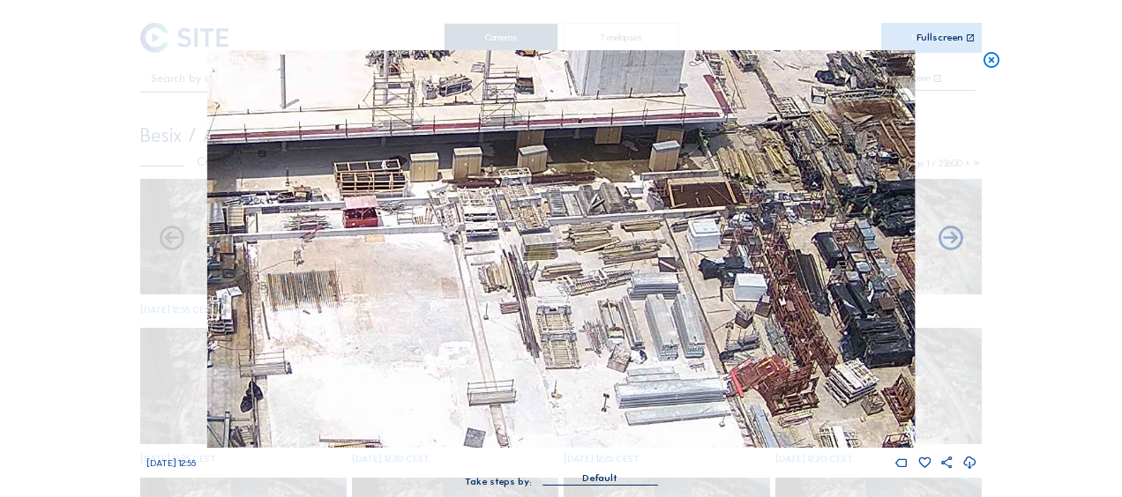
drag, startPoint x: 311, startPoint y: 234, endPoint x: 385, endPoint y: 302, distance: 100.5
click at [393, 307] on img at bounding box center [560, 249] width 707 height 398
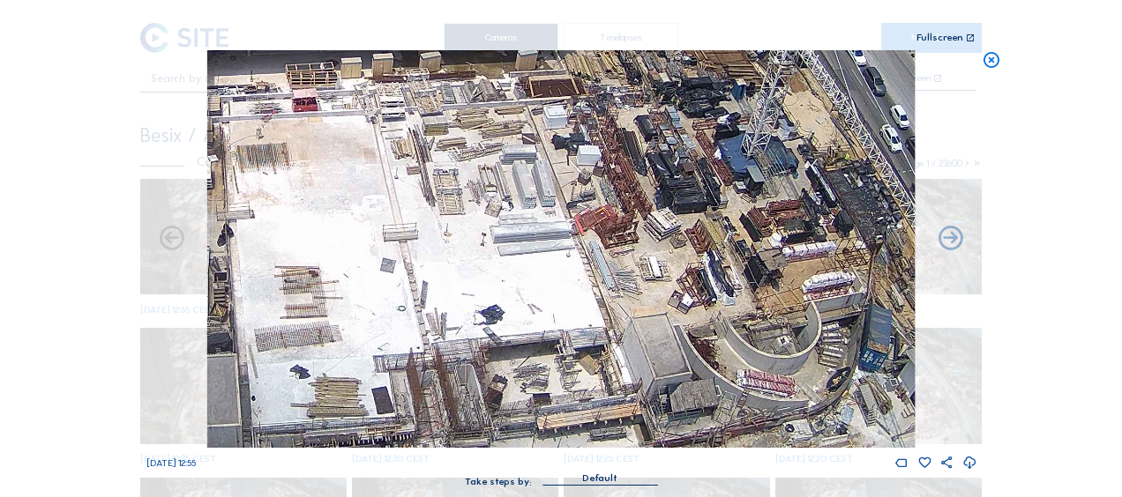
drag, startPoint x: 728, startPoint y: 383, endPoint x: 670, endPoint y: 250, distance: 145.3
click at [670, 250] on img at bounding box center [560, 249] width 707 height 398
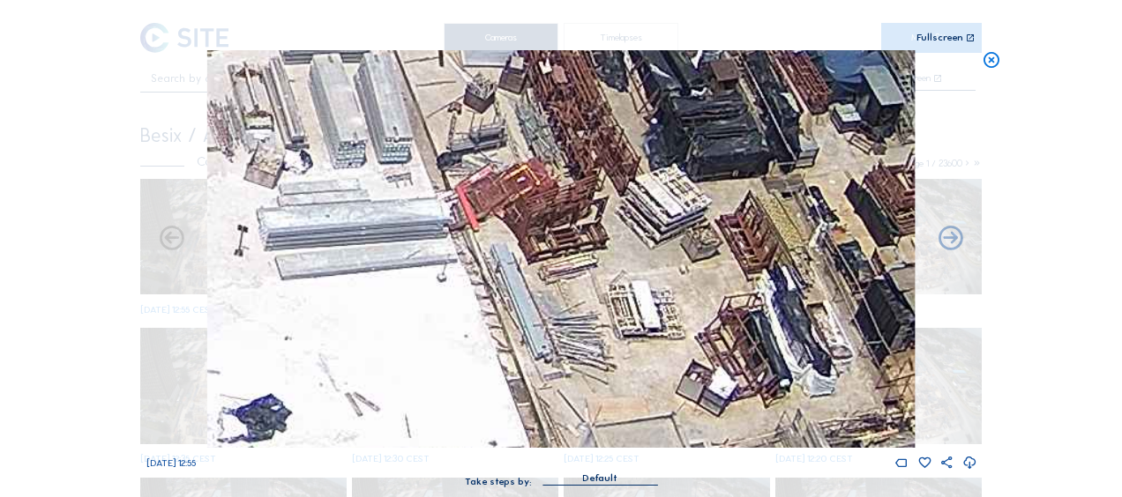
drag, startPoint x: 647, startPoint y: 248, endPoint x: 635, endPoint y: 267, distance: 23.0
click at [635, 267] on img at bounding box center [560, 249] width 707 height 398
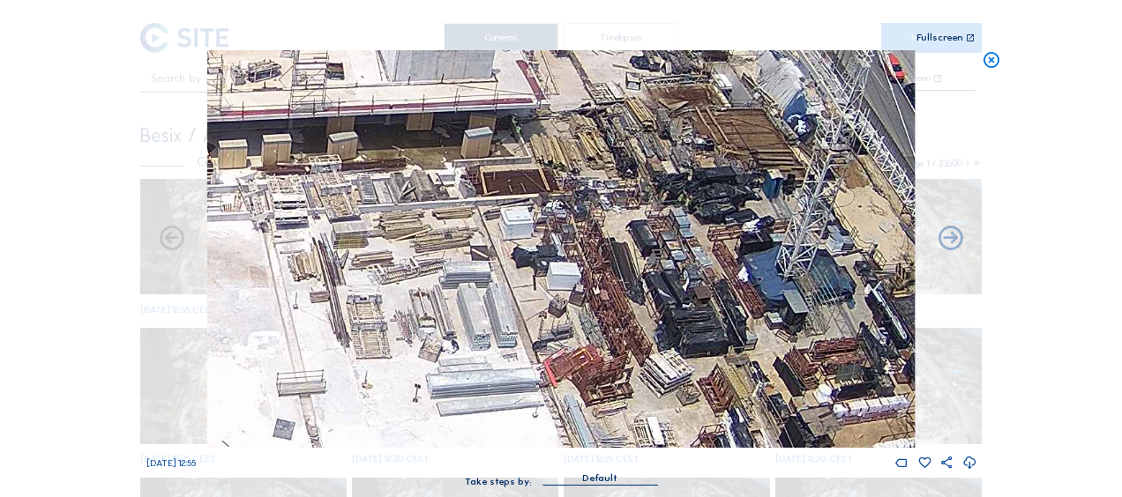
drag, startPoint x: 533, startPoint y: 391, endPoint x: 555, endPoint y: 420, distance: 36.5
click at [555, 420] on img at bounding box center [560, 249] width 707 height 398
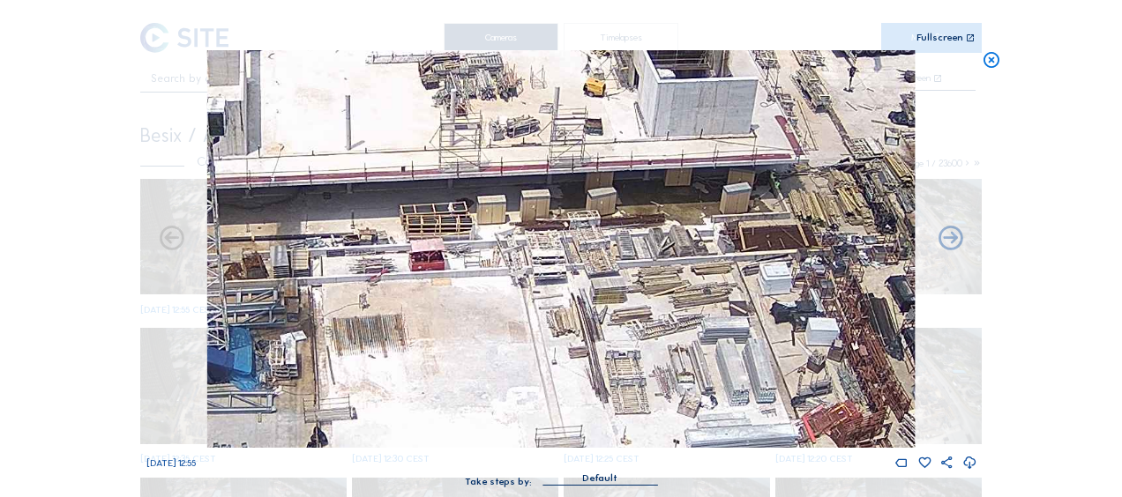
drag, startPoint x: 487, startPoint y: 175, endPoint x: 718, endPoint y: 198, distance: 232.2
click at [718, 198] on img at bounding box center [560, 249] width 707 height 398
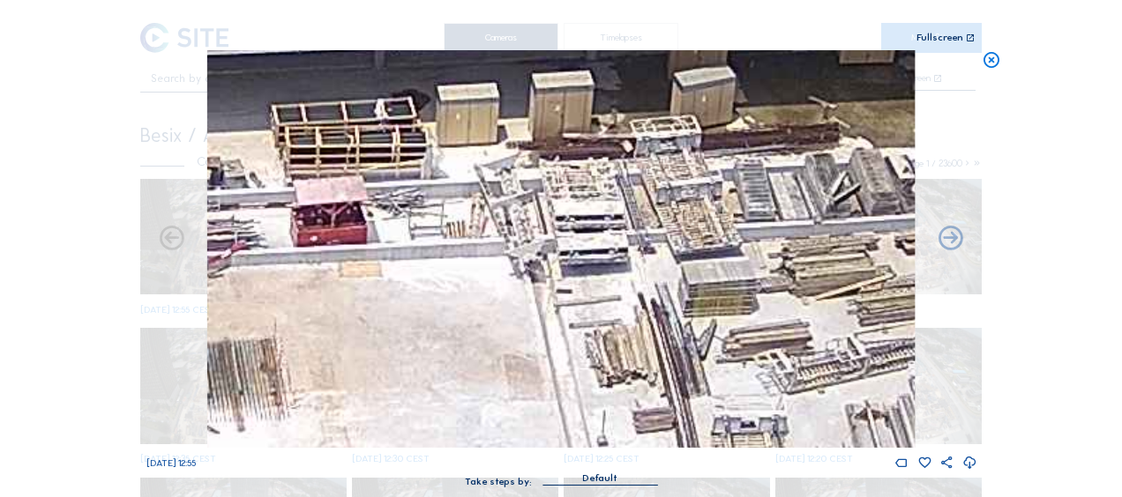
drag, startPoint x: 308, startPoint y: 288, endPoint x: 511, endPoint y: 224, distance: 213.6
click at [511, 224] on img at bounding box center [560, 249] width 707 height 398
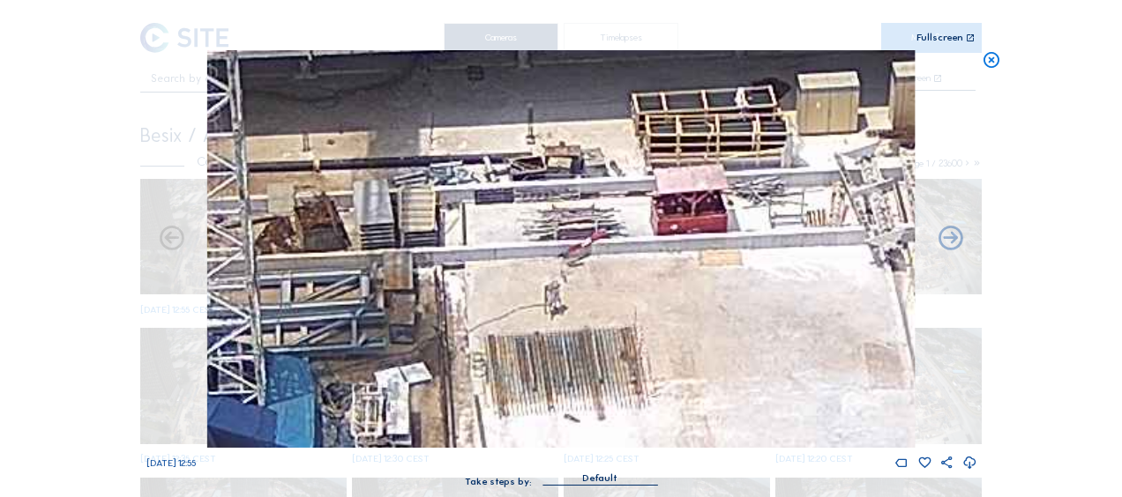
drag, startPoint x: 428, startPoint y: 280, endPoint x: 628, endPoint y: 305, distance: 201.7
click at [628, 305] on img at bounding box center [560, 249] width 707 height 398
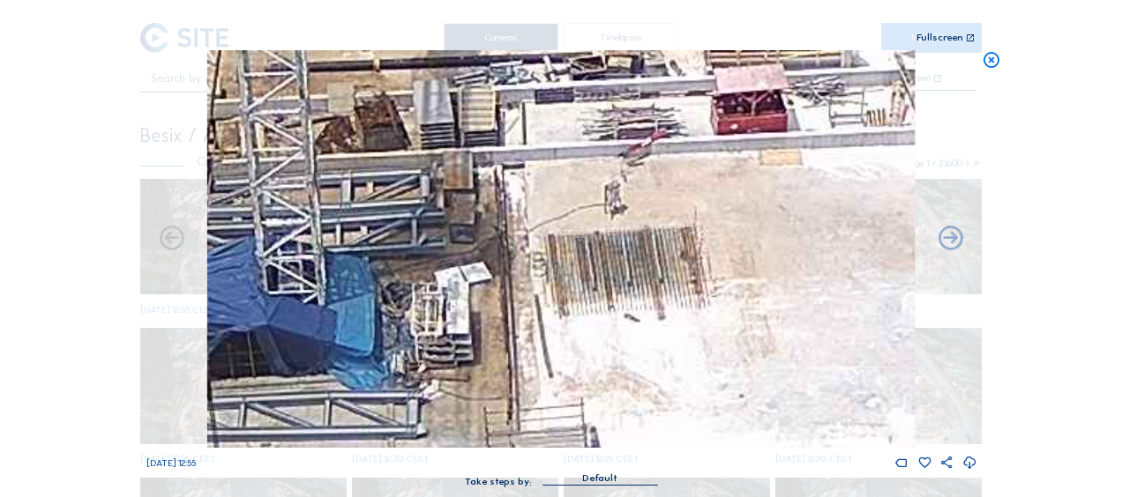
drag, startPoint x: 474, startPoint y: 347, endPoint x: 534, endPoint y: 247, distance: 117.5
click at [534, 247] on img at bounding box center [560, 249] width 707 height 398
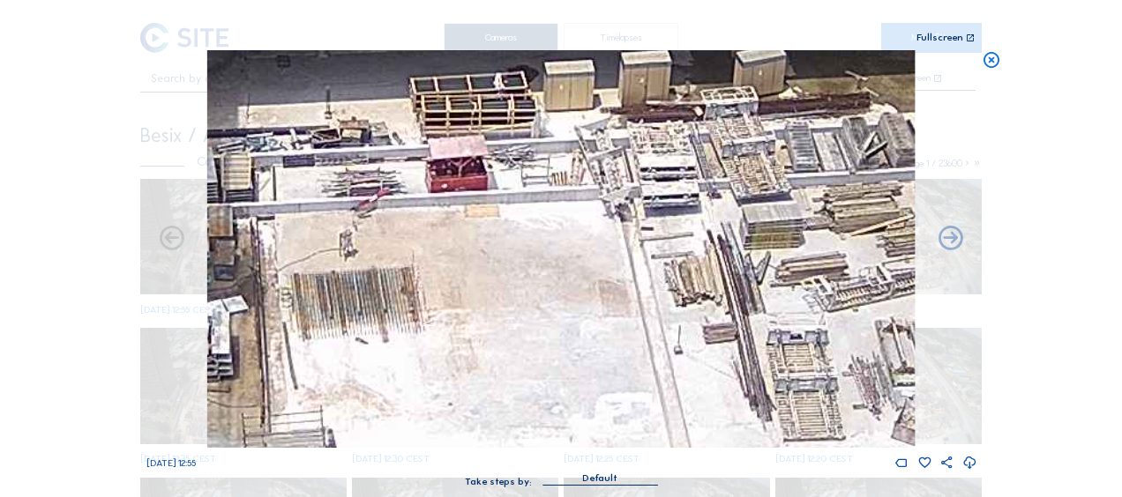
drag, startPoint x: 550, startPoint y: 315, endPoint x: 414, endPoint y: 364, distance: 145.3
click at [414, 364] on img at bounding box center [560, 249] width 707 height 398
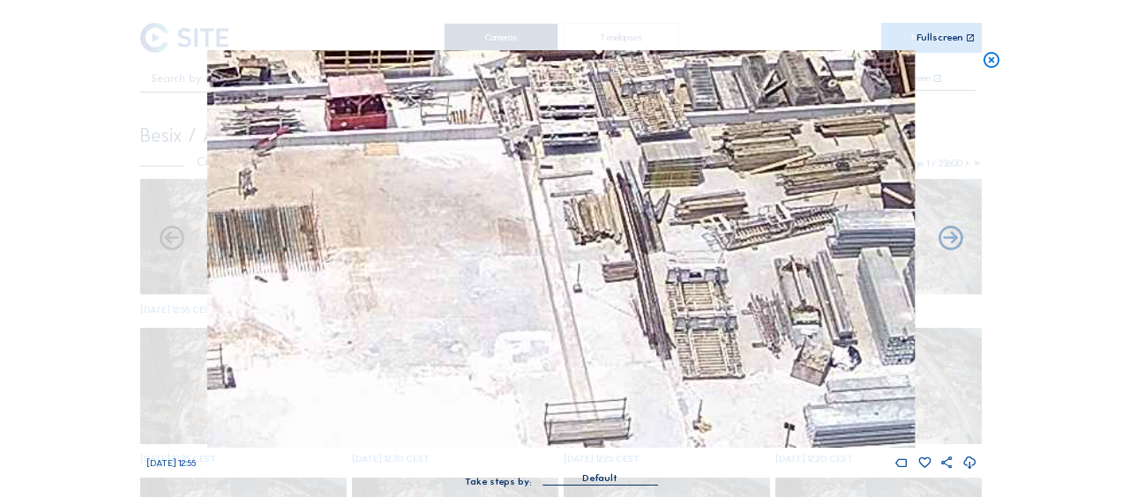
drag, startPoint x: 451, startPoint y: 354, endPoint x: 342, endPoint y: 289, distance: 126.6
click at [349, 293] on img at bounding box center [560, 249] width 707 height 398
drag, startPoint x: 534, startPoint y: 486, endPoint x: 450, endPoint y: 187, distance: 310.5
click at [450, 187] on div "Sa 04 Oct 2025 12:55 Take steps by: Default" at bounding box center [561, 277] width 830 height 454
drag, startPoint x: 450, startPoint y: 187, endPoint x: 454, endPoint y: 299, distance: 112.1
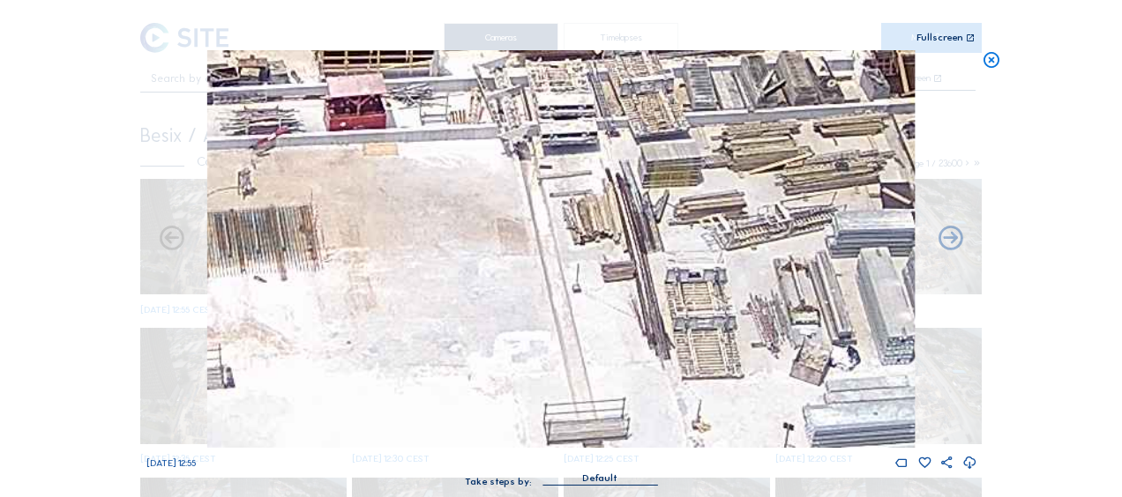
click at [454, 300] on img at bounding box center [560, 249] width 707 height 398
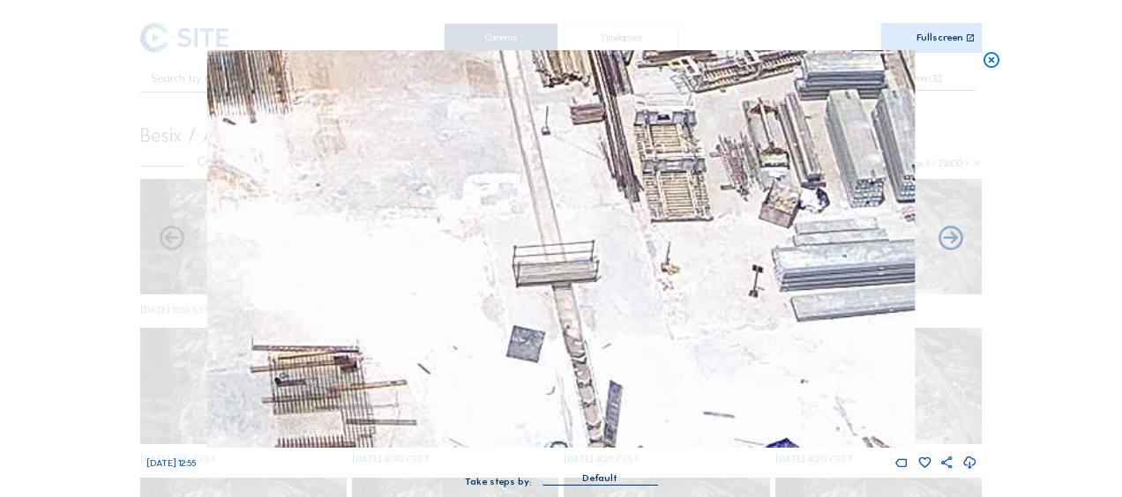
drag, startPoint x: 414, startPoint y: 374, endPoint x: 384, endPoint y: 187, distance: 189.3
click at [384, 187] on img at bounding box center [560, 249] width 707 height 398
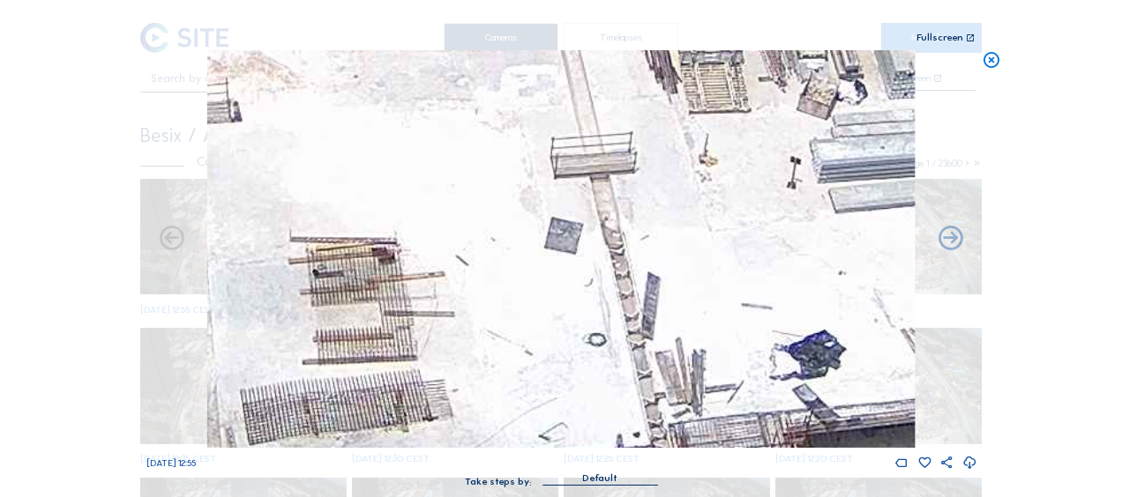
drag, startPoint x: 408, startPoint y: 353, endPoint x: 450, endPoint y: 279, distance: 84.9
click at [450, 279] on img at bounding box center [560, 249] width 707 height 398
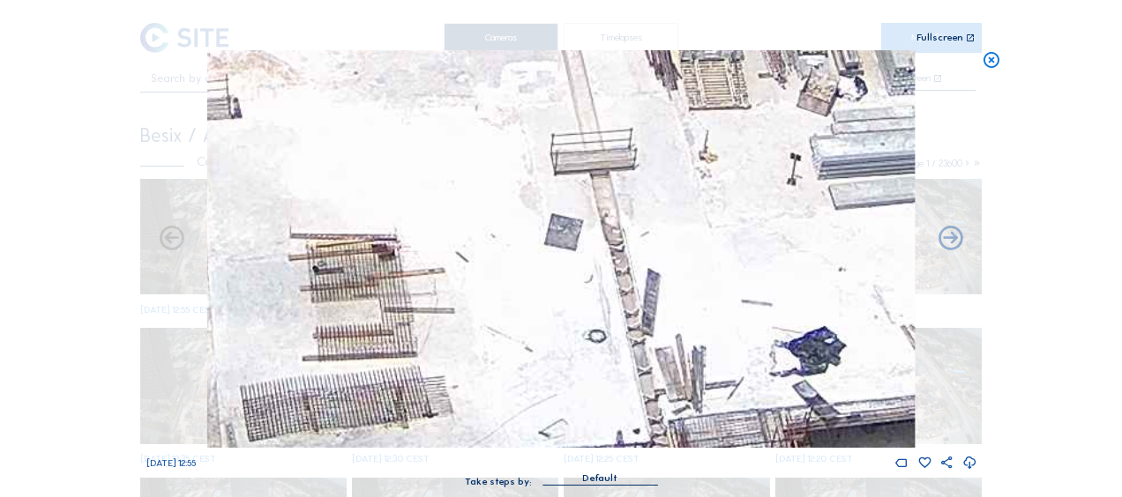
click at [987, 60] on icon at bounding box center [990, 60] width 19 height 20
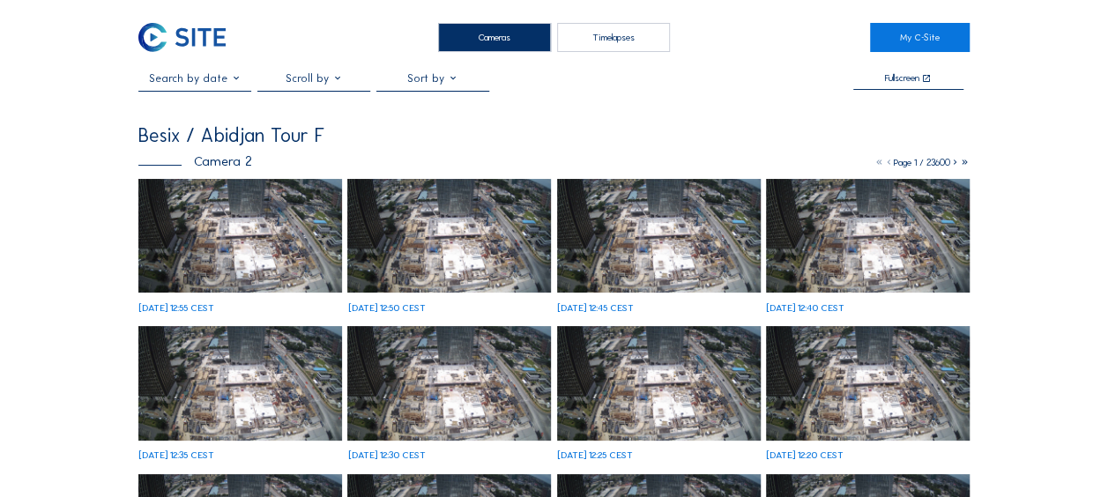
click at [246, 254] on img at bounding box center [240, 236] width 204 height 115
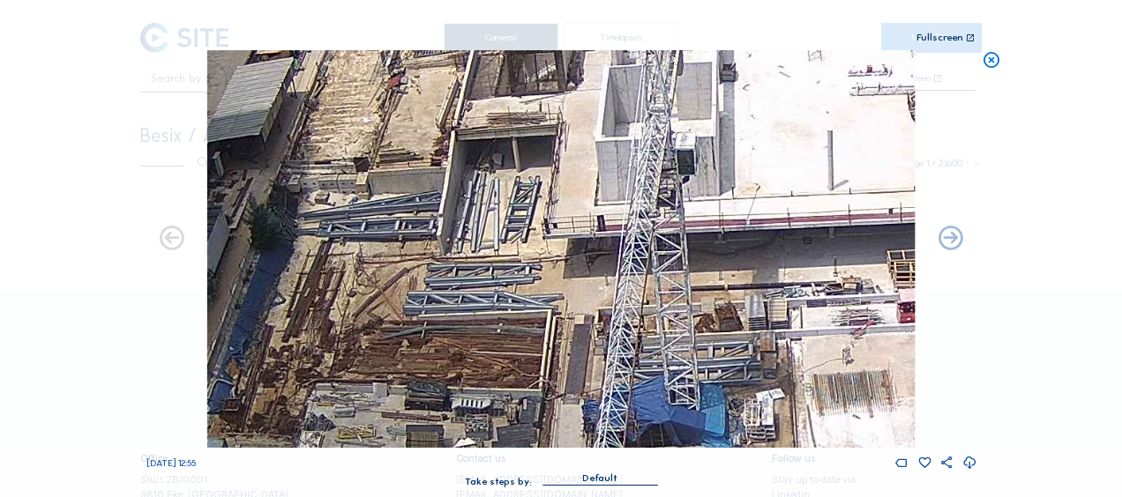
drag, startPoint x: 398, startPoint y: 374, endPoint x: 467, endPoint y: 222, distance: 166.9
click at [466, 196] on img at bounding box center [560, 249] width 707 height 398
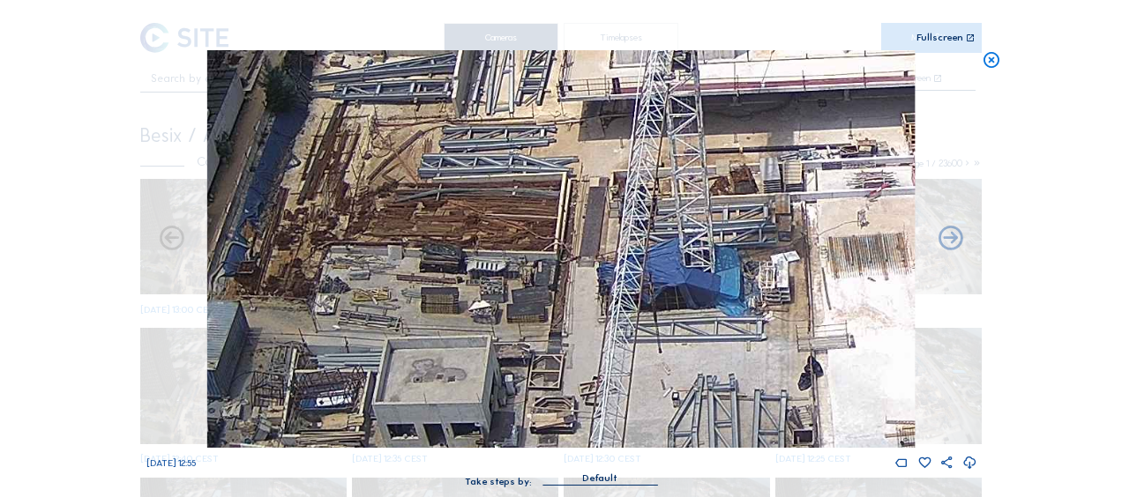
drag, startPoint x: 503, startPoint y: 280, endPoint x: 516, endPoint y: 190, distance: 90.9
click at [516, 190] on img at bounding box center [560, 249] width 707 height 398
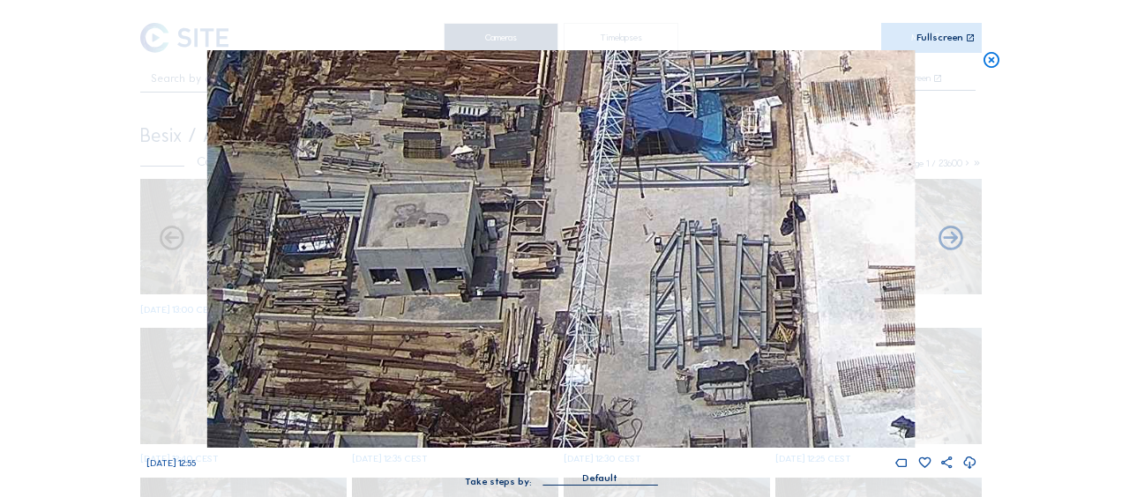
drag, startPoint x: 631, startPoint y: 402, endPoint x: 612, endPoint y: 258, distance: 145.0
click at [612, 258] on img at bounding box center [560, 249] width 707 height 398
